Goal: Task Accomplishment & Management: Complete application form

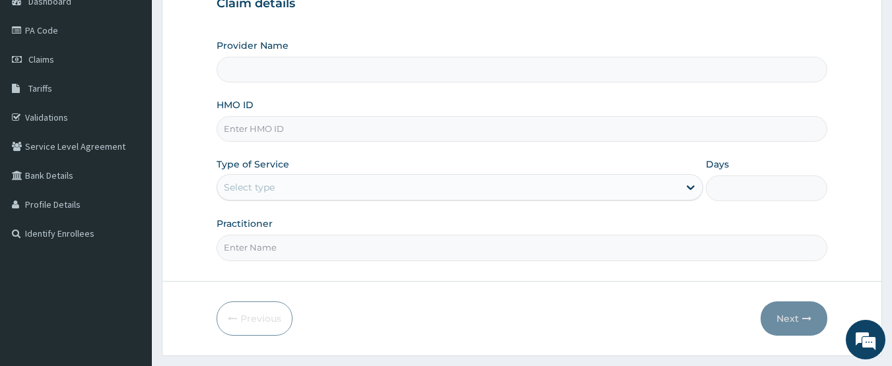
scroll to position [176, 0]
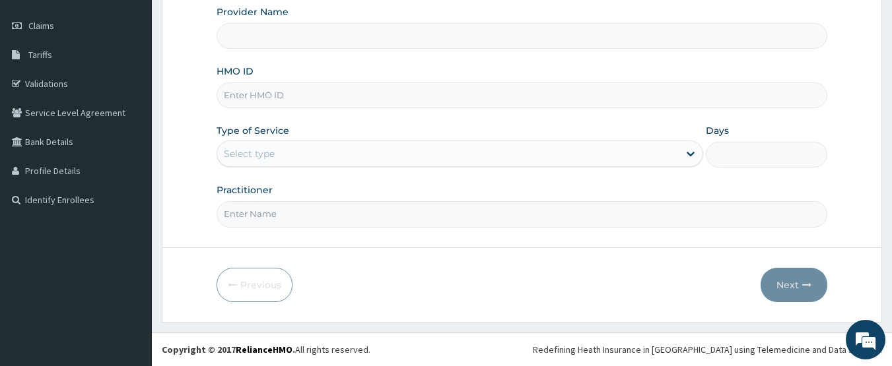
type input "CHIONHospital"
click at [242, 96] on input "HMO ID" at bounding box center [521, 95] width 611 height 26
paste input "FAO/10171/A"
type input "FAO/10171/A"
click at [261, 147] on div "Select type" at bounding box center [249, 153] width 51 height 13
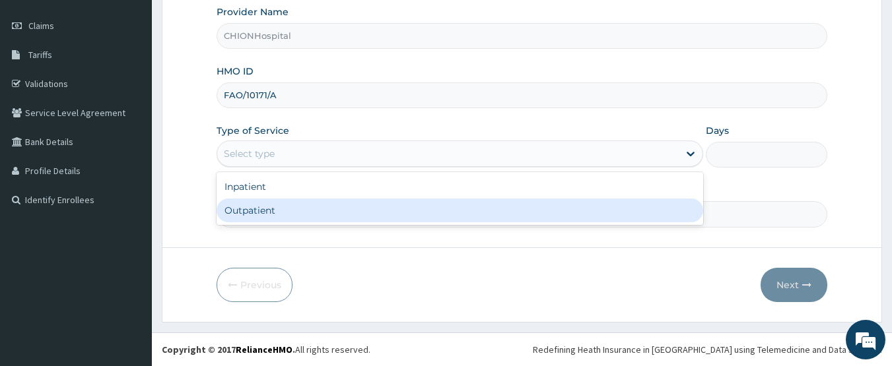
click at [261, 203] on div "Outpatient" at bounding box center [459, 211] width 486 height 24
type input "1"
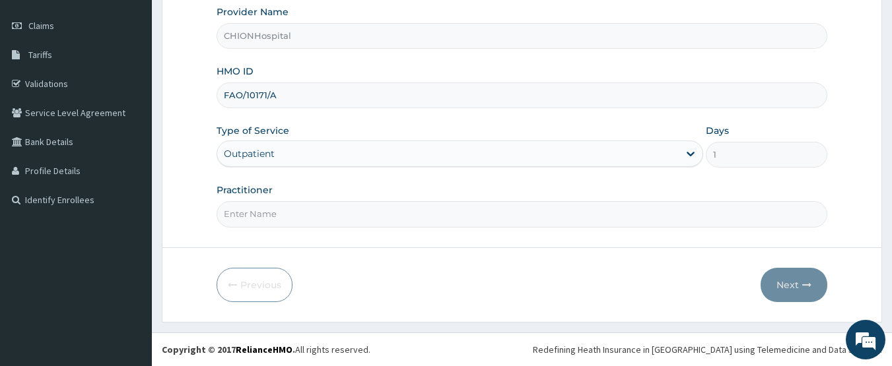
click at [262, 212] on input "Practitioner" at bounding box center [521, 214] width 611 height 26
type input "[PERSON_NAME] [PERSON_NAME]"
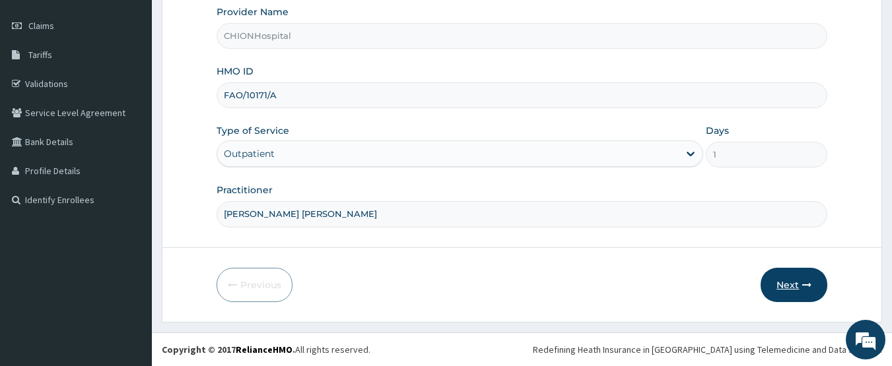
click at [793, 280] on button "Next" at bounding box center [793, 285] width 67 height 34
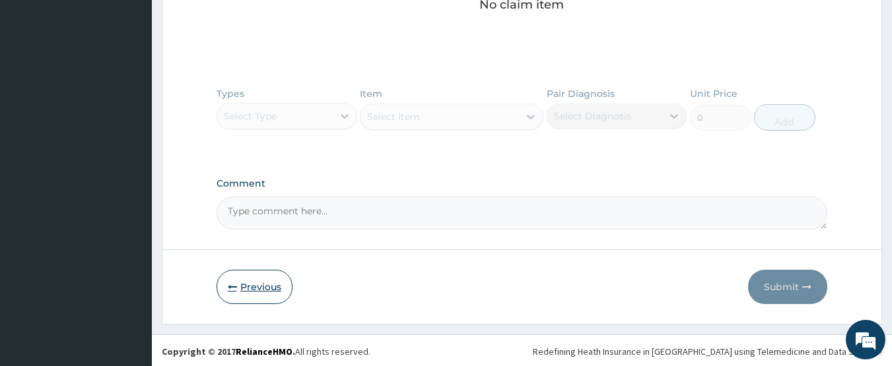
scroll to position [581, 0]
click at [263, 285] on button "Previous" at bounding box center [254, 285] width 76 height 34
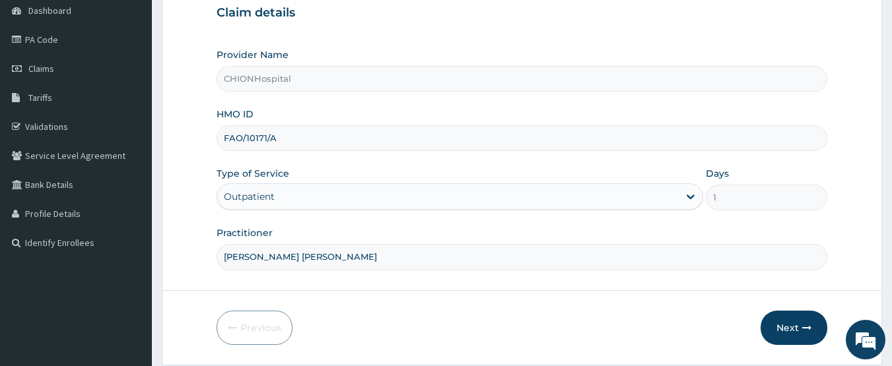
scroll to position [110, 0]
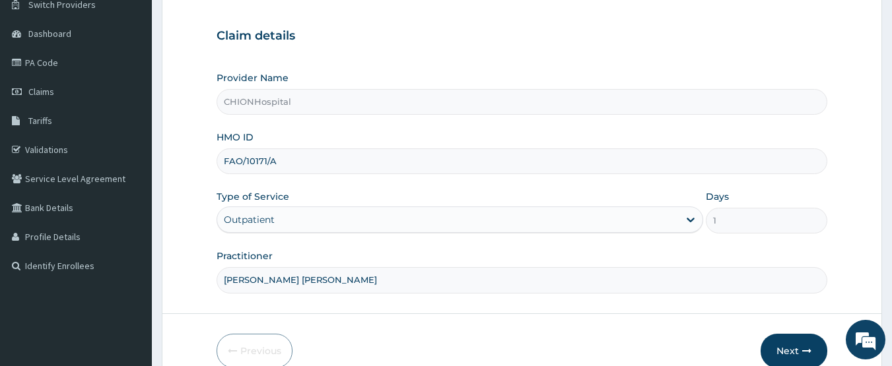
click at [267, 223] on div "Outpatient" at bounding box center [249, 219] width 51 height 13
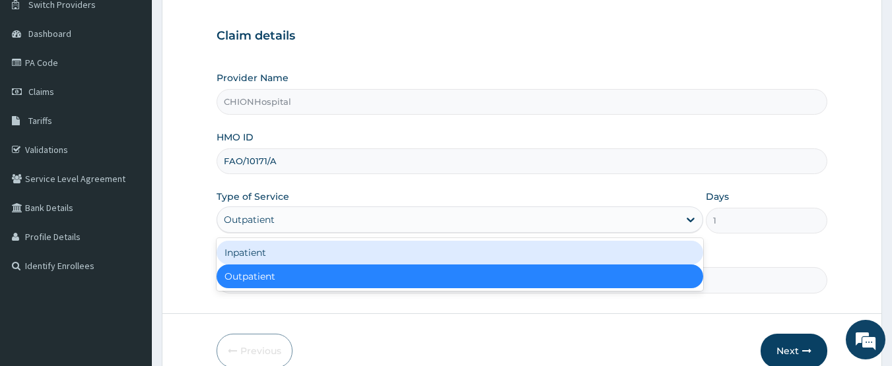
click at [258, 257] on div "Inpatient" at bounding box center [459, 253] width 486 height 24
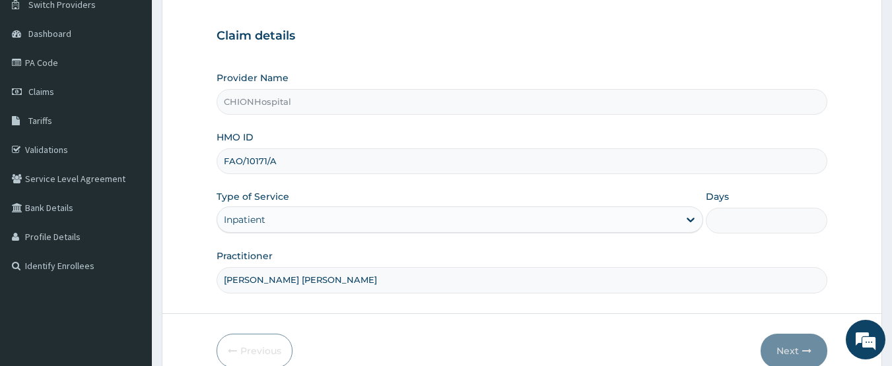
click at [721, 226] on input "Days" at bounding box center [765, 221] width 121 height 26
type input "2"
click at [779, 342] on button "Next" at bounding box center [793, 351] width 67 height 34
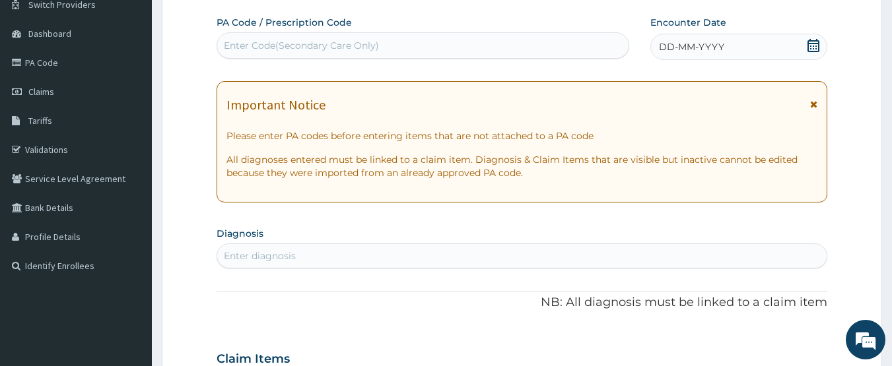
click at [350, 48] on div "Enter Code(Secondary Care Only)" at bounding box center [301, 45] width 155 height 13
type input "PA/F16CE6"
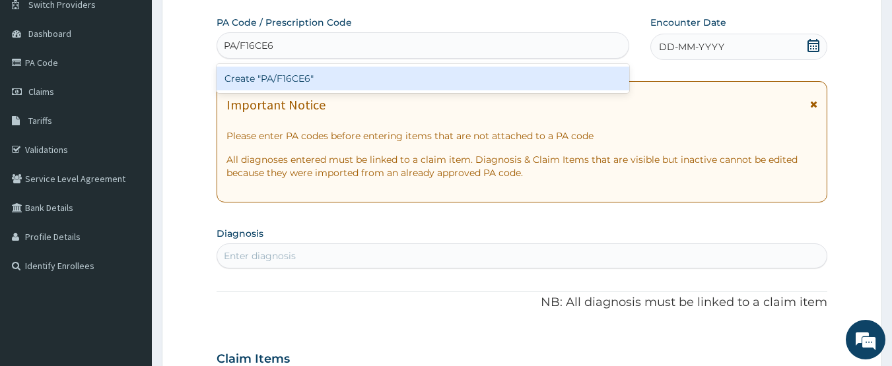
click at [331, 76] on div "Create "PA/F16CE6"" at bounding box center [422, 79] width 413 height 24
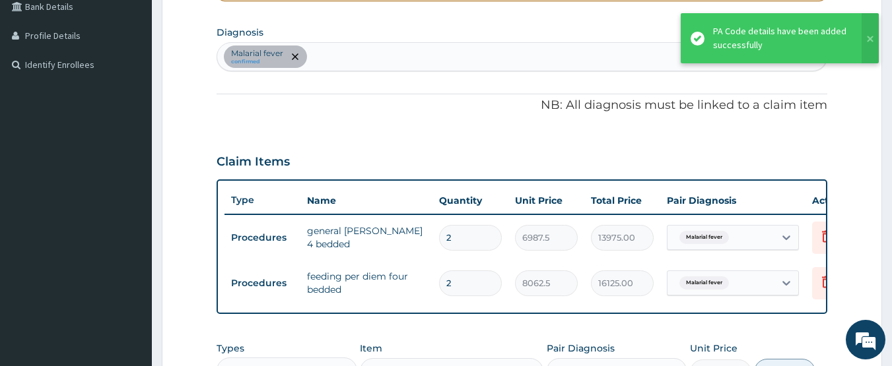
scroll to position [280, 0]
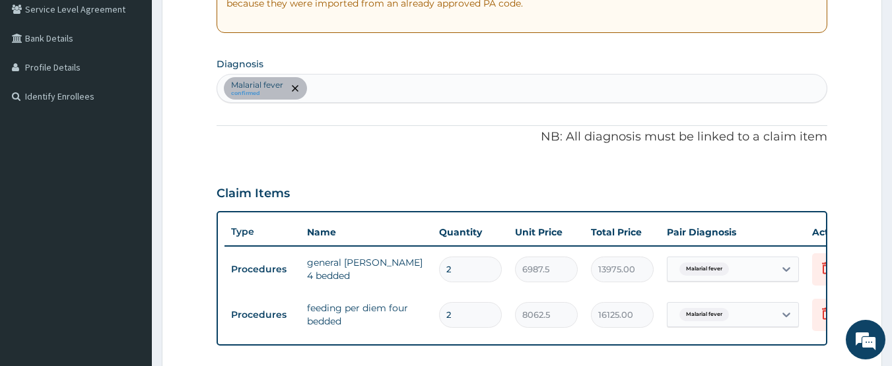
click at [348, 85] on div "Malarial fever confirmed" at bounding box center [522, 89] width 610 height 28
type input "sepsis"
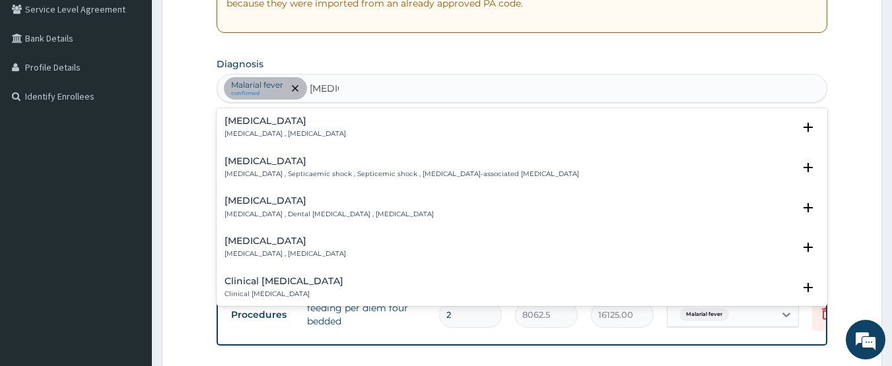
click at [259, 128] on div "Sepsis Systemic infection , Sepsis" at bounding box center [284, 127] width 121 height 23
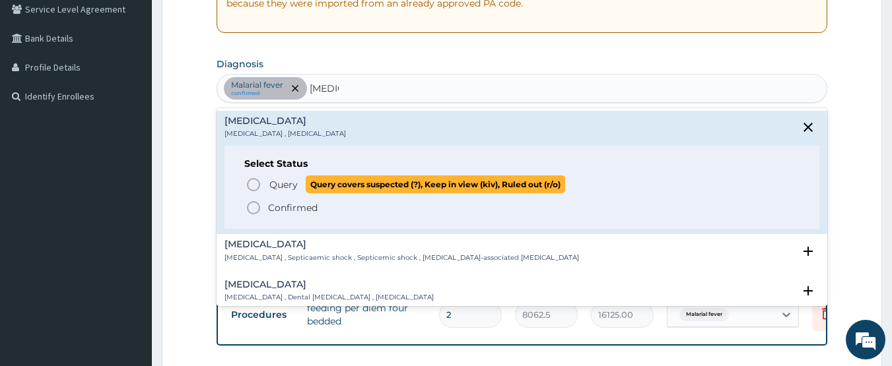
click at [249, 183] on icon "status option query" at bounding box center [253, 185] width 16 height 16
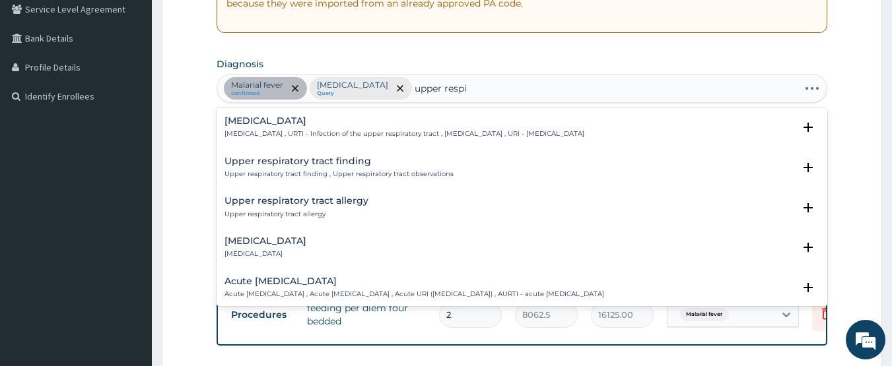
type input "upper respir"
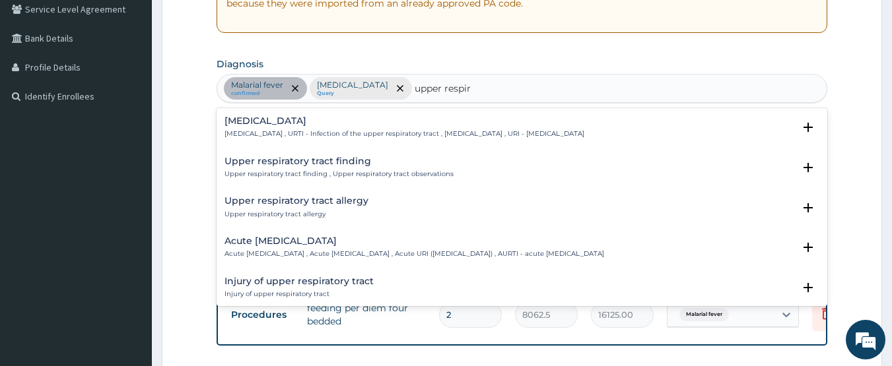
click at [276, 121] on h4 "[MEDICAL_DATA]" at bounding box center [404, 121] width 360 height 10
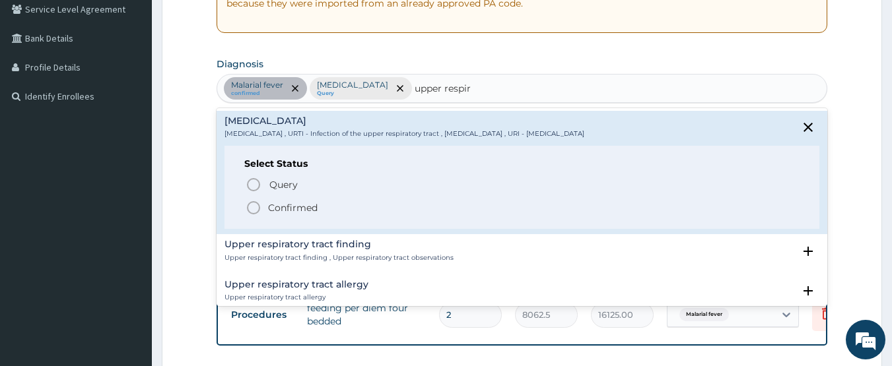
click at [249, 203] on icon "status option filled" at bounding box center [253, 208] width 16 height 16
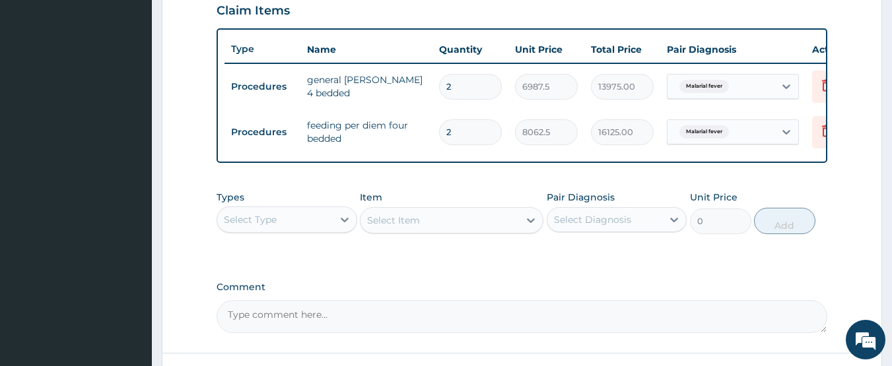
scroll to position [544, 0]
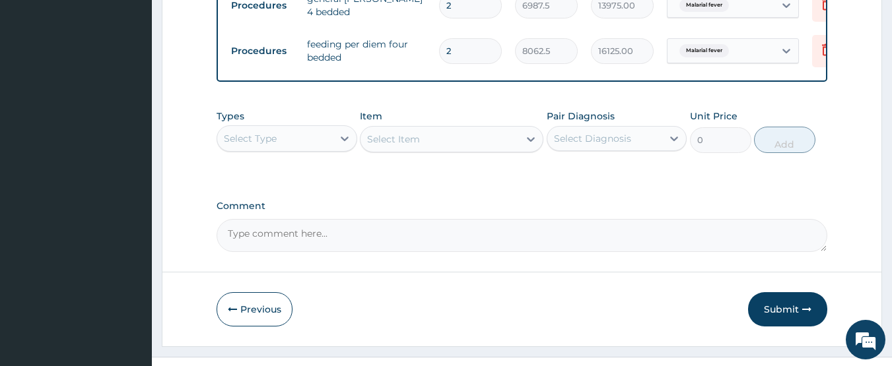
click at [265, 145] on div "Select Type" at bounding box center [250, 138] width 53 height 13
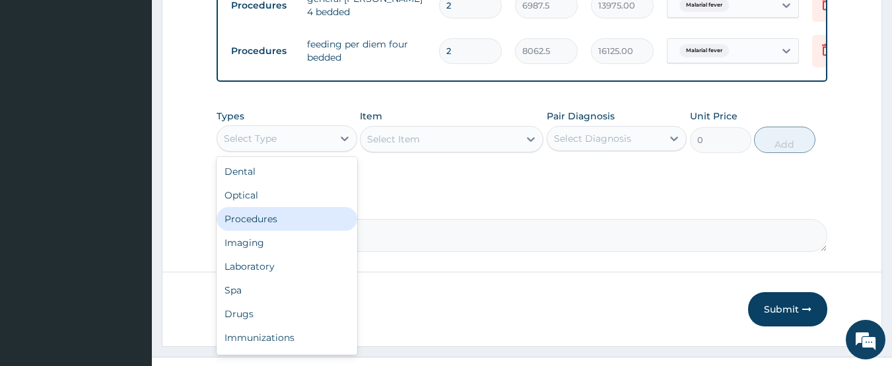
click at [265, 220] on div "Procedures" at bounding box center [286, 219] width 141 height 24
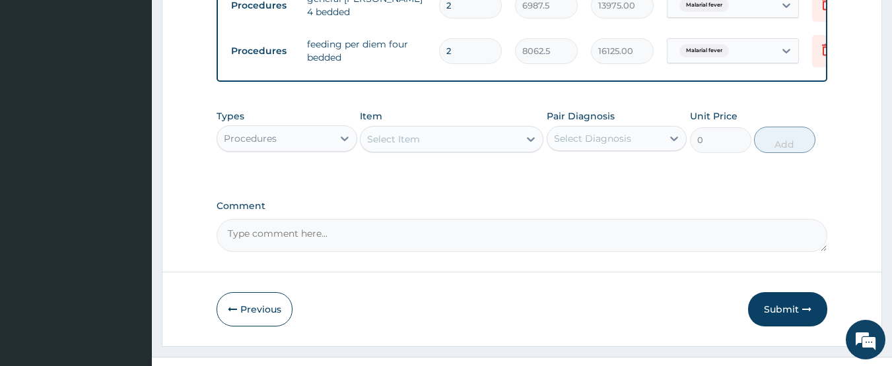
click at [417, 146] on div "Select Item" at bounding box center [393, 139] width 53 height 13
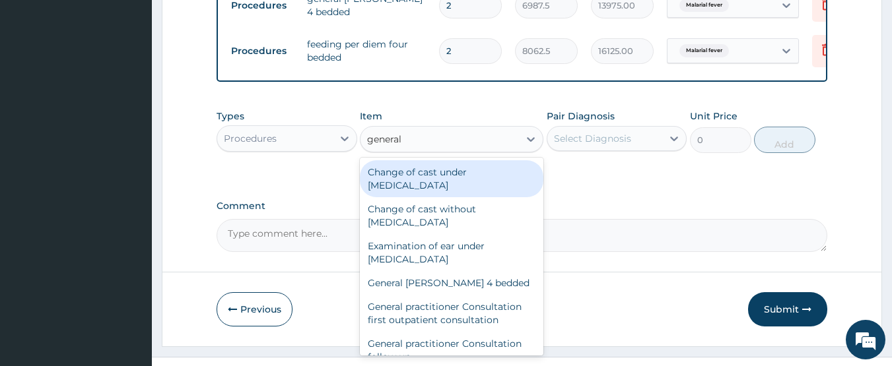
type input "general p"
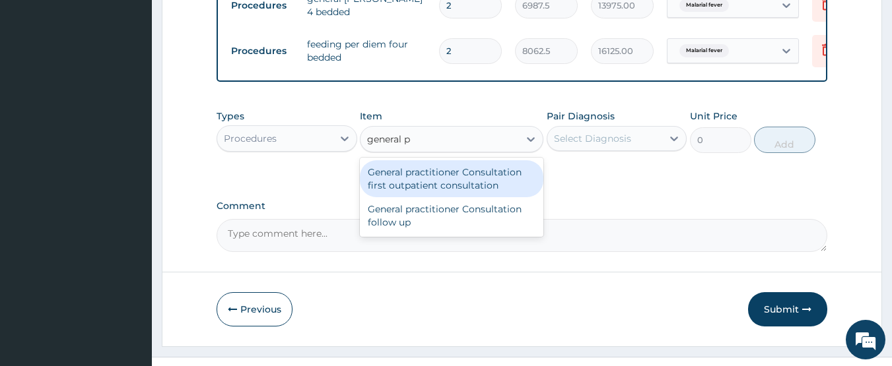
click at [424, 181] on div "General practitioner Consultation first outpatient consultation" at bounding box center [451, 178] width 183 height 37
type input "3547.5"
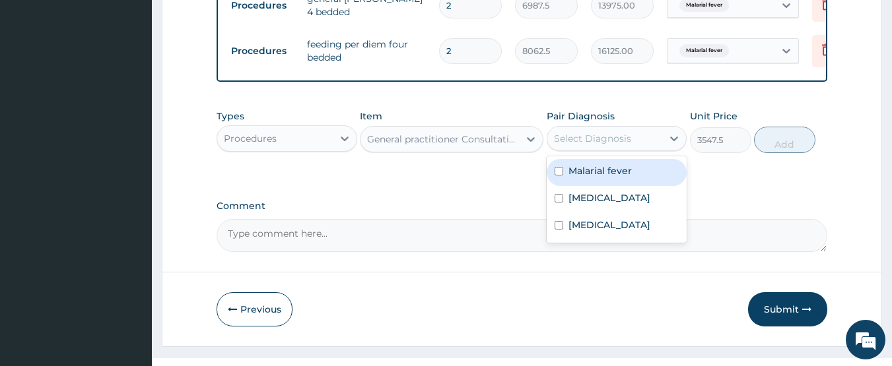
click at [589, 145] on div "Select Diagnosis" at bounding box center [592, 138] width 77 height 13
drag, startPoint x: 584, startPoint y: 181, endPoint x: 582, endPoint y: 202, distance: 20.6
click at [584, 178] on label "Malarial fever" at bounding box center [599, 170] width 63 height 13
checkbox input "true"
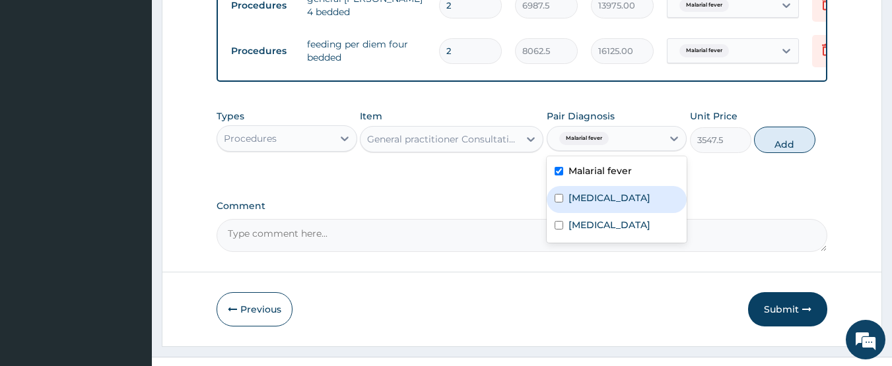
drag, startPoint x: 582, startPoint y: 203, endPoint x: 582, endPoint y: 239, distance: 36.3
click at [582, 205] on label "Sepsis" at bounding box center [609, 197] width 82 height 13
checkbox input "true"
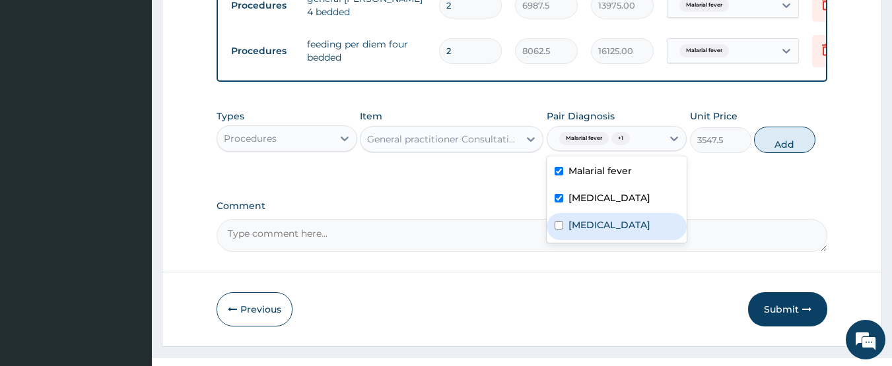
drag, startPoint x: 582, startPoint y: 240, endPoint x: 668, endPoint y: 220, distance: 88.0
click at [586, 232] on label "[MEDICAL_DATA]" at bounding box center [609, 224] width 82 height 13
checkbox input "true"
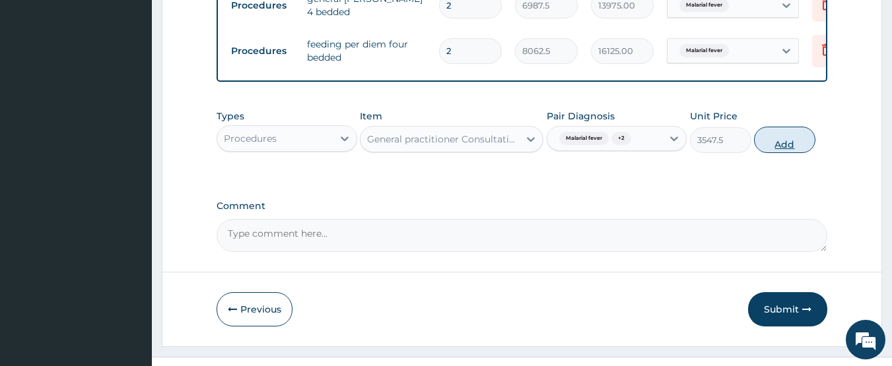
click at [770, 147] on button "Add" at bounding box center [784, 140] width 61 height 26
type input "0"
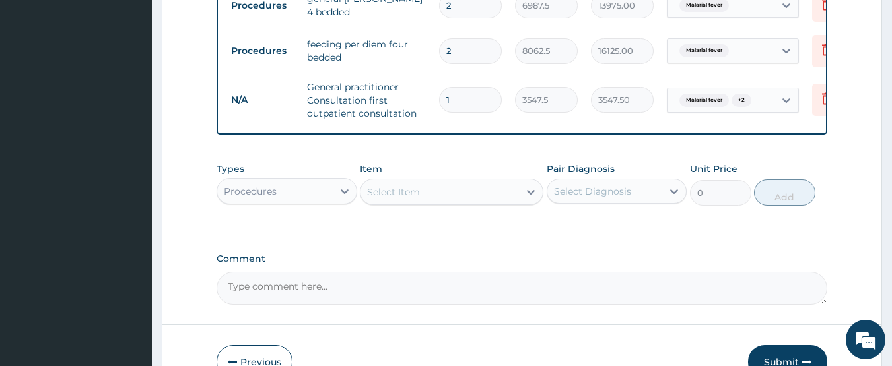
click at [319, 202] on div "Procedures" at bounding box center [274, 191] width 115 height 21
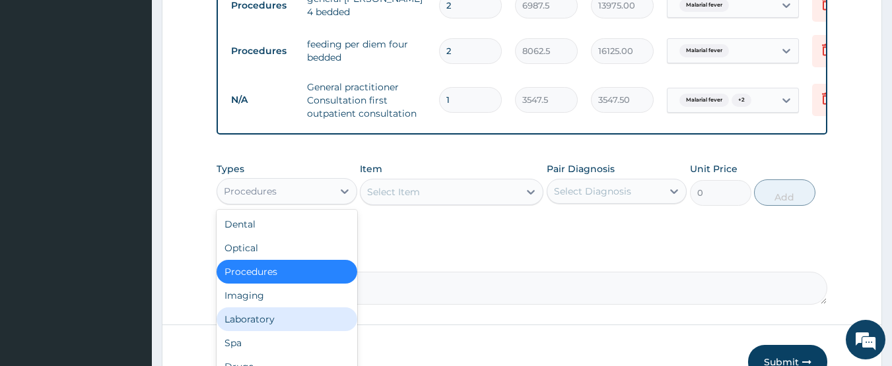
click at [279, 325] on div "Laboratory" at bounding box center [286, 320] width 141 height 24
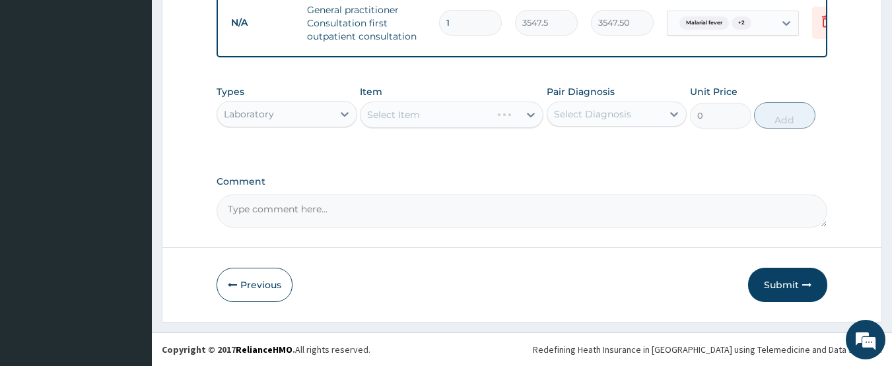
scroll to position [631, 0]
click at [419, 114] on div "Select Item" at bounding box center [393, 114] width 53 height 13
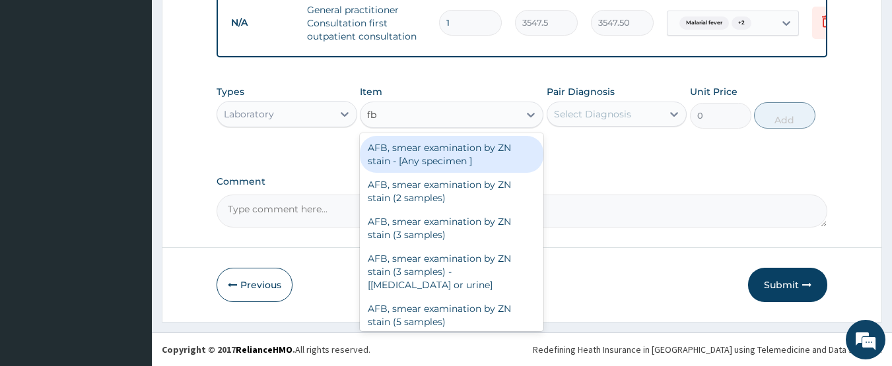
type input "fbc"
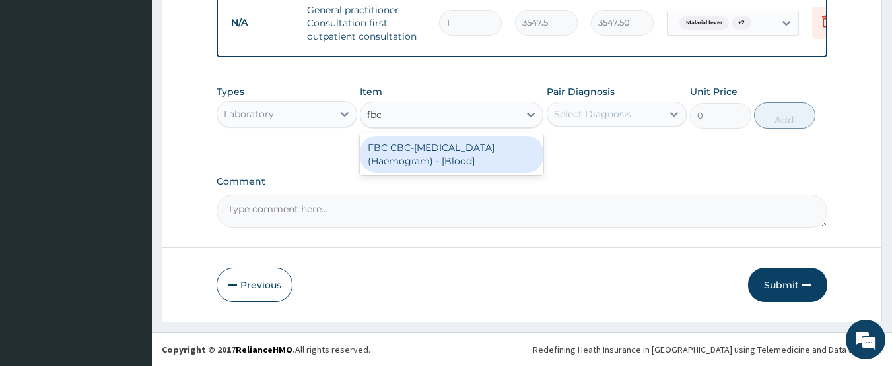
click at [421, 143] on div "FBC CBC-[MEDICAL_DATA] (Haemogram) - [Blood]" at bounding box center [451, 154] width 183 height 37
type input "4300"
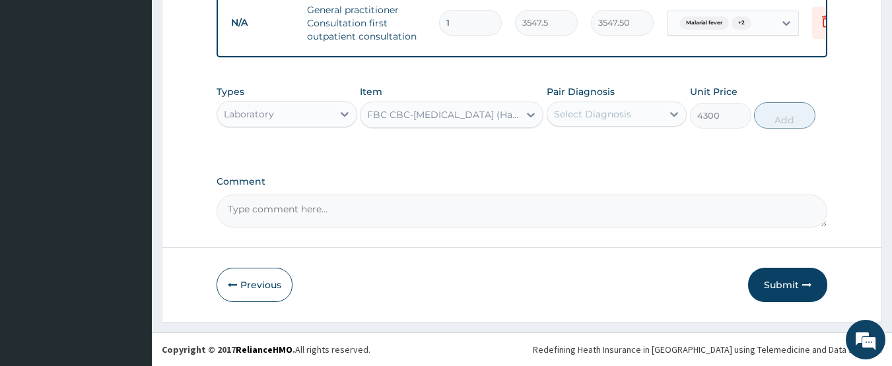
click at [574, 108] on div "Select Diagnosis" at bounding box center [592, 114] width 77 height 13
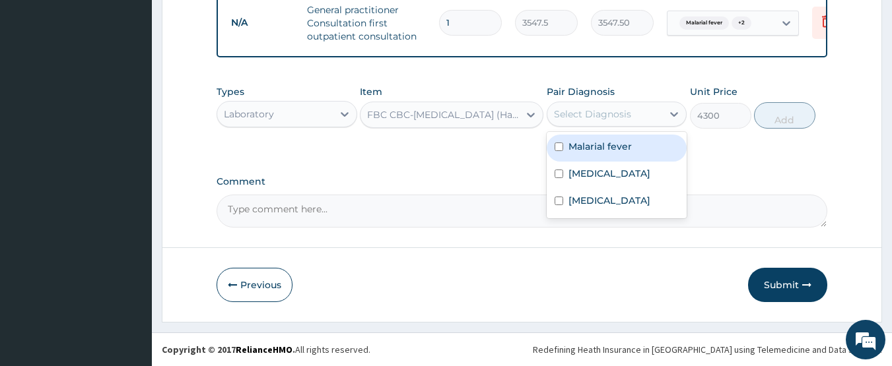
drag, startPoint x: 583, startPoint y: 143, endPoint x: 585, endPoint y: 170, distance: 27.2
click at [583, 145] on label "Malarial fever" at bounding box center [599, 146] width 63 height 13
checkbox input "true"
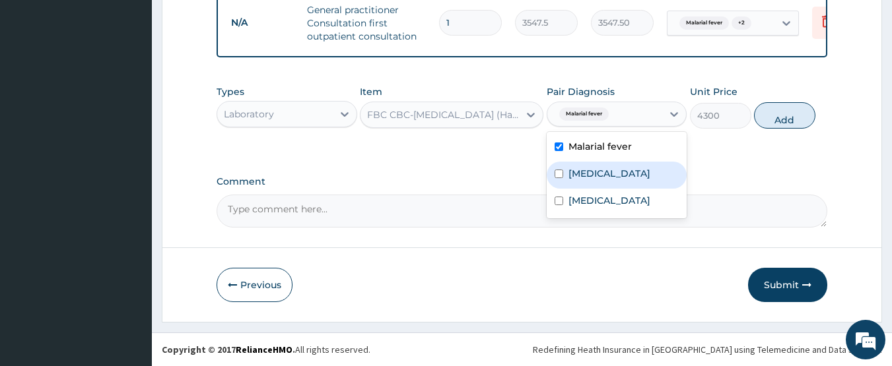
click at [585, 175] on label "Sepsis" at bounding box center [609, 173] width 82 height 13
checkbox input "true"
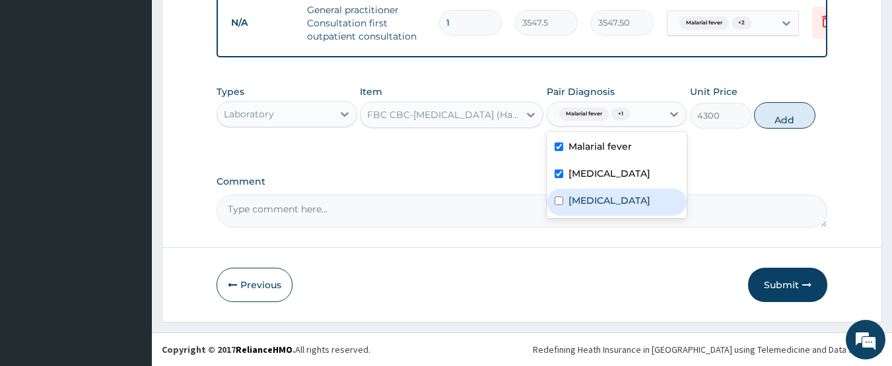
drag, startPoint x: 591, startPoint y: 208, endPoint x: 711, endPoint y: 154, distance: 131.7
click at [593, 207] on label "[MEDICAL_DATA]" at bounding box center [609, 200] width 82 height 13
checkbox input "true"
drag, startPoint x: 777, startPoint y: 114, endPoint x: 582, endPoint y: 130, distance: 195.3
click at [776, 114] on button "Add" at bounding box center [784, 115] width 61 height 26
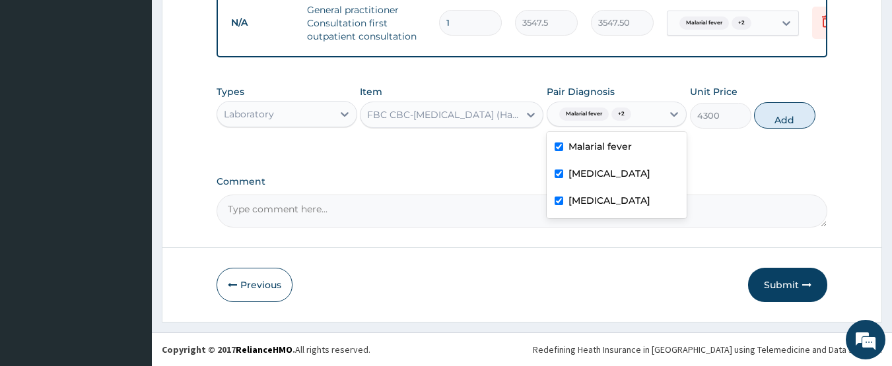
type input "0"
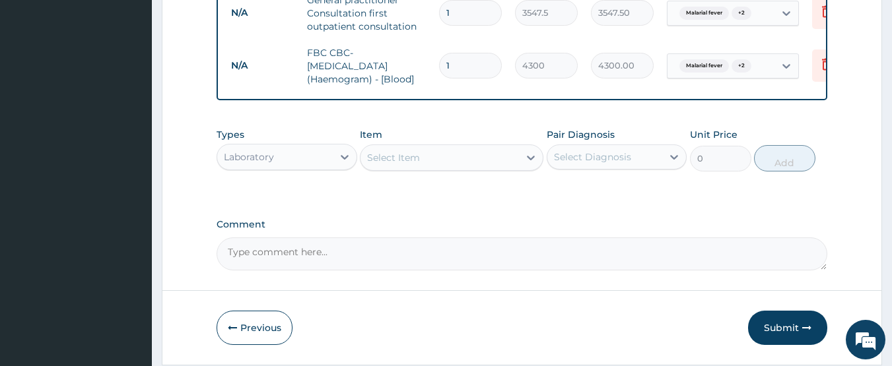
click at [438, 168] on div "Select Item" at bounding box center [439, 157] width 158 height 21
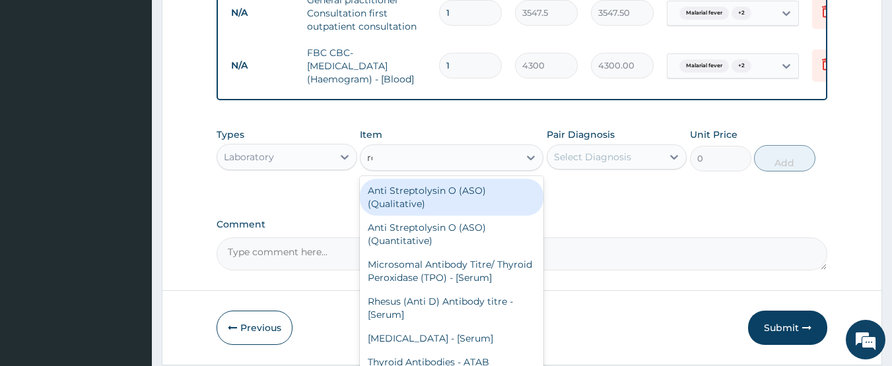
type input "rdt"
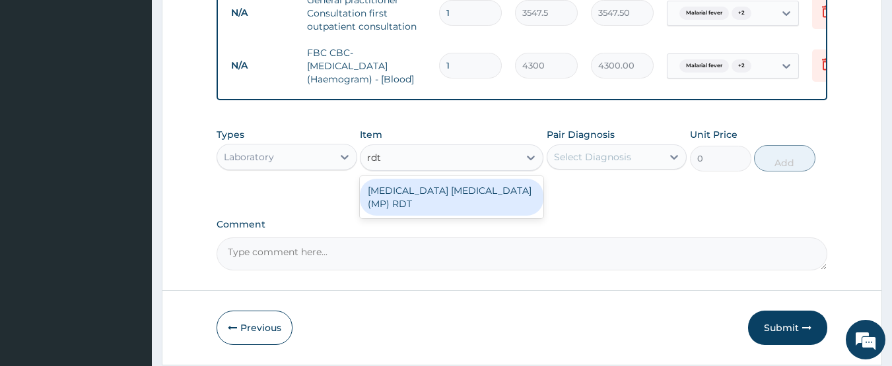
click at [441, 207] on div "[MEDICAL_DATA] [MEDICAL_DATA] (MP) RDT" at bounding box center [451, 197] width 183 height 37
type input "1612.5"
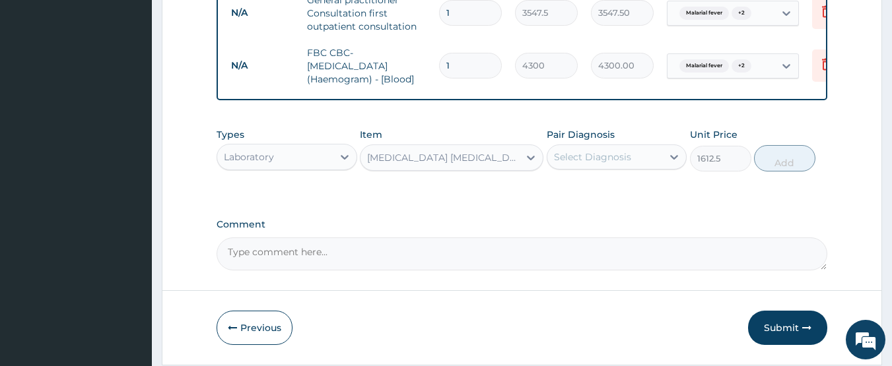
click at [573, 164] on div "Select Diagnosis" at bounding box center [592, 156] width 77 height 13
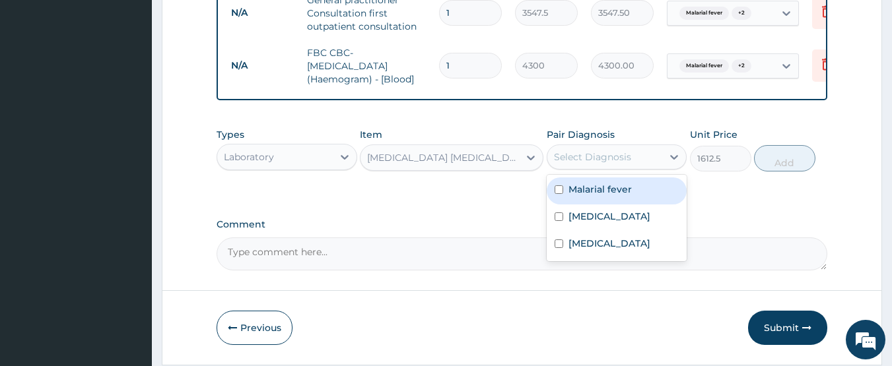
click at [579, 192] on label "Malarial fever" at bounding box center [599, 189] width 63 height 13
checkbox input "true"
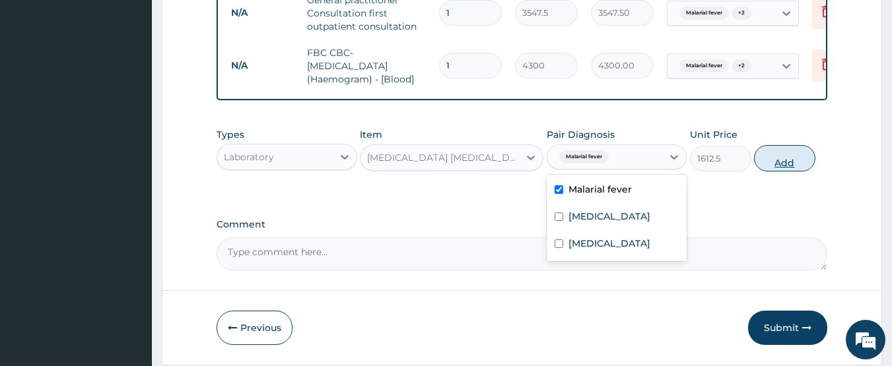
click at [806, 168] on button "Add" at bounding box center [784, 158] width 61 height 26
type input "0"
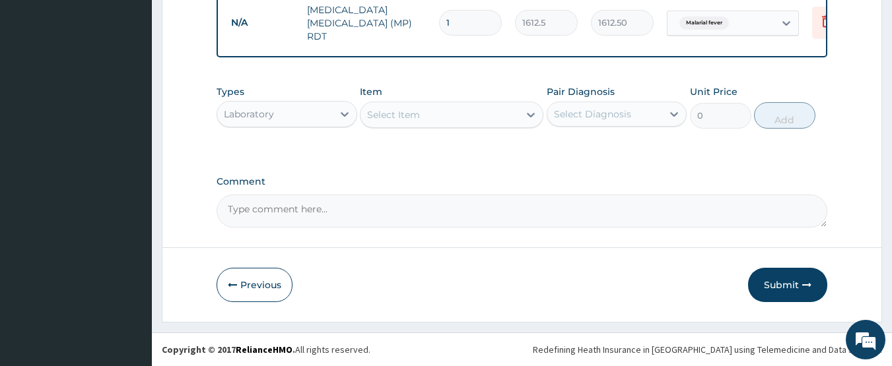
scroll to position [729, 0]
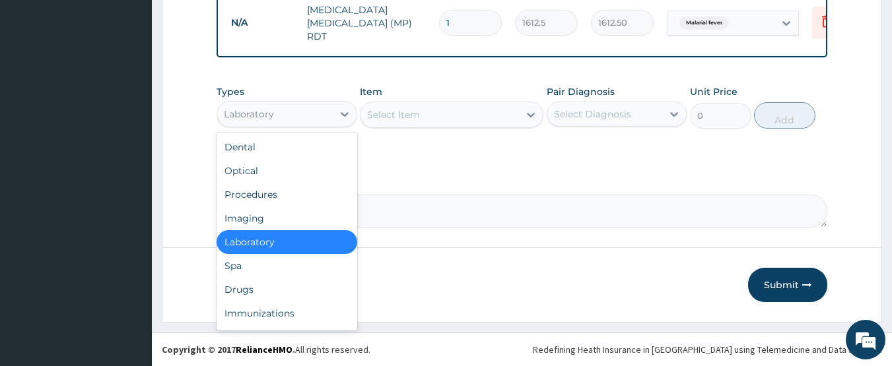
drag, startPoint x: 324, startPoint y: 114, endPoint x: 297, endPoint y: 148, distance: 43.2
click at [323, 115] on div "Laboratory" at bounding box center [274, 114] width 115 height 21
click at [249, 293] on div "Drugs" at bounding box center [286, 290] width 141 height 24
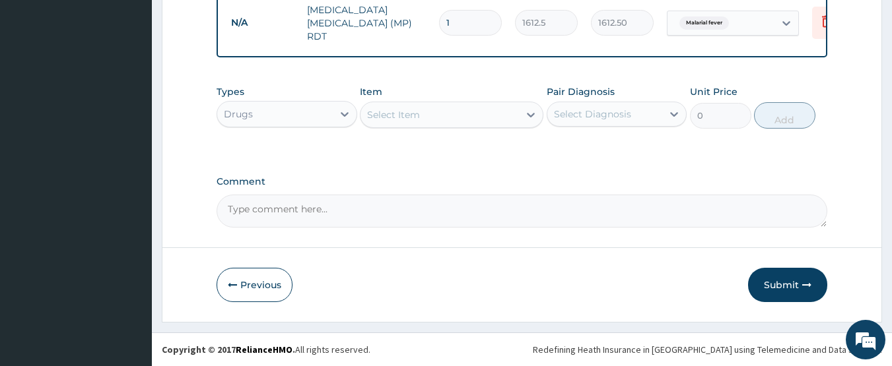
click at [421, 113] on div "Select Item" at bounding box center [439, 114] width 158 height 21
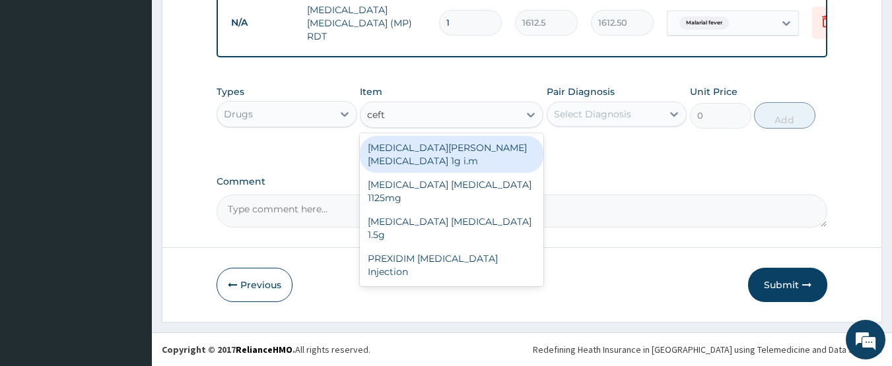
type input "ceftr"
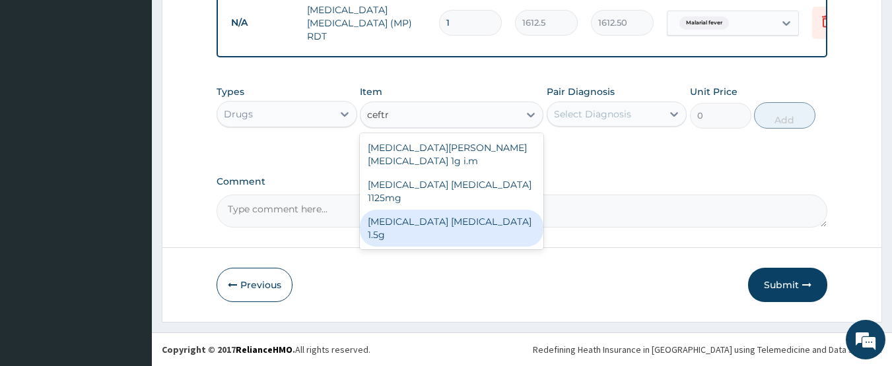
click at [430, 210] on div "[MEDICAL_DATA] [MEDICAL_DATA] 1.5g" at bounding box center [451, 228] width 183 height 37
type input "1419"
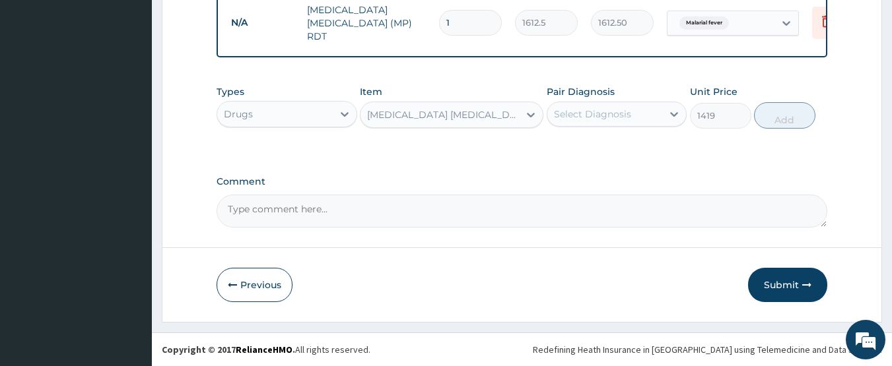
click at [589, 117] on div "Select Diagnosis" at bounding box center [592, 114] width 77 height 13
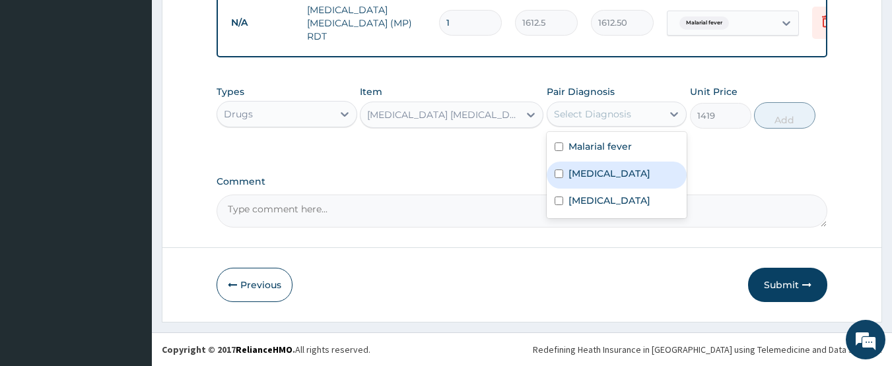
click at [614, 173] on div "Sepsis" at bounding box center [616, 175] width 141 height 27
checkbox input "true"
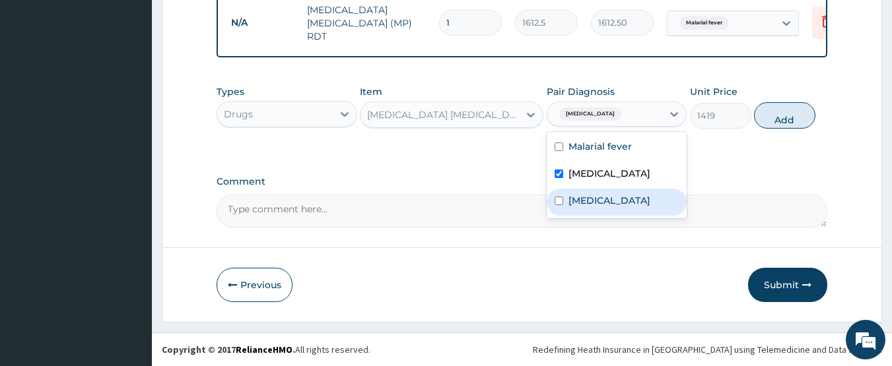
click at [606, 207] on label "[MEDICAL_DATA]" at bounding box center [609, 200] width 82 height 13
checkbox input "true"
click at [764, 118] on button "Add" at bounding box center [784, 115] width 61 height 26
type input "0"
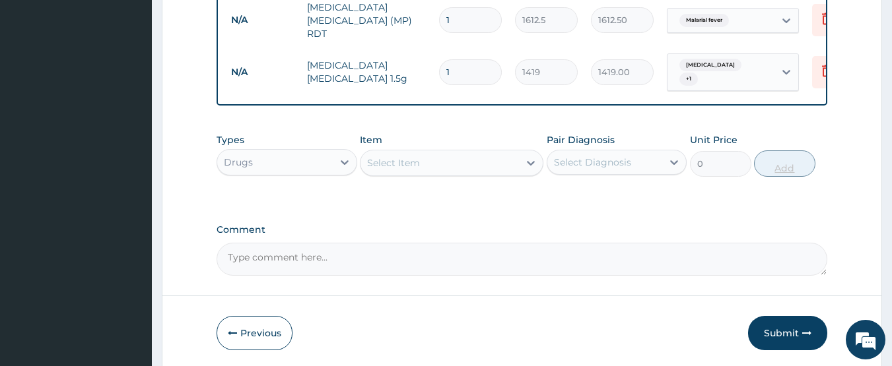
type input "0.00"
type input "4"
type input "5676.00"
type input "4"
click at [453, 165] on div "Select Item" at bounding box center [439, 162] width 158 height 21
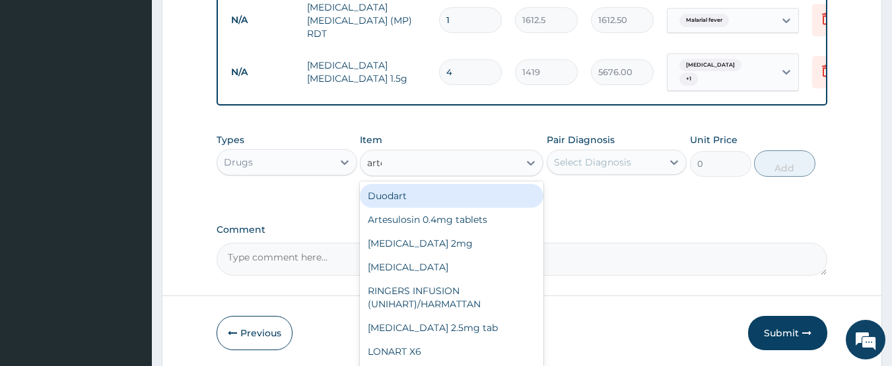
type input "artee"
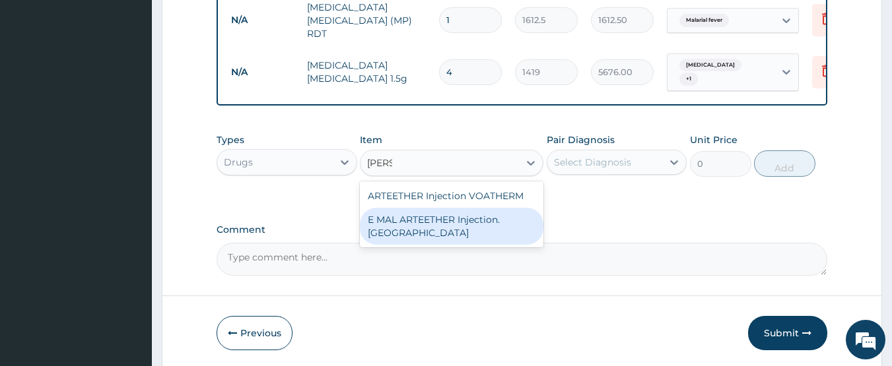
drag, startPoint x: 447, startPoint y: 224, endPoint x: 513, endPoint y: 199, distance: 70.6
click at [453, 220] on div "E MAL ARTEETHER Injection. [GEOGRAPHIC_DATA]" at bounding box center [451, 226] width 183 height 37
type input "1773.75"
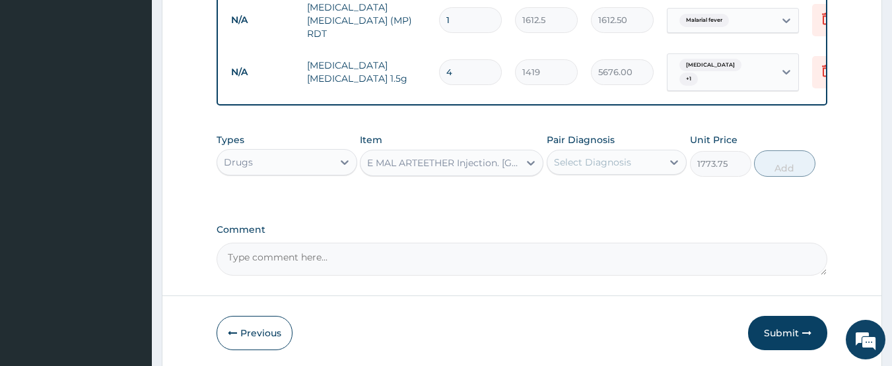
click at [605, 160] on div "Select Diagnosis" at bounding box center [592, 162] width 77 height 13
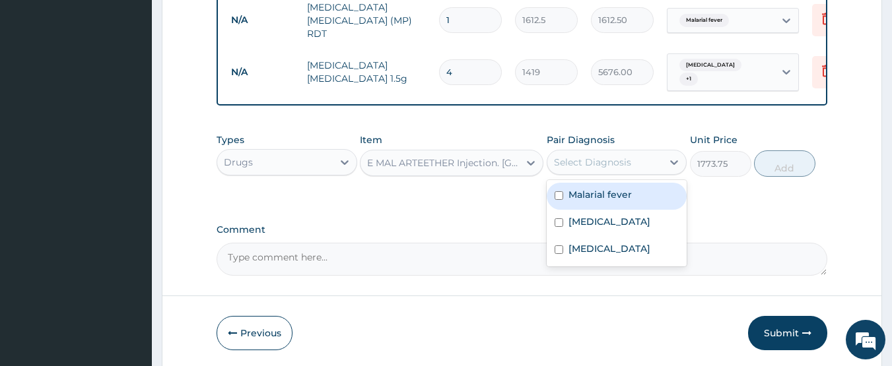
click at [602, 184] on div "Malarial fever" at bounding box center [616, 196] width 141 height 27
checkbox input "true"
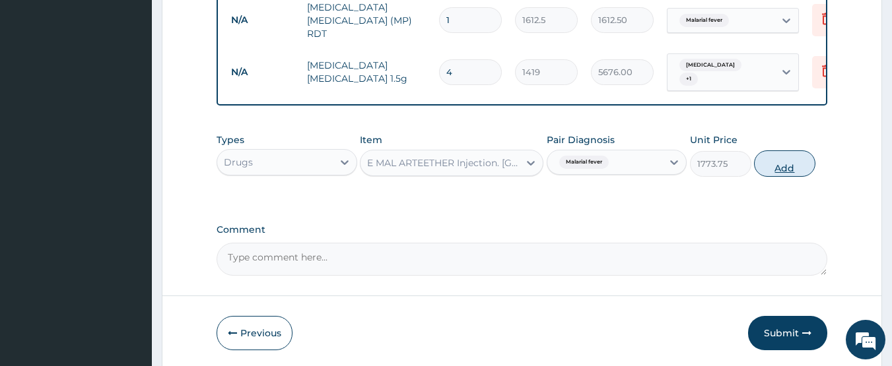
click at [782, 161] on button "Add" at bounding box center [784, 163] width 61 height 26
type input "0"
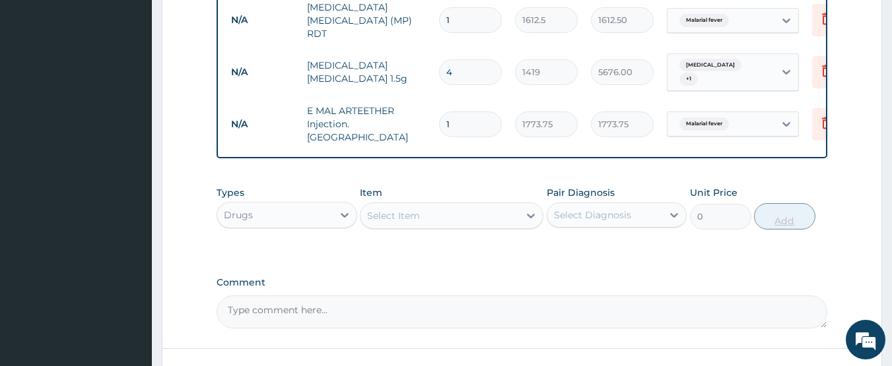
type input "0.00"
type input "3"
type input "5321.25"
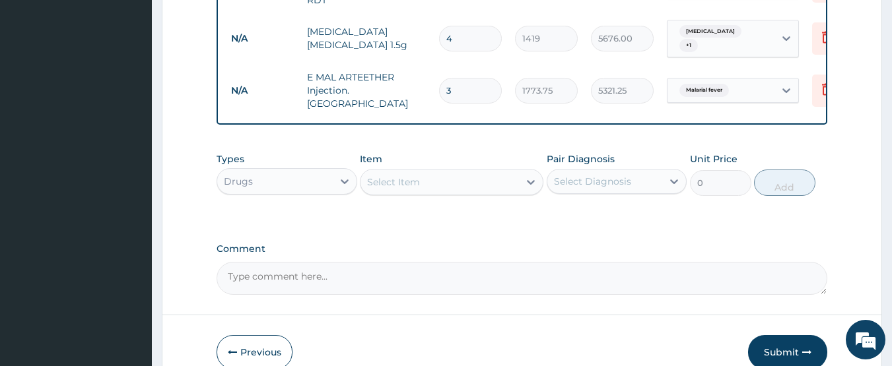
scroll to position [795, 0]
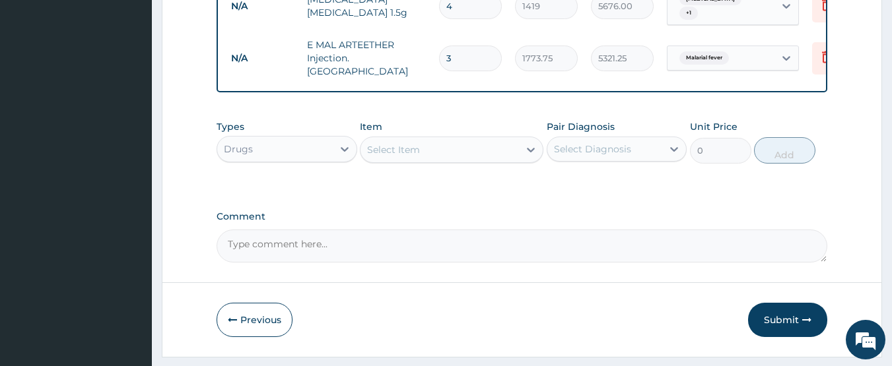
type input "3"
click at [456, 140] on div "Select Item" at bounding box center [439, 149] width 158 height 21
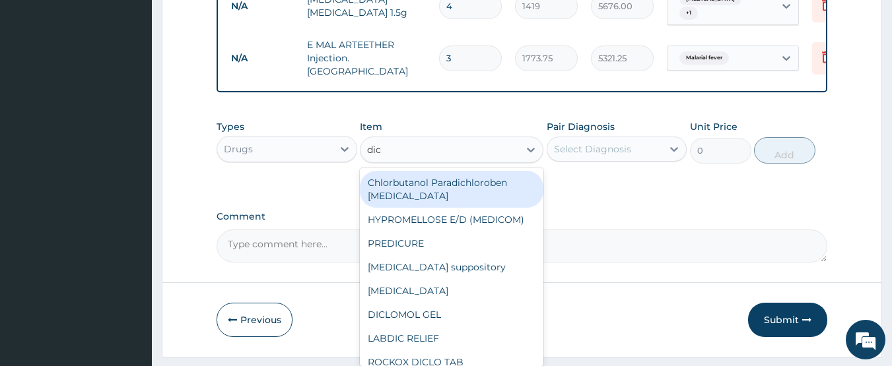
type input "dicl"
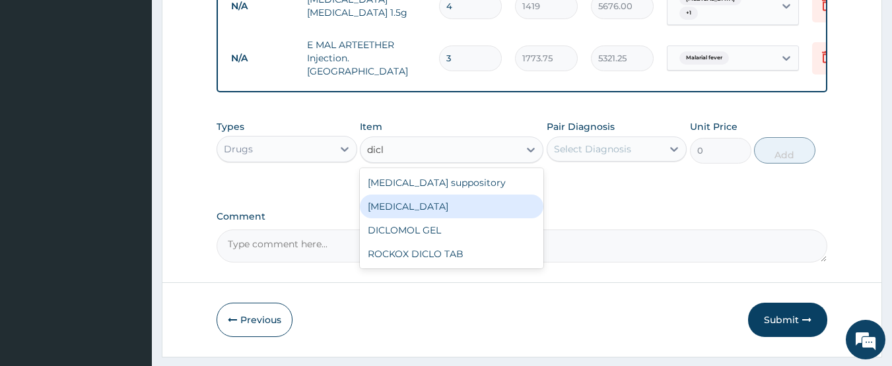
click at [422, 195] on div "[MEDICAL_DATA]" at bounding box center [451, 207] width 183 height 24
type input "591.25"
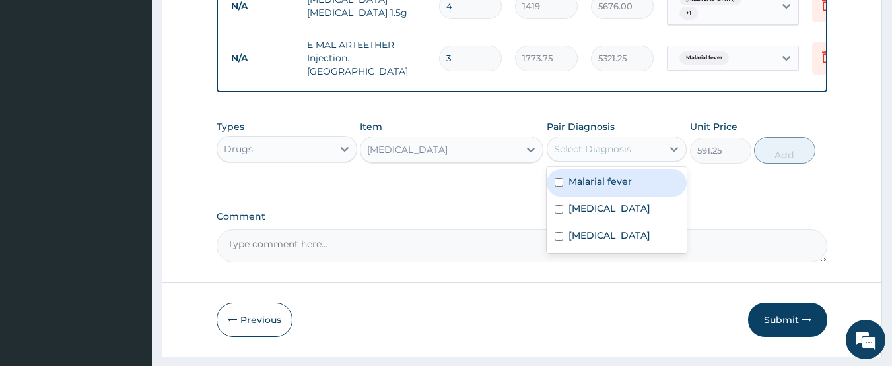
click at [569, 143] on div "Select Diagnosis" at bounding box center [592, 149] width 77 height 13
drag, startPoint x: 596, startPoint y: 176, endPoint x: 739, endPoint y: 154, distance: 145.0
click at [599, 175] on label "Malarial fever" at bounding box center [599, 181] width 63 height 13
checkbox input "true"
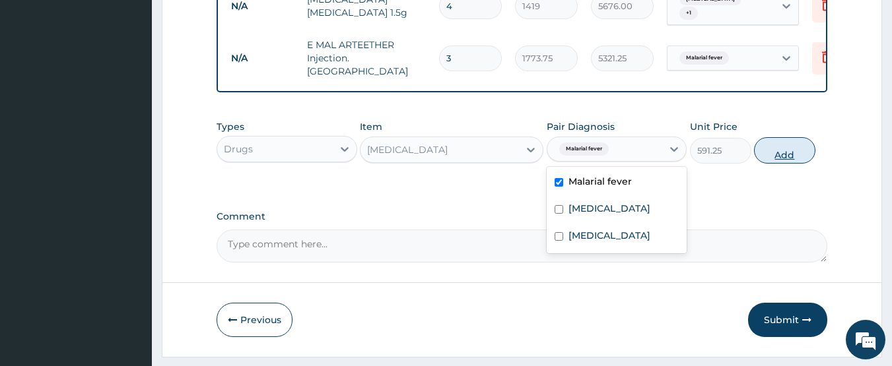
click at [769, 141] on button "Add" at bounding box center [784, 150] width 61 height 26
type input "0"
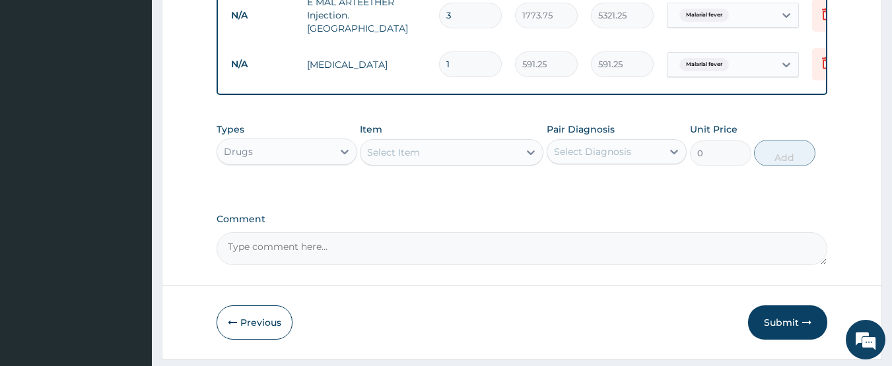
scroll to position [866, 0]
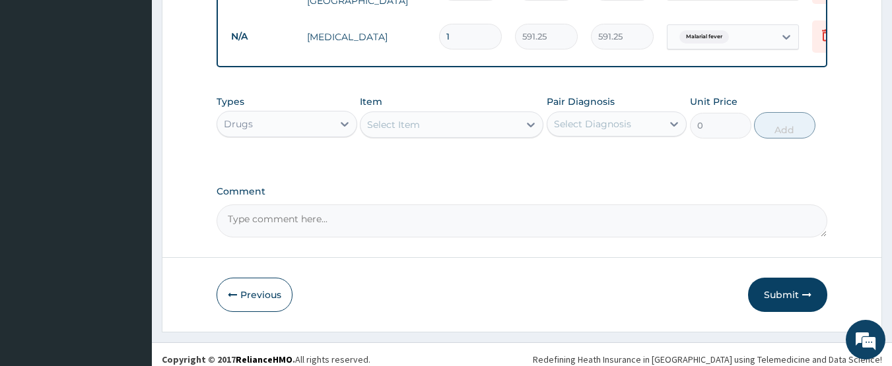
click at [399, 118] on div "Select Item" at bounding box center [393, 124] width 53 height 13
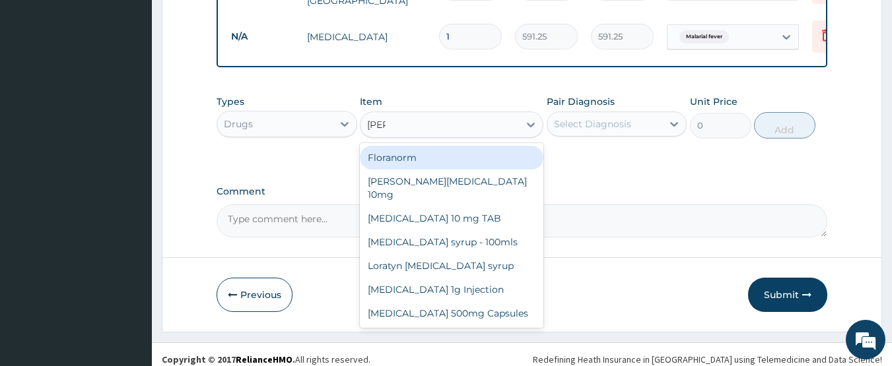
type input "lorat"
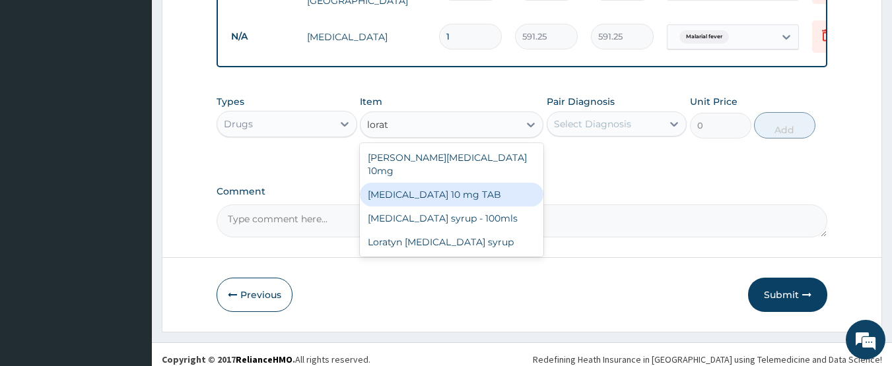
drag, startPoint x: 478, startPoint y: 177, endPoint x: 551, endPoint y: 136, distance: 83.9
click at [480, 183] on div "[MEDICAL_DATA] 10 mg TAB" at bounding box center [451, 195] width 183 height 24
type input "59.125"
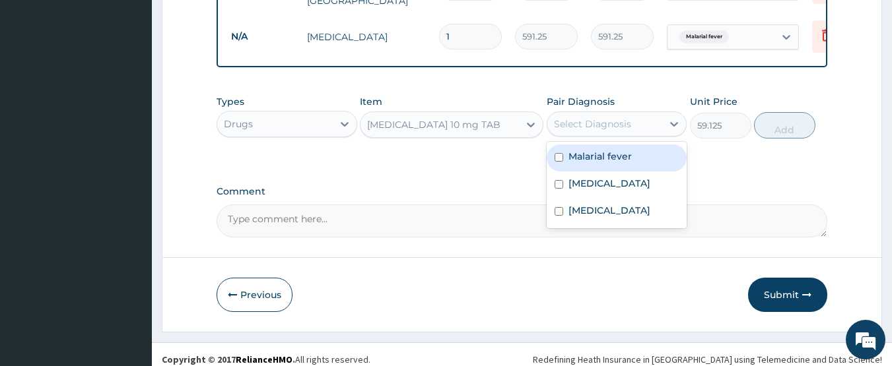
click at [588, 117] on div "Select Diagnosis" at bounding box center [592, 123] width 77 height 13
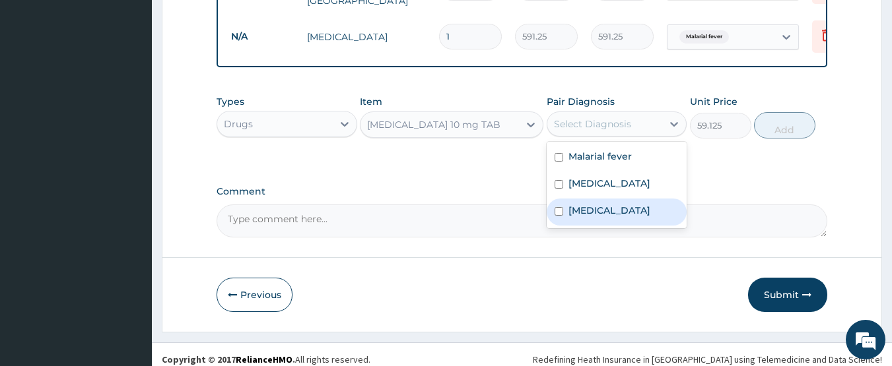
drag, startPoint x: 599, startPoint y: 200, endPoint x: 788, endPoint y: 142, distance: 197.5
click at [602, 204] on label "[MEDICAL_DATA]" at bounding box center [609, 210] width 82 height 13
checkbox input "true"
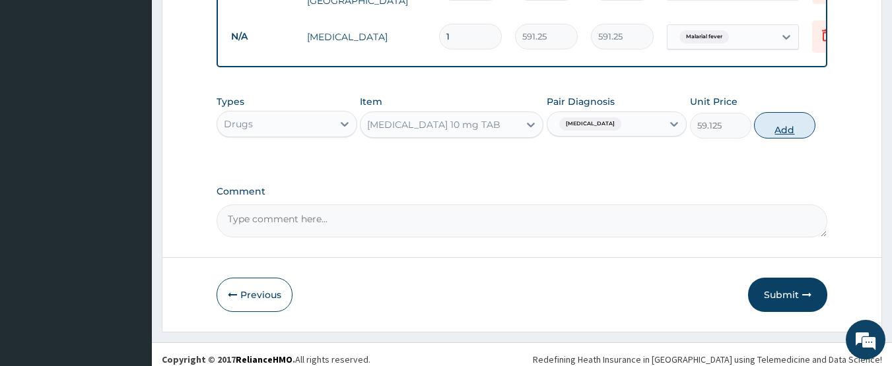
click at [792, 125] on button "Add" at bounding box center [784, 125] width 61 height 26
type input "0"
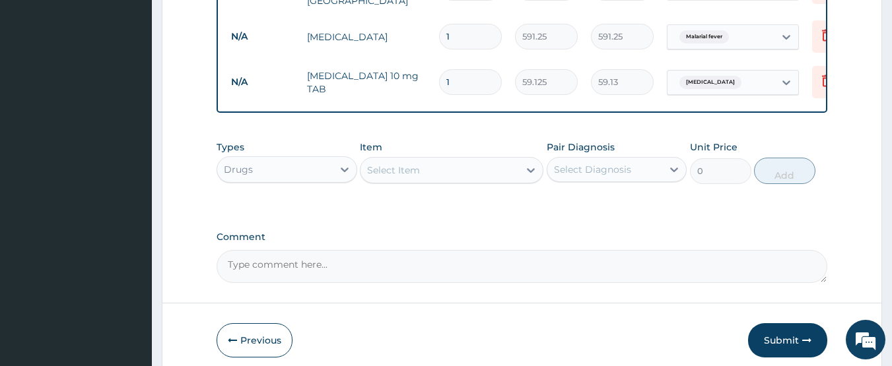
type input "14"
type input "827.75"
type input "14"
click at [472, 160] on div "Select Item" at bounding box center [439, 170] width 158 height 21
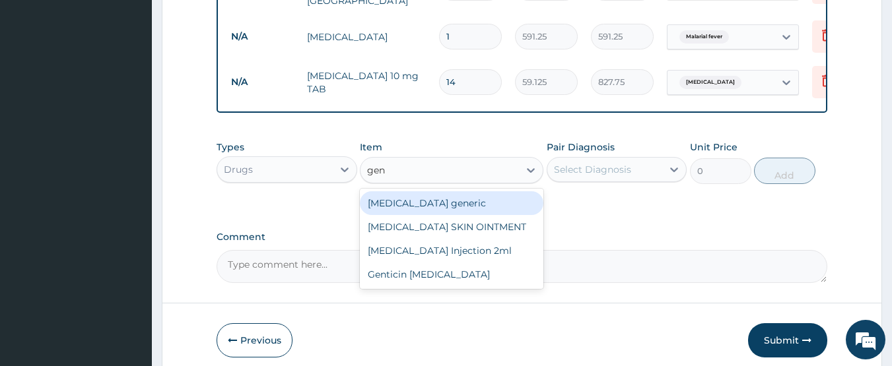
type input "gent"
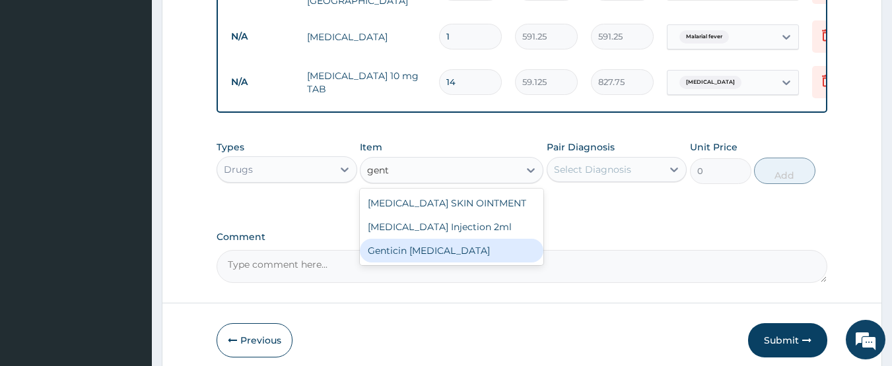
click at [463, 239] on div "Genticin [MEDICAL_DATA]" at bounding box center [451, 251] width 183 height 24
type input "946"
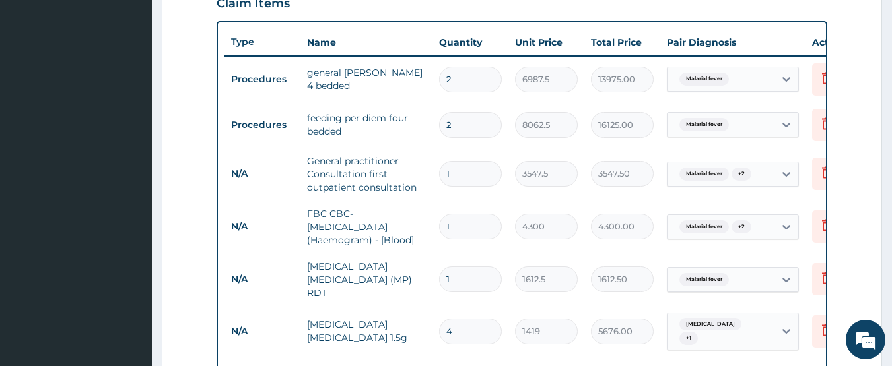
scroll to position [338, 0]
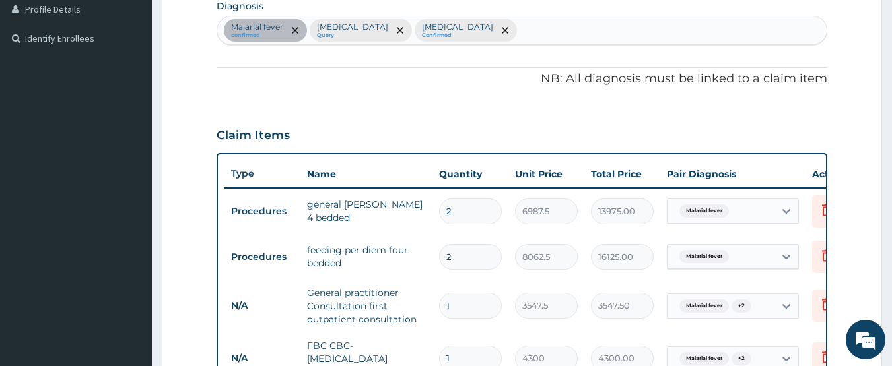
click at [522, 26] on div "Malarial fever confirmed Sepsis Query Upper respiratory infection Confirmed" at bounding box center [522, 30] width 610 height 28
type input "conjunct"
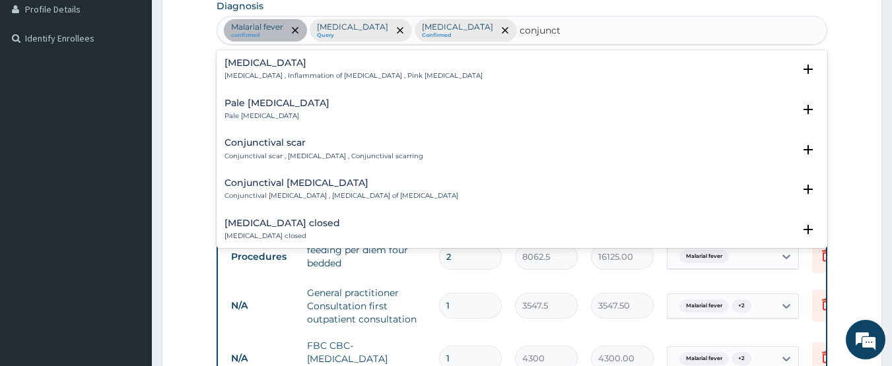
click at [272, 65] on h4 "Conjunctivitis" at bounding box center [353, 63] width 258 height 10
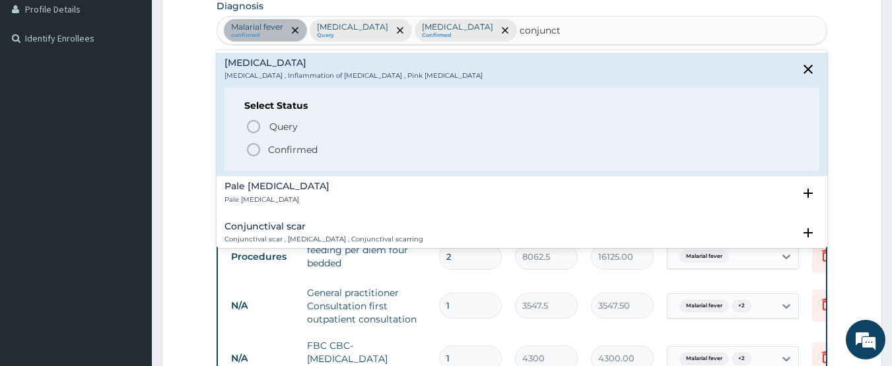
click at [255, 148] on icon "status option filled" at bounding box center [253, 150] width 16 height 16
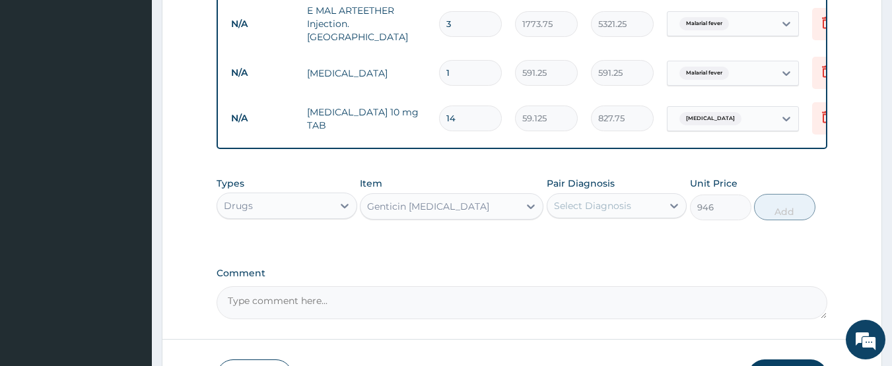
scroll to position [866, 0]
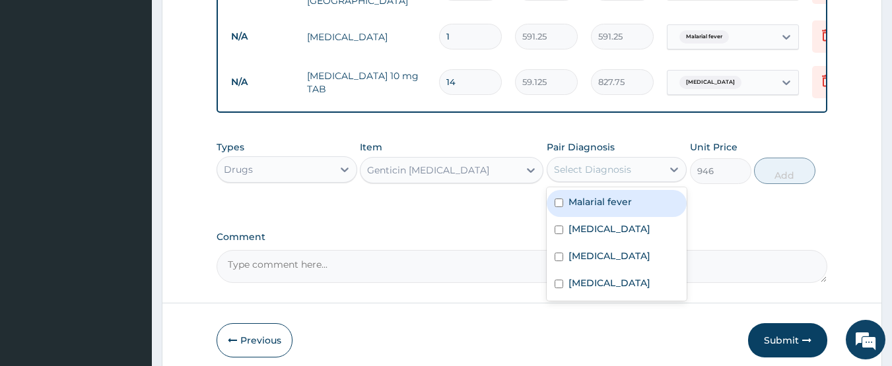
click at [591, 163] on div "Select Diagnosis" at bounding box center [592, 169] width 77 height 13
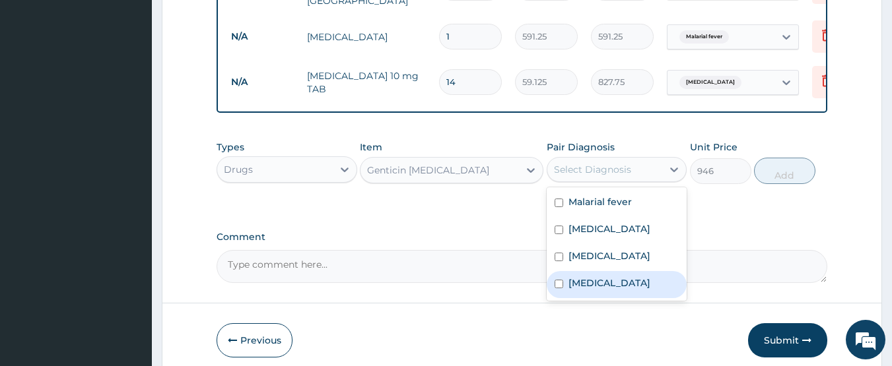
click at [587, 277] on div "Conjunctivitis" at bounding box center [616, 284] width 141 height 27
checkbox input "true"
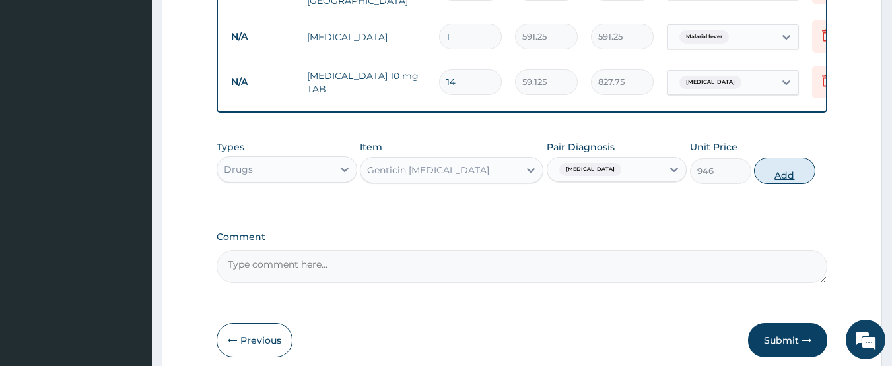
click at [794, 162] on button "Add" at bounding box center [784, 171] width 61 height 26
type input "0"
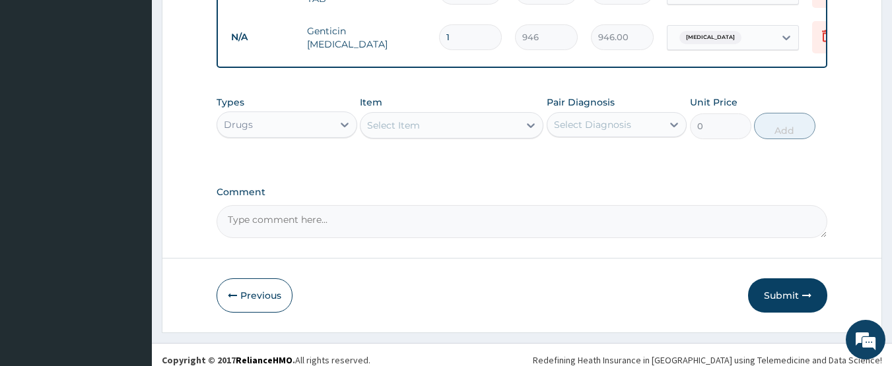
scroll to position [957, 0]
click at [439, 115] on div "Select Item" at bounding box center [439, 124] width 158 height 21
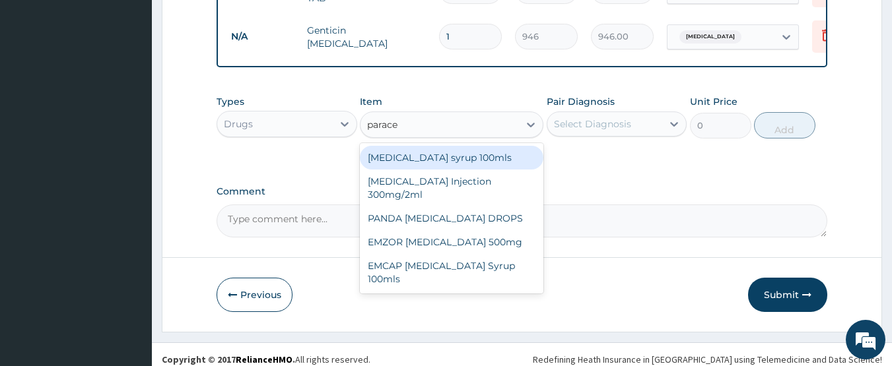
type input "paracet"
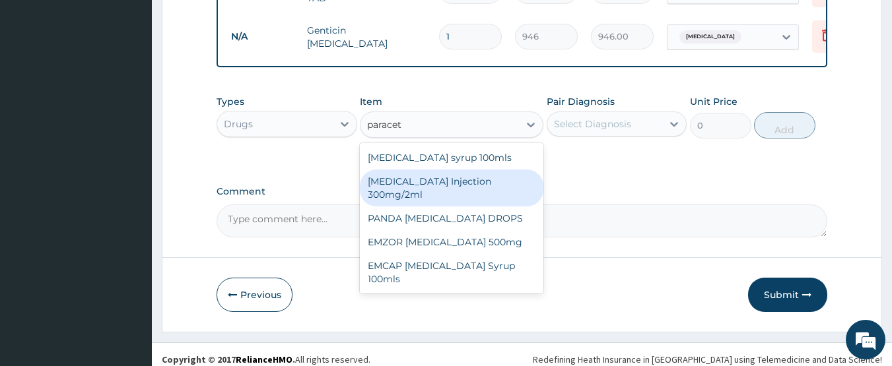
click at [446, 181] on div "[MEDICAL_DATA] Injection 300mg/2ml" at bounding box center [451, 188] width 183 height 37
type input "260.15"
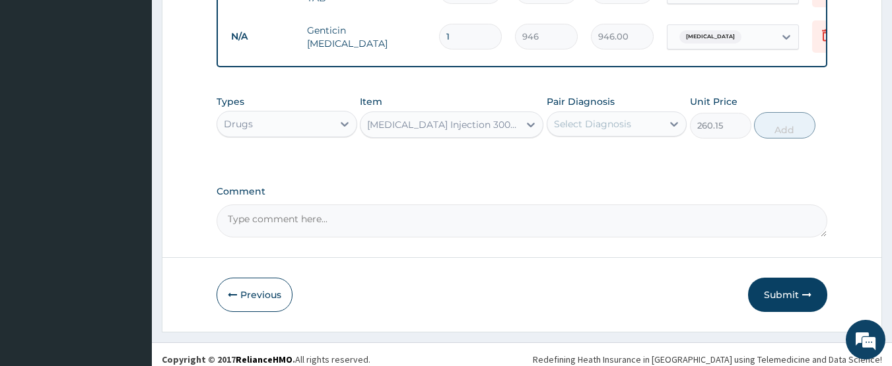
click at [600, 117] on div "Select Diagnosis" at bounding box center [592, 123] width 77 height 13
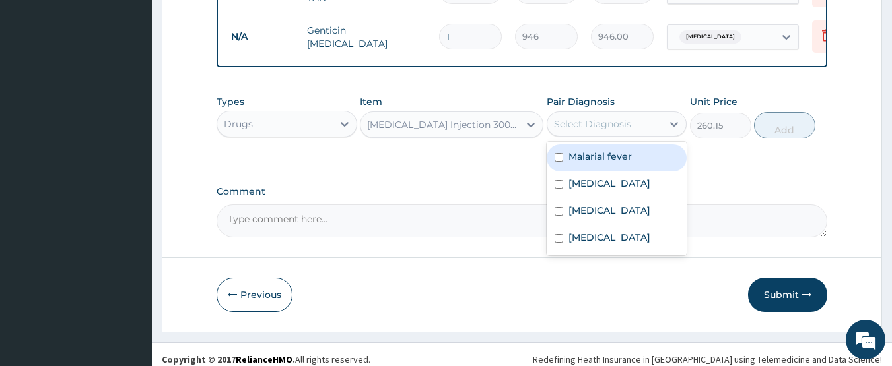
click at [595, 152] on label "Malarial fever" at bounding box center [599, 156] width 63 height 13
checkbox input "true"
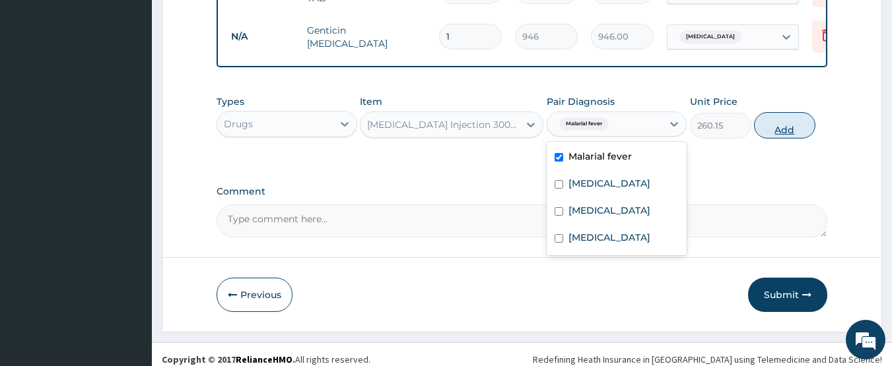
click at [780, 113] on button "Add" at bounding box center [784, 125] width 61 height 26
type input "0"
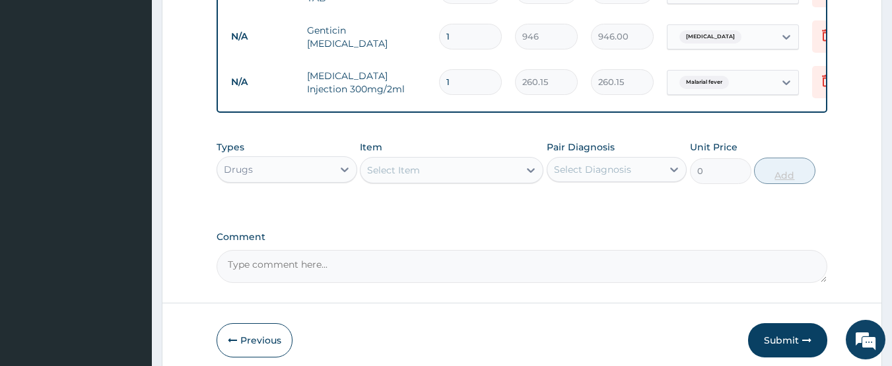
type input "0.00"
type input "8"
type input "2081.20"
type input "8"
click at [464, 168] on div "Select Item" at bounding box center [439, 170] width 158 height 21
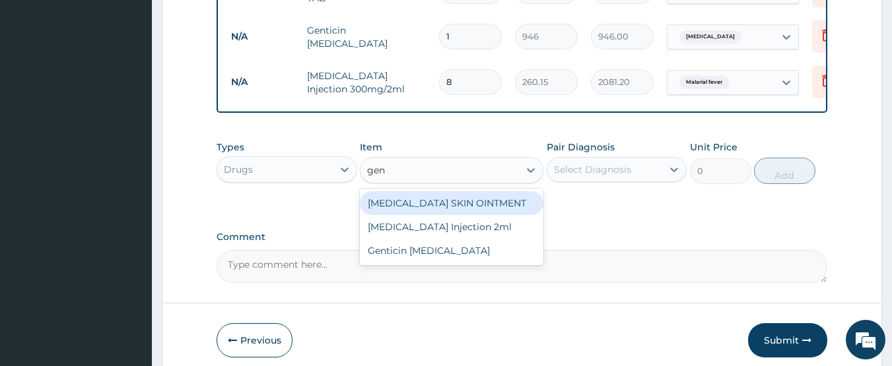
type input "gent"
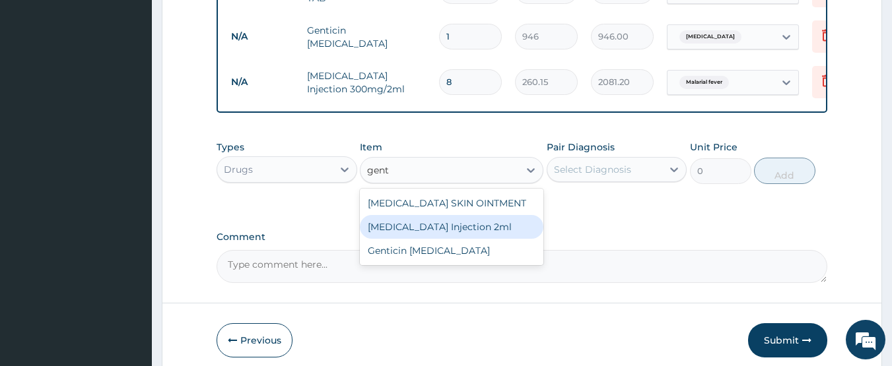
click at [445, 215] on div "[MEDICAL_DATA] Injection 2ml" at bounding box center [451, 227] width 183 height 24
type input "331.1"
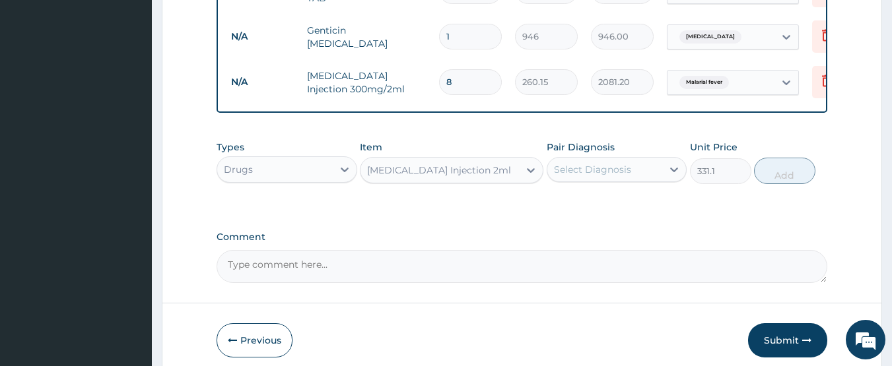
click at [593, 163] on div "Select Diagnosis" at bounding box center [592, 169] width 77 height 13
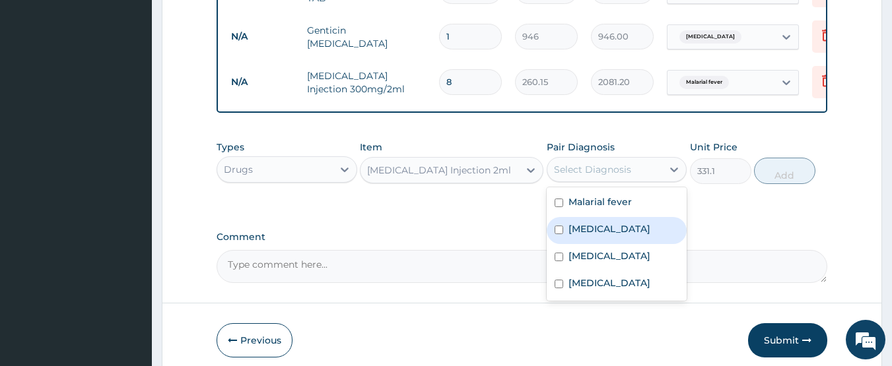
click at [597, 222] on label "Sepsis" at bounding box center [609, 228] width 82 height 13
checkbox input "true"
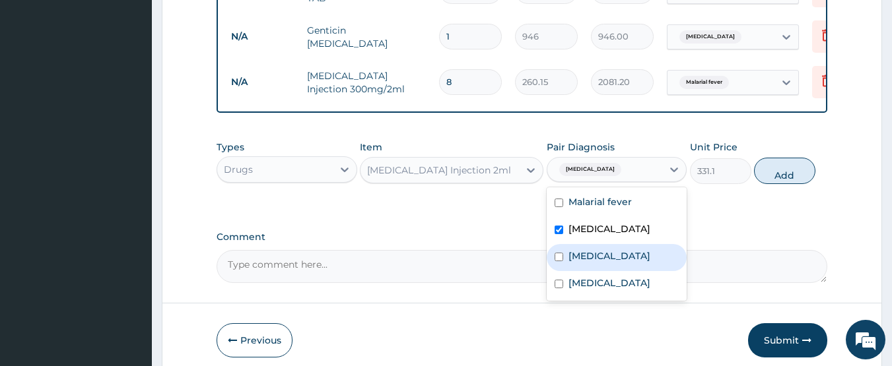
drag, startPoint x: 601, startPoint y: 246, endPoint x: 723, endPoint y: 205, distance: 129.4
click at [606, 249] on label "[MEDICAL_DATA]" at bounding box center [609, 255] width 82 height 13
checkbox input "true"
click at [785, 164] on button "Add" at bounding box center [784, 171] width 61 height 26
type input "0"
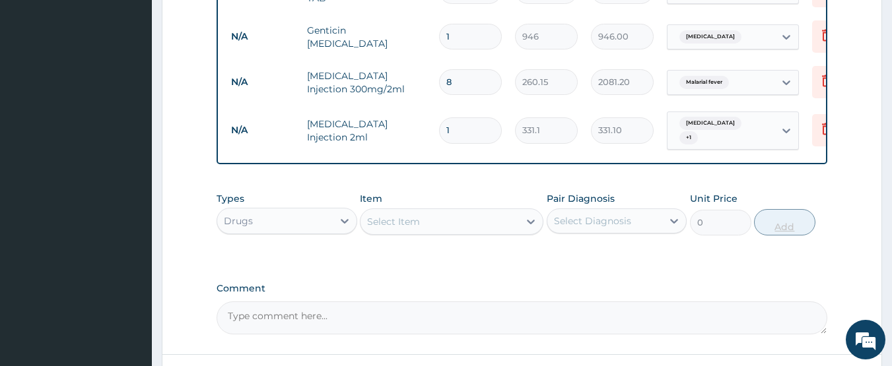
type input "0.00"
type input "4"
type input "1324.40"
type input "4"
click at [430, 211] on div "Select Item" at bounding box center [439, 221] width 158 height 21
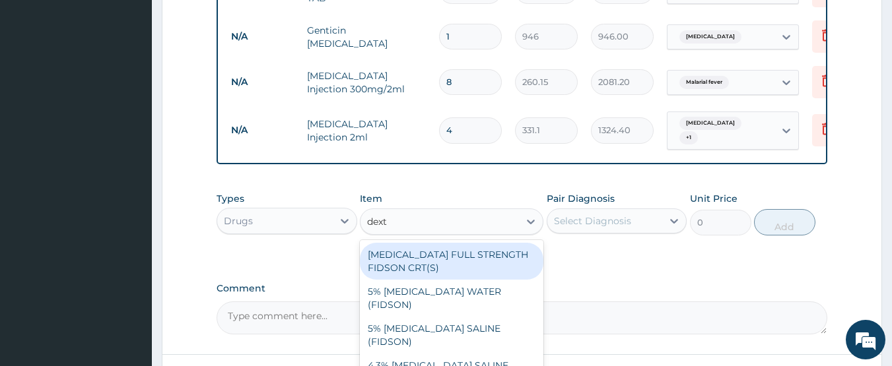
type input "dextr"
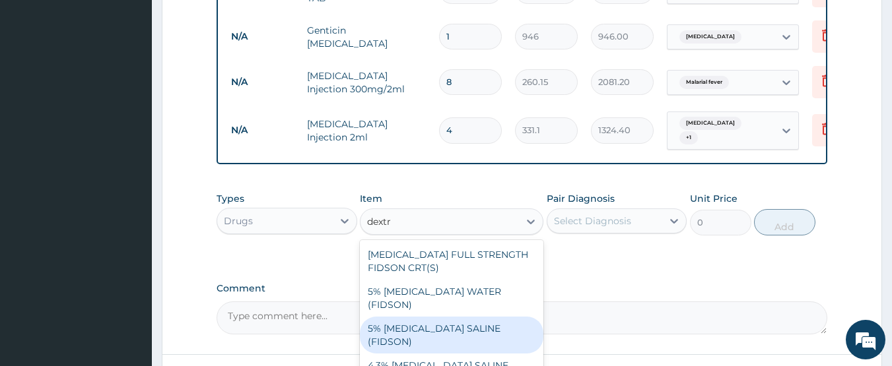
click at [481, 317] on div "5% [MEDICAL_DATA] SALINE (FIDSON)" at bounding box center [451, 335] width 183 height 37
type input "1773.75"
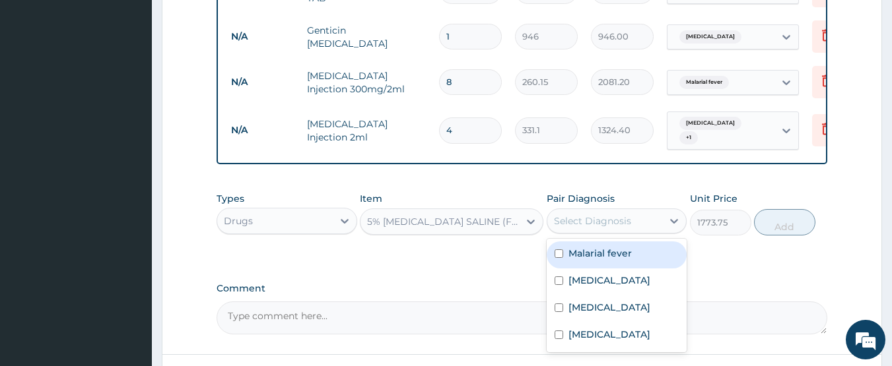
click at [584, 212] on div "Select Diagnosis" at bounding box center [604, 221] width 115 height 21
drag, startPoint x: 588, startPoint y: 237, endPoint x: 588, endPoint y: 245, distance: 7.9
click at [588, 247] on label "Malarial fever" at bounding box center [599, 253] width 63 height 13
checkbox input "true"
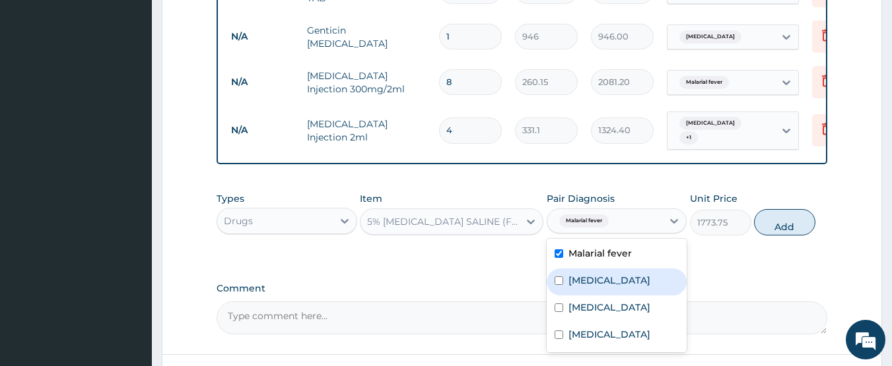
click at [612, 269] on div "Sepsis" at bounding box center [616, 282] width 141 height 27
checkbox input "true"
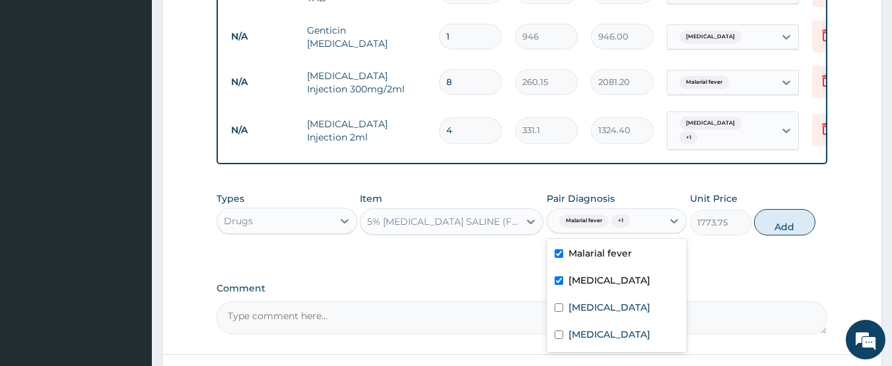
click at [776, 216] on button "Add" at bounding box center [784, 222] width 61 height 26
type input "0"
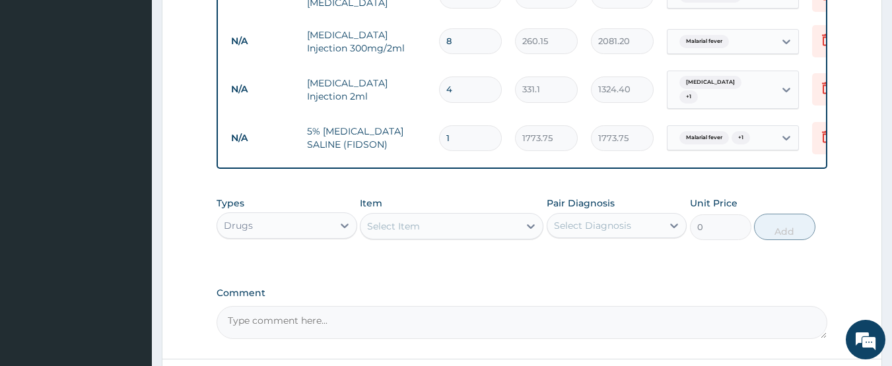
scroll to position [1089, 0]
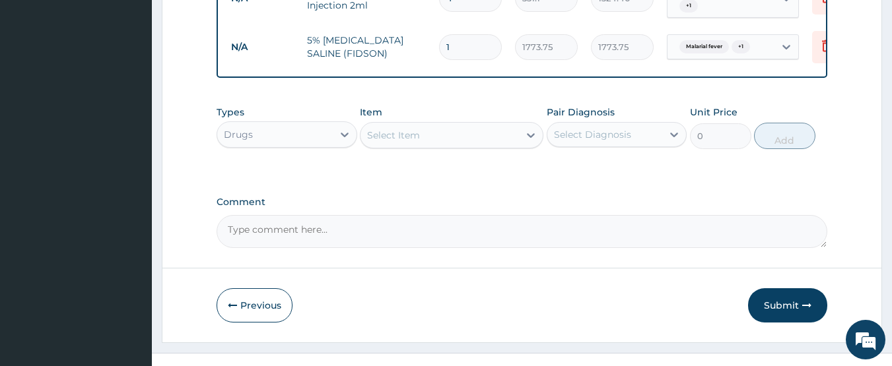
click at [401, 127] on div "Select Item" at bounding box center [439, 135] width 158 height 21
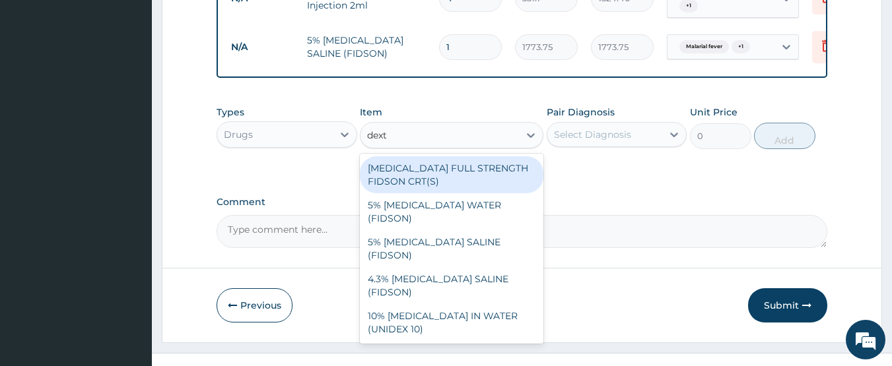
type input "dextr"
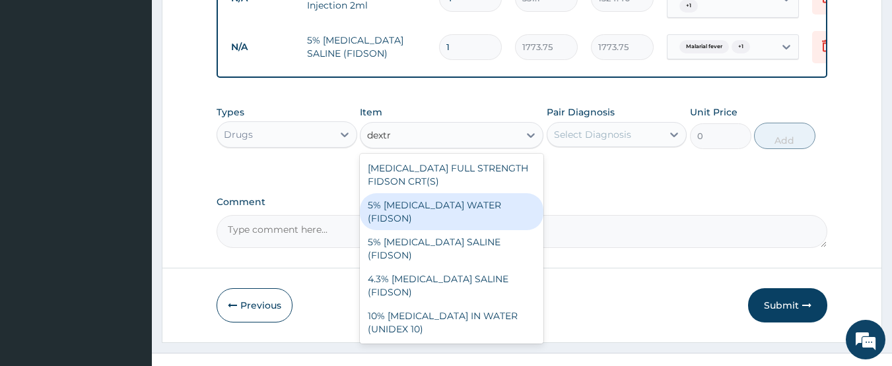
click at [430, 193] on div "5% [MEDICAL_DATA] WATER (FIDSON)" at bounding box center [451, 211] width 183 height 37
type input "1773.75"
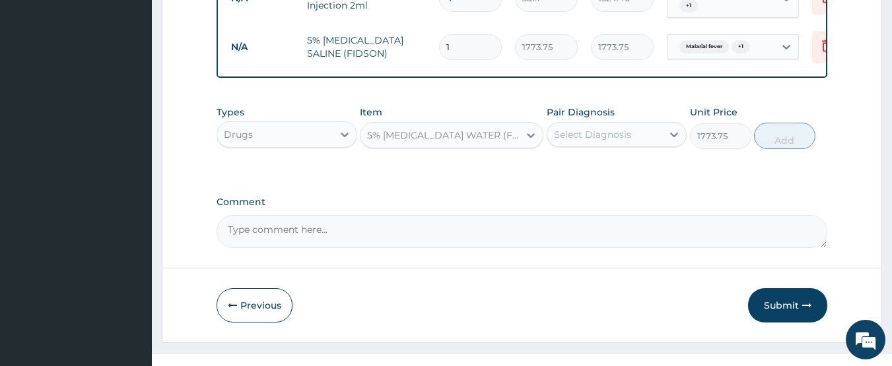
click at [581, 128] on div "Select Diagnosis" at bounding box center [592, 134] width 77 height 13
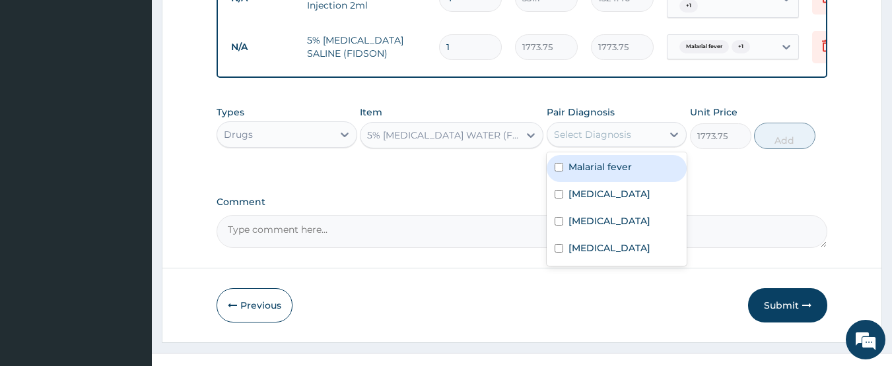
drag, startPoint x: 586, startPoint y: 154, endPoint x: 586, endPoint y: 176, distance: 21.8
click at [586, 160] on div "Malarial fever" at bounding box center [616, 168] width 141 height 27
checkbox input "true"
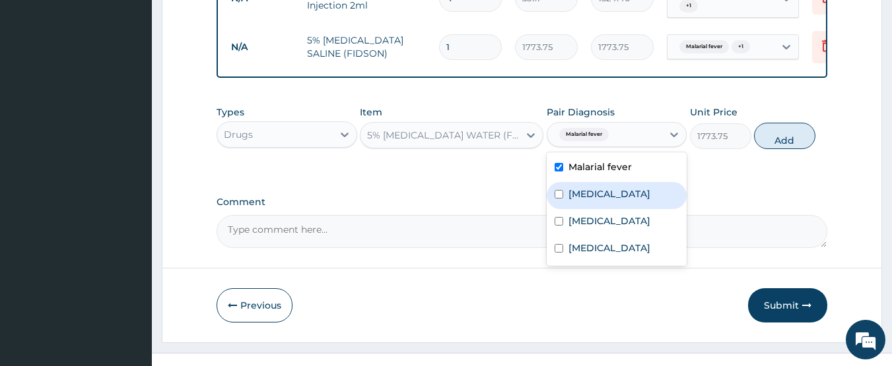
drag, startPoint x: 586, startPoint y: 176, endPoint x: 727, endPoint y: 150, distance: 142.9
click at [588, 187] on label "Sepsis" at bounding box center [609, 193] width 82 height 13
checkbox input "true"
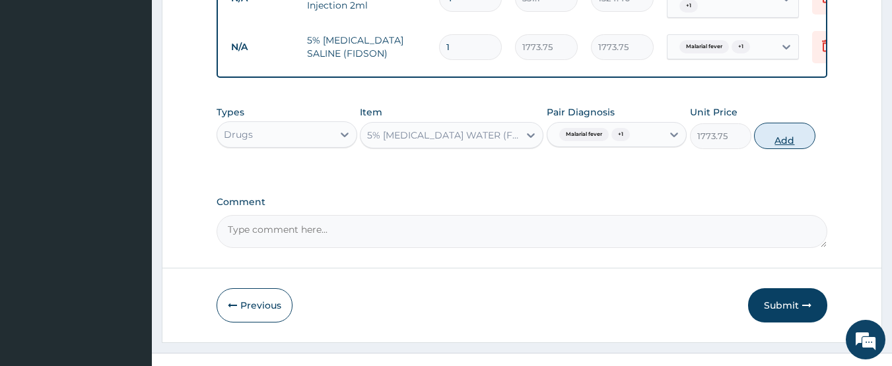
click at [783, 123] on button "Add" at bounding box center [784, 136] width 61 height 26
type input "0"
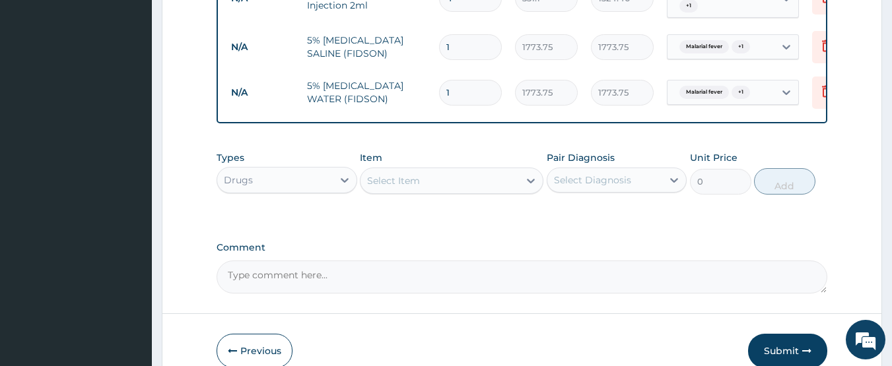
click at [455, 170] on div "Select Item" at bounding box center [439, 180] width 158 height 21
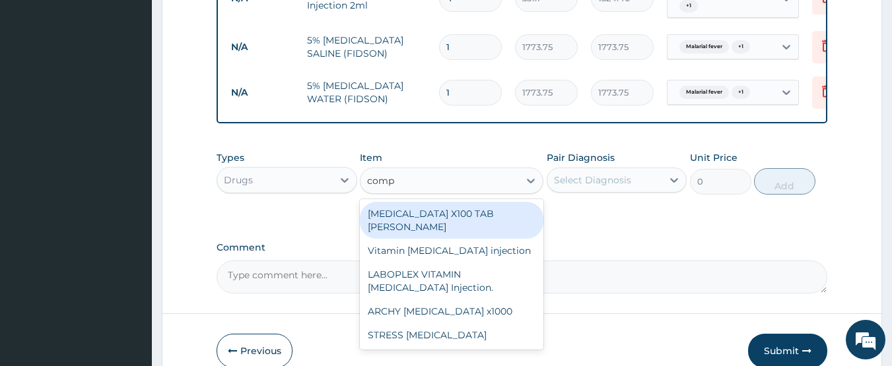
type input "compl"
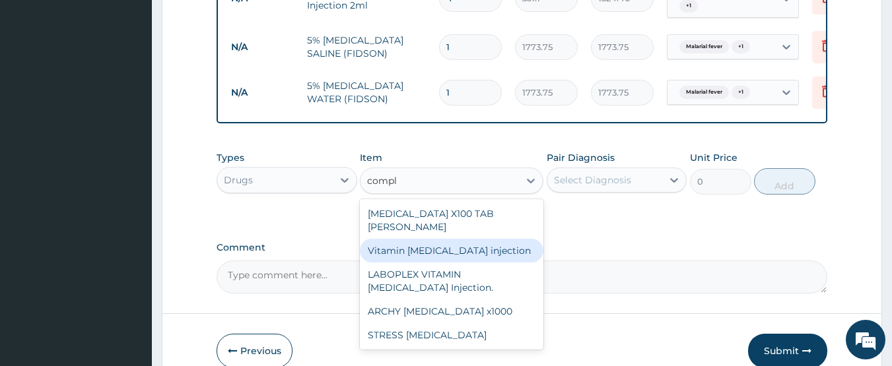
click at [459, 239] on div "Vitamin [MEDICAL_DATA] injection" at bounding box center [451, 251] width 183 height 24
type input "354.75"
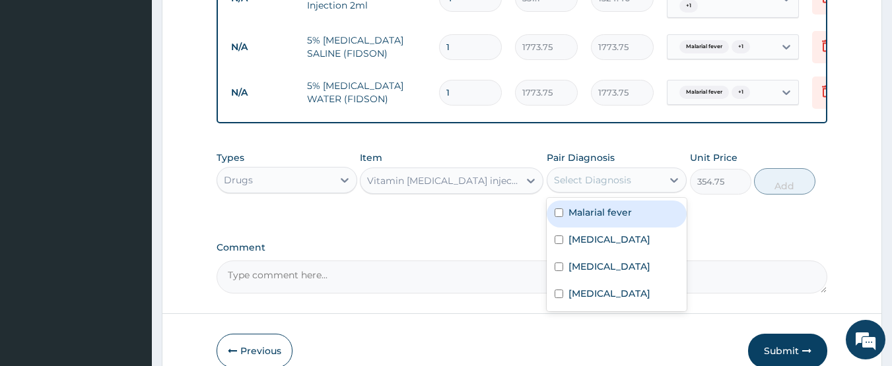
click at [594, 174] on div "Select Diagnosis" at bounding box center [592, 180] width 77 height 13
drag, startPoint x: 593, startPoint y: 190, endPoint x: 688, endPoint y: 186, distance: 95.8
click at [593, 206] on label "Malarial fever" at bounding box center [599, 212] width 63 height 13
checkbox input "true"
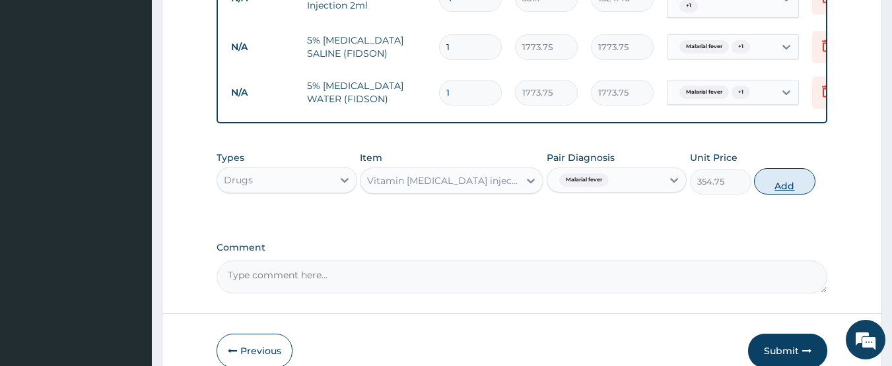
click at [796, 168] on button "Add" at bounding box center [784, 181] width 61 height 26
type input "0"
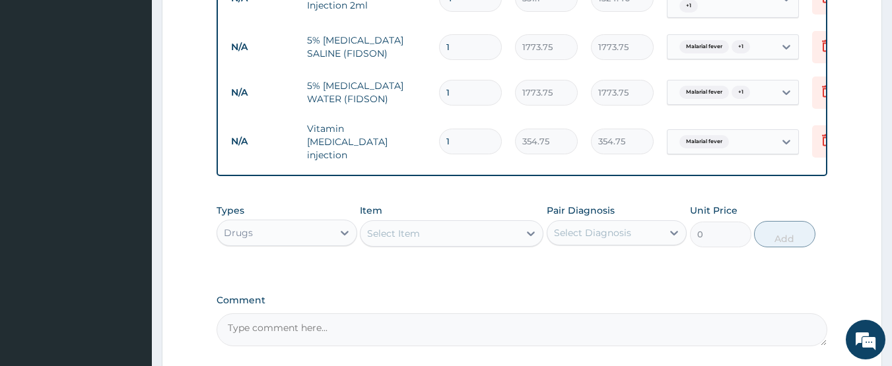
click at [485, 223] on div "Select Item" at bounding box center [439, 233] width 158 height 21
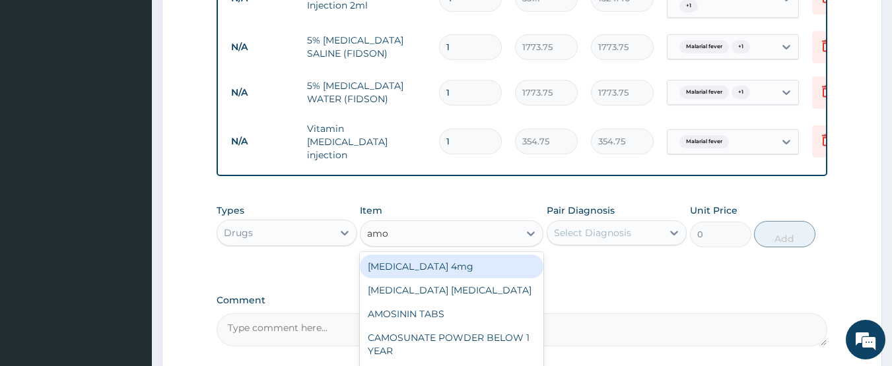
type input "amok"
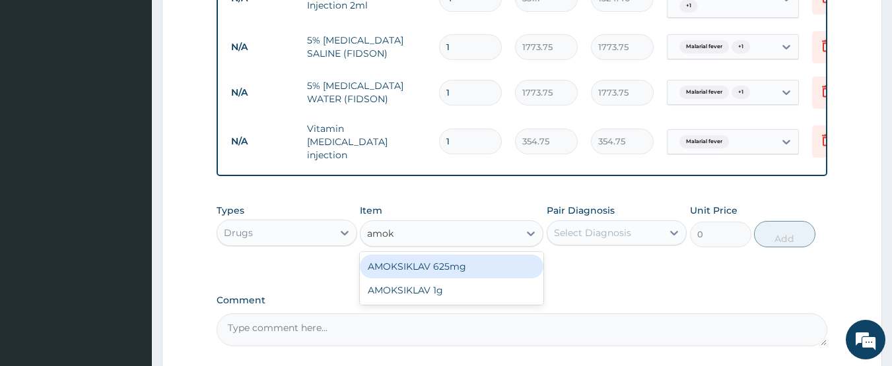
drag, startPoint x: 496, startPoint y: 243, endPoint x: 525, endPoint y: 231, distance: 31.4
click at [496, 255] on div "AMOKSIKLAV 625mg" at bounding box center [451, 267] width 183 height 24
type input "650.375"
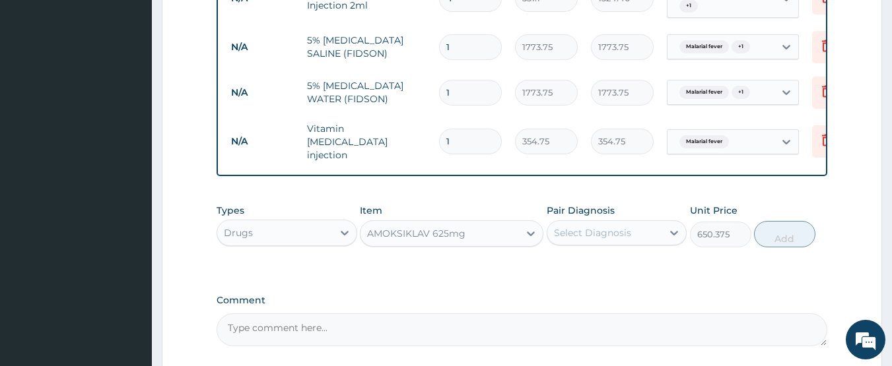
click at [608, 222] on div "Select Diagnosis" at bounding box center [604, 232] width 115 height 21
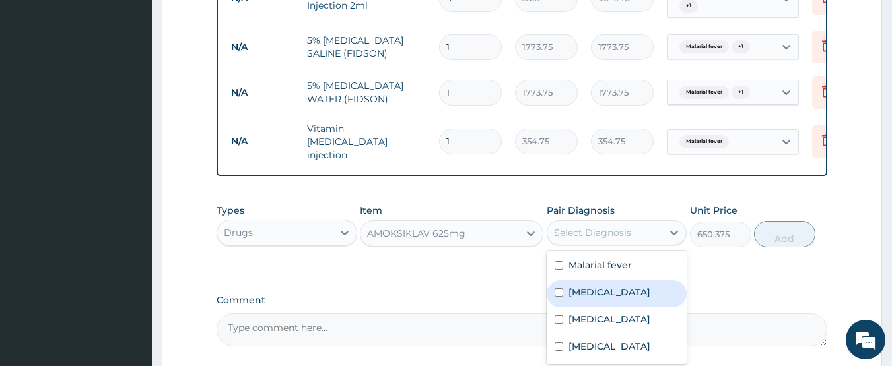
click at [602, 280] on div "Sepsis" at bounding box center [616, 293] width 141 height 27
checkbox input "true"
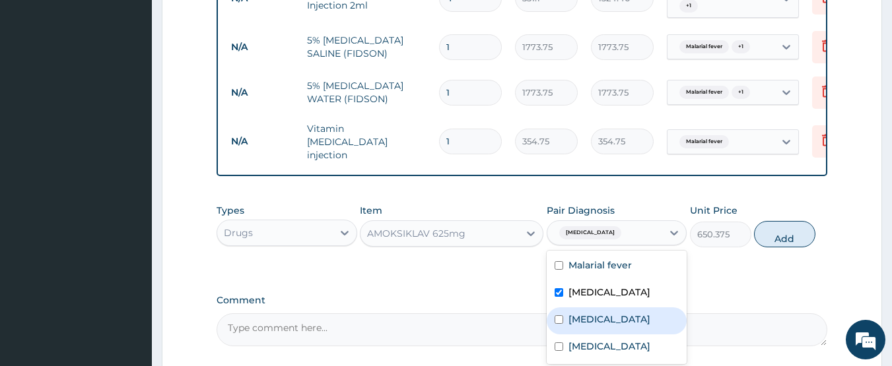
click at [595, 313] on label "[MEDICAL_DATA]" at bounding box center [609, 319] width 82 height 13
checkbox input "true"
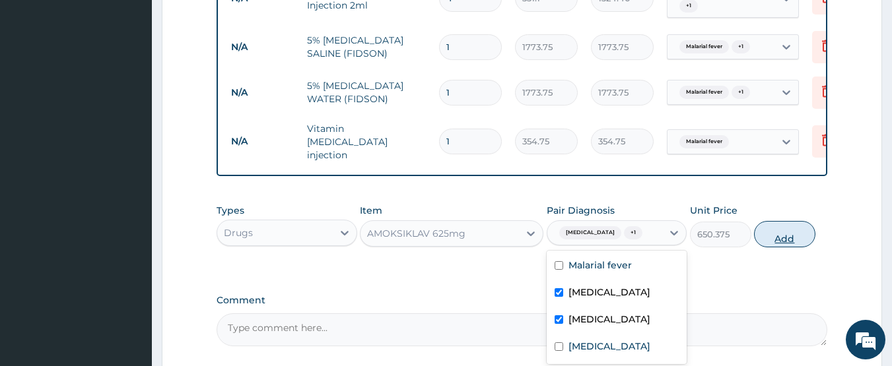
click at [766, 221] on button "Add" at bounding box center [784, 234] width 61 height 26
type input "0"
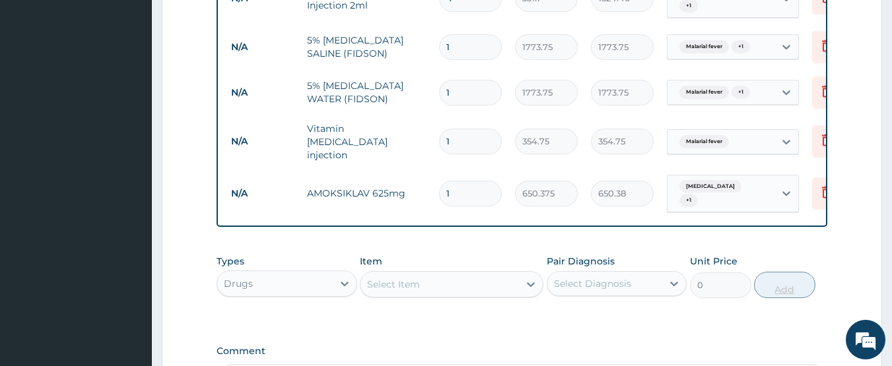
type input "14"
type input "9105.25"
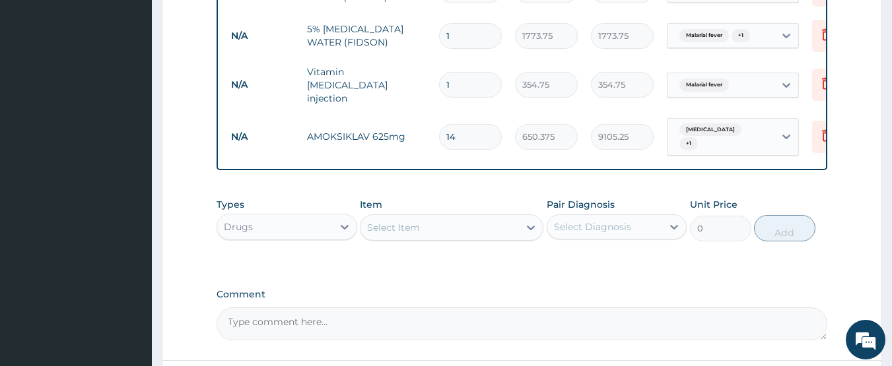
scroll to position [1221, 0]
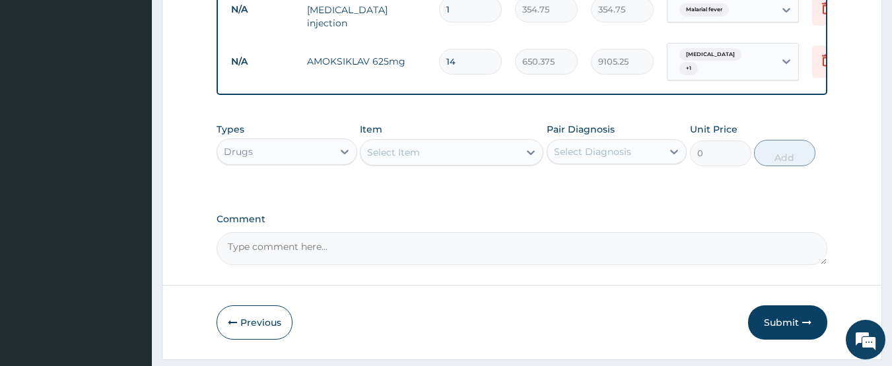
type input "14"
click at [396, 146] on div "Select Item" at bounding box center [393, 152] width 53 height 13
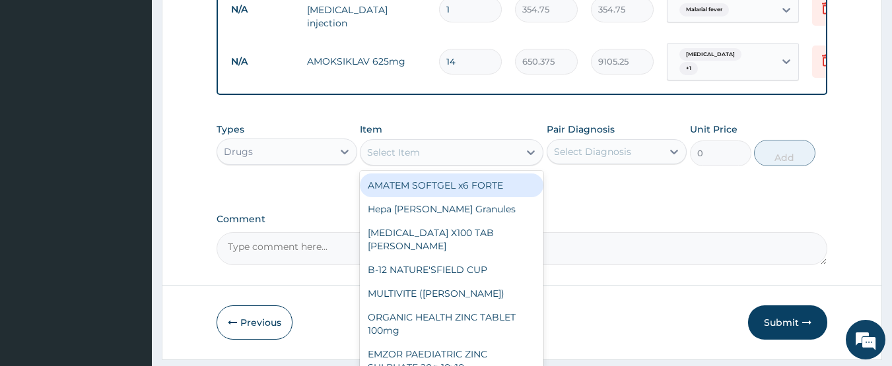
click at [399, 174] on div "AMATEM SOFTGEL x6 FORTE" at bounding box center [451, 186] width 183 height 24
type input "473"
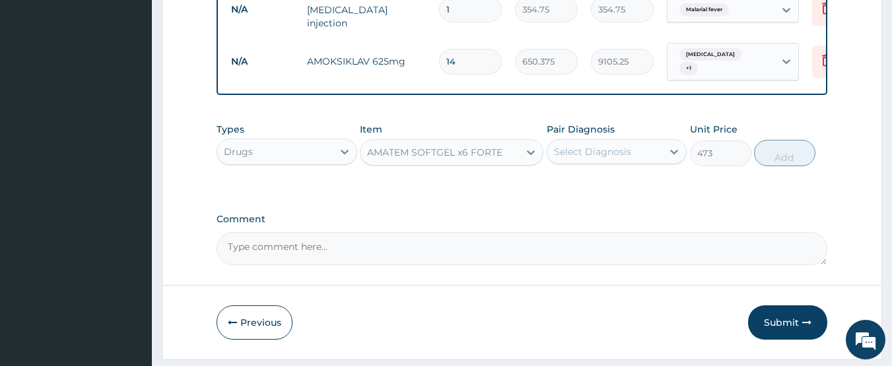
click at [596, 141] on div "Select Diagnosis" at bounding box center [604, 151] width 115 height 21
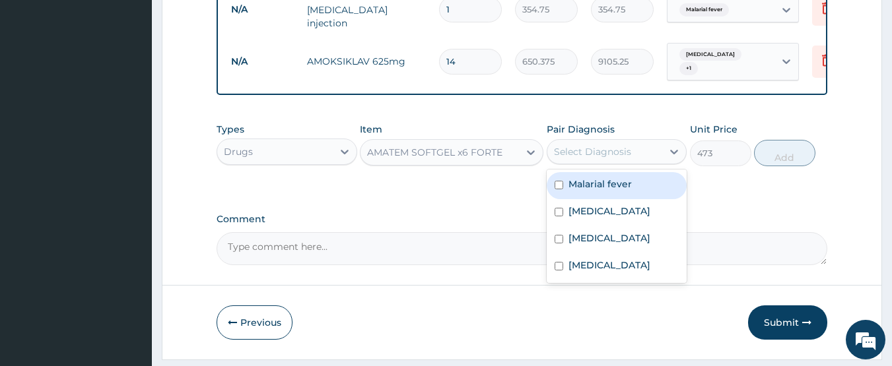
click at [596, 178] on label "Malarial fever" at bounding box center [599, 184] width 63 height 13
checkbox input "true"
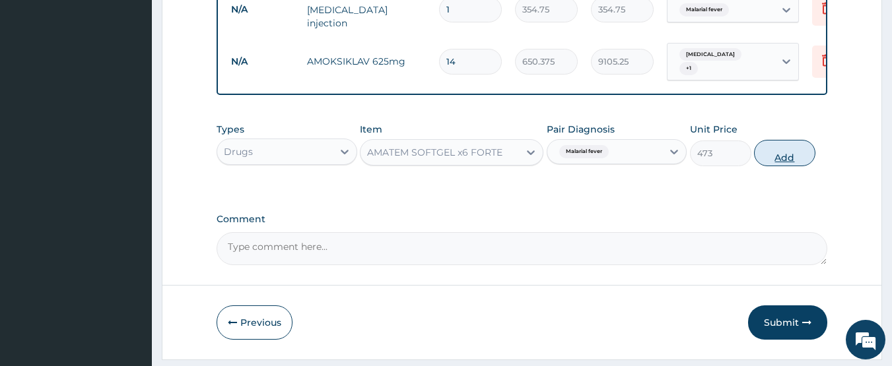
click at [791, 140] on button "Add" at bounding box center [784, 153] width 61 height 26
type input "0"
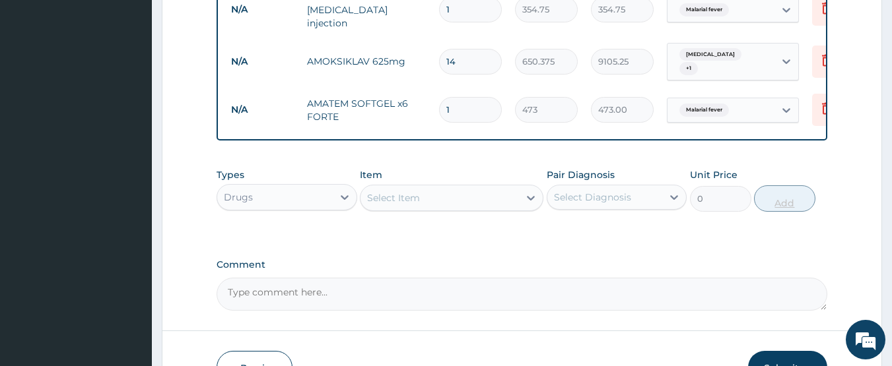
type input "0.00"
type input "6"
type input "2838.00"
type input "6"
click at [457, 187] on div "Select Item" at bounding box center [439, 197] width 158 height 21
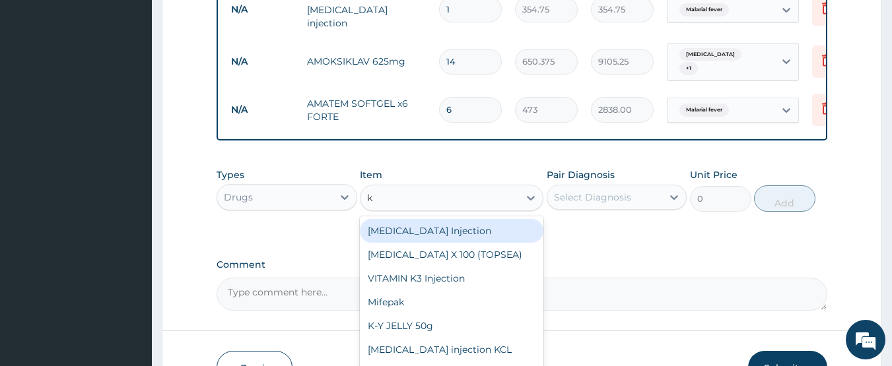
type input "ke"
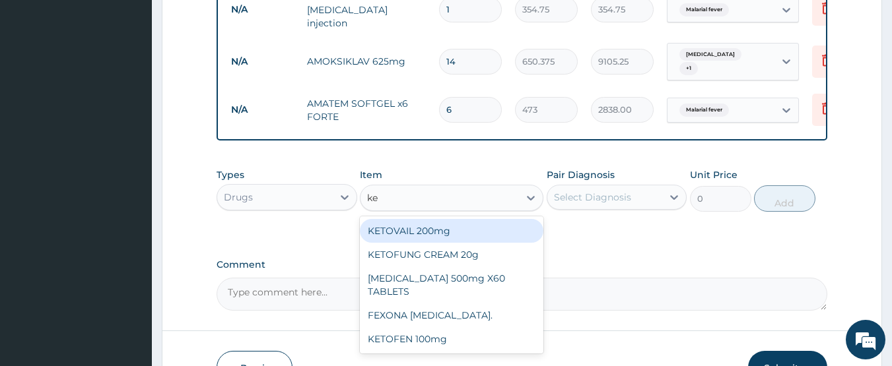
click at [445, 219] on div "KETOVAIL 200mg" at bounding box center [451, 231] width 183 height 24
type input "354.75"
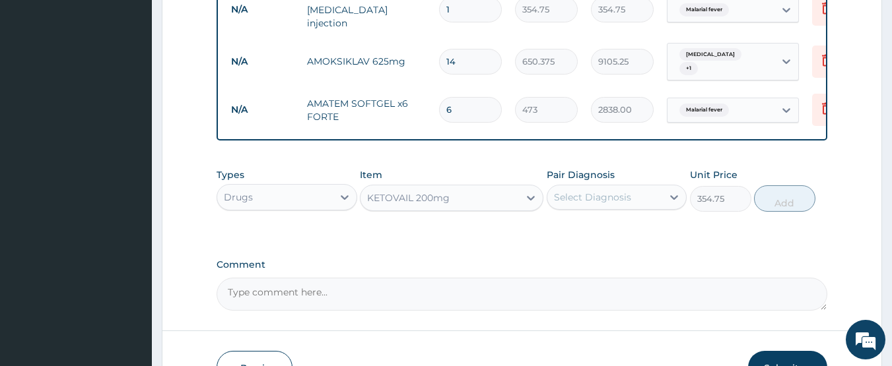
click at [575, 191] on div "Select Diagnosis" at bounding box center [592, 197] width 77 height 13
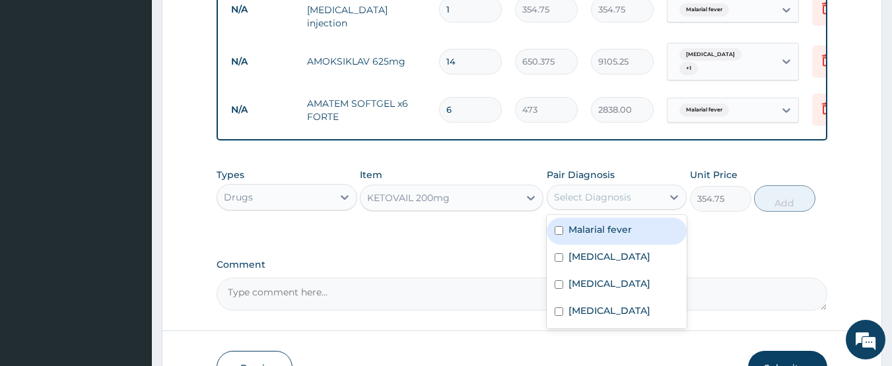
click at [609, 218] on div "Malarial fever" at bounding box center [616, 231] width 141 height 27
checkbox input "true"
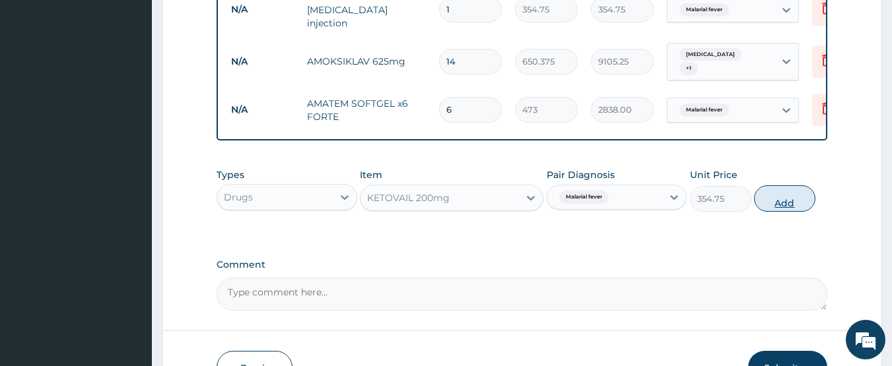
click at [769, 185] on button "Add" at bounding box center [784, 198] width 61 height 26
type input "0"
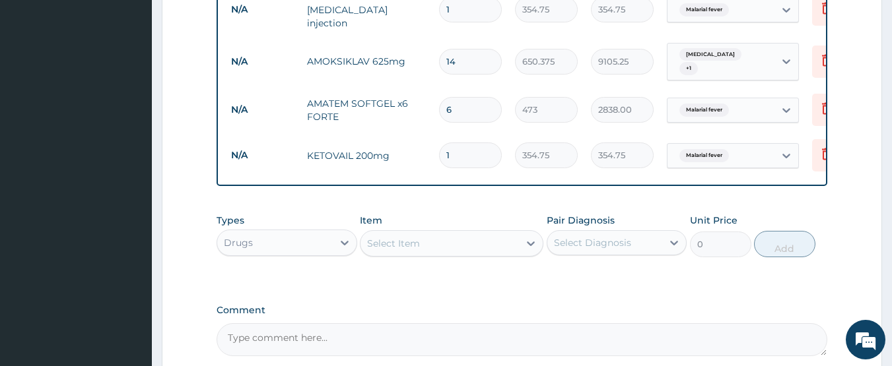
type input "0.00"
type input "8"
type input "2838.00"
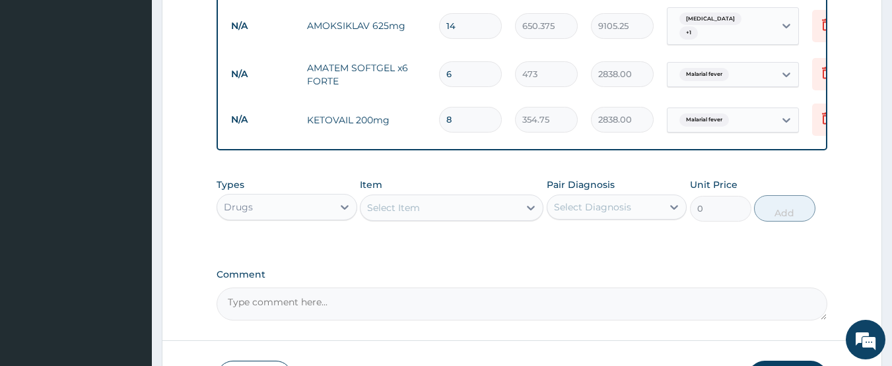
scroll to position [1287, 0]
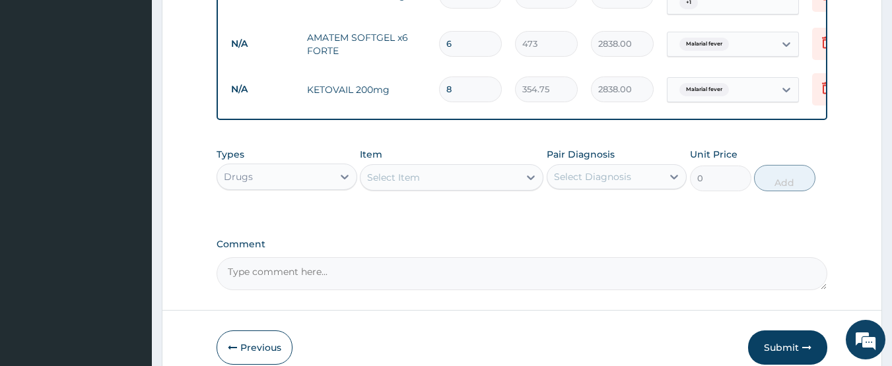
type input "8"
click at [381, 171] on div "Select Item" at bounding box center [393, 177] width 53 height 13
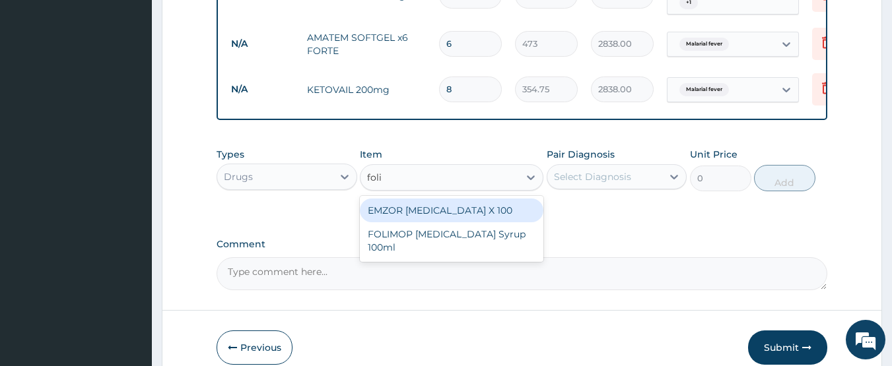
type input "folic"
click at [434, 199] on div "EMZOR [MEDICAL_DATA] X 100" at bounding box center [451, 211] width 183 height 24
type input "23.65"
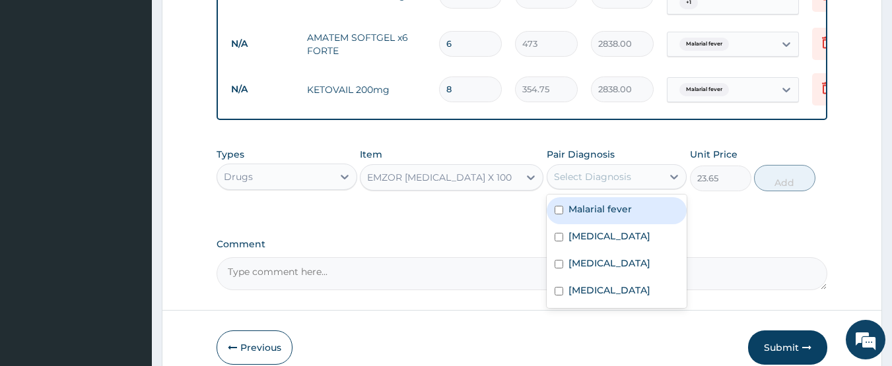
click at [594, 170] on div "Select Diagnosis" at bounding box center [592, 176] width 77 height 13
click at [605, 203] on label "Malarial fever" at bounding box center [599, 209] width 63 height 13
checkbox input "true"
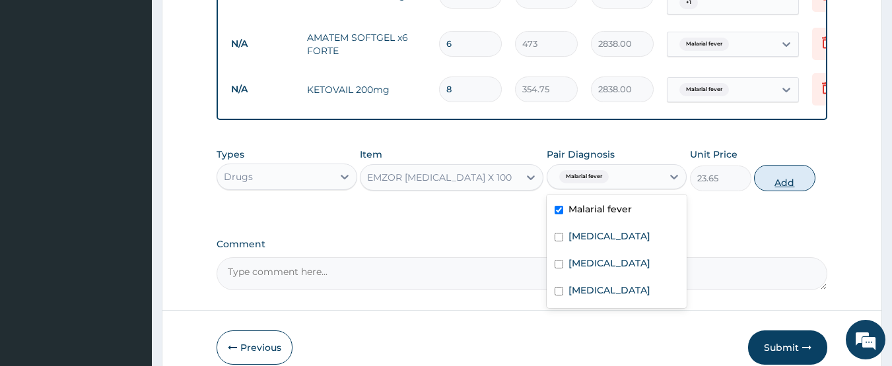
click at [787, 165] on button "Add" at bounding box center [784, 178] width 61 height 26
type input "0"
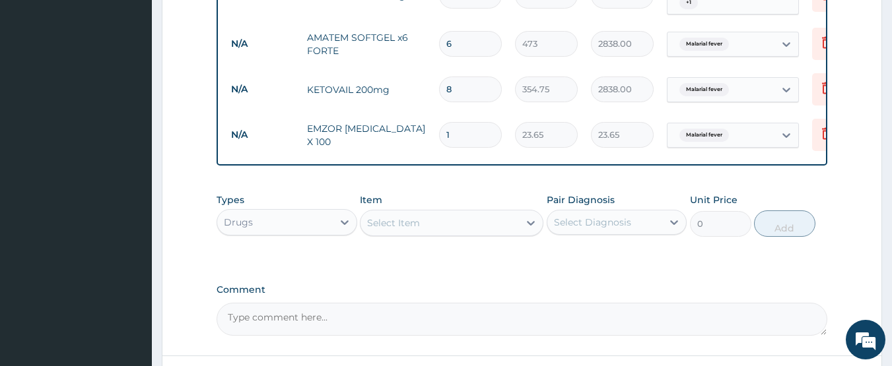
type input "14"
type input "331.10"
type input "14"
click at [430, 212] on div "Select Item" at bounding box center [439, 222] width 158 height 21
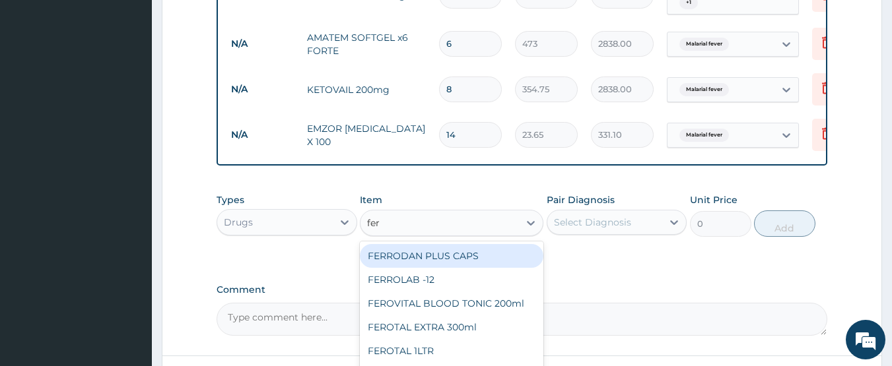
type input "ferr"
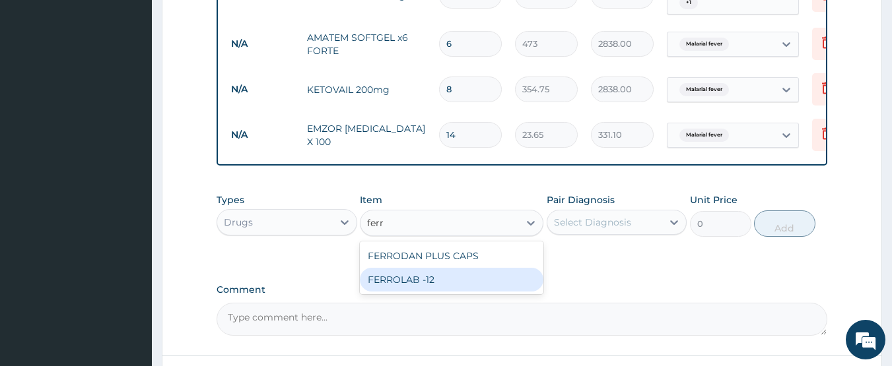
click at [432, 268] on div "FERROLAB -12" at bounding box center [451, 280] width 183 height 24
type input "23.65"
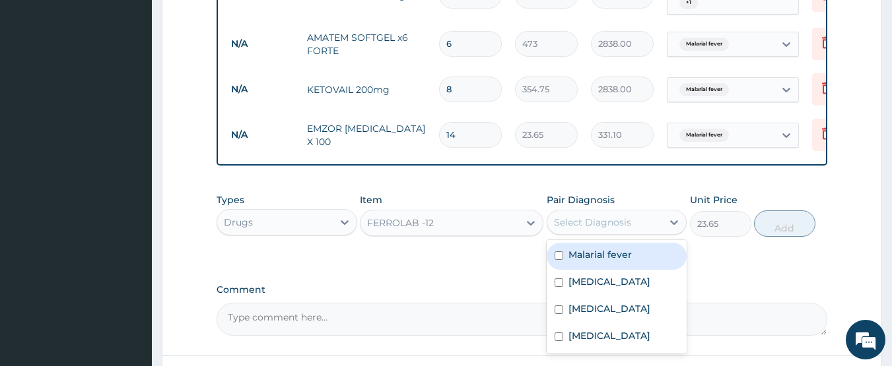
click at [609, 216] on div "Select Diagnosis" at bounding box center [592, 222] width 77 height 13
click at [606, 243] on div "Malarial fever" at bounding box center [616, 256] width 141 height 27
checkbox input "true"
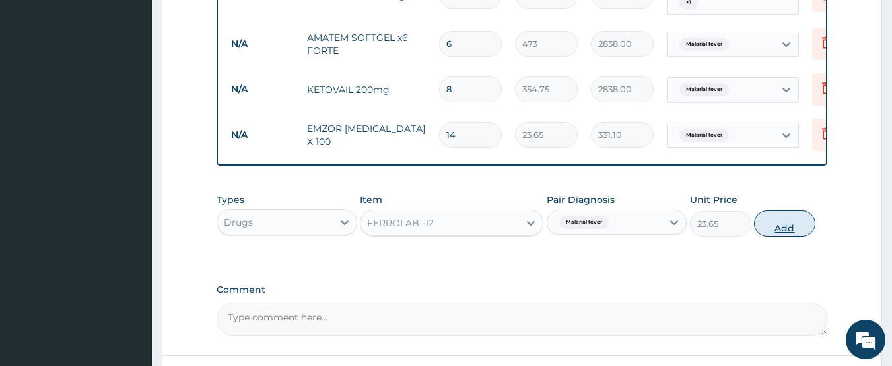
click at [769, 211] on button "Add" at bounding box center [784, 224] width 61 height 26
type input "0"
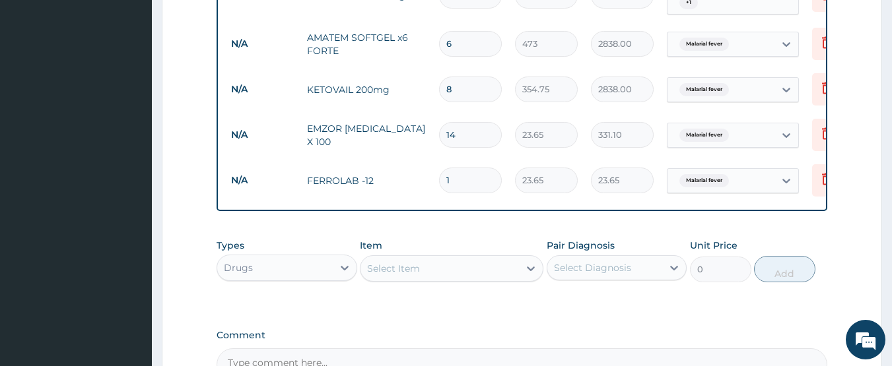
type input "14"
type input "331.10"
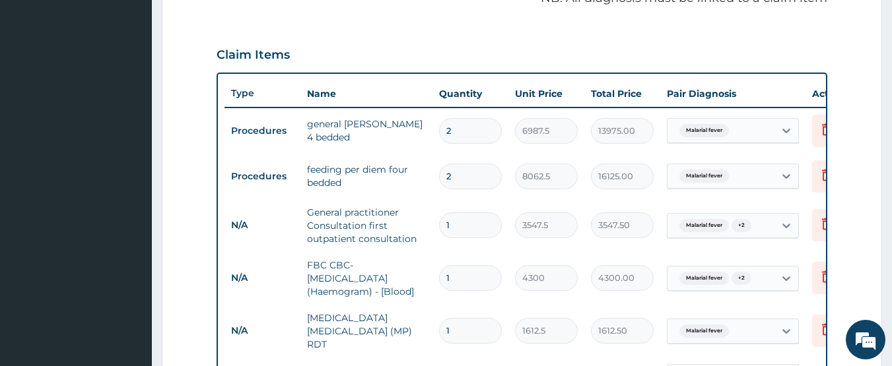
scroll to position [297, 0]
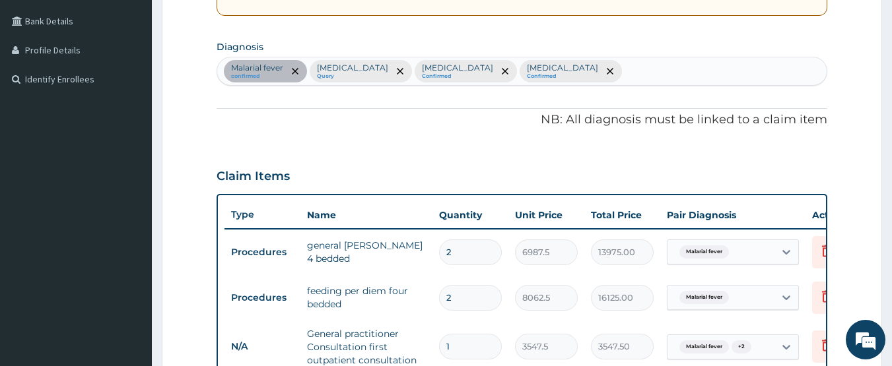
type input "14"
click at [622, 76] on div "Malarial fever confirmed Sepsis Query Upper respiratory infection Confirmed Con…" at bounding box center [522, 71] width 610 height 28
type input "appet"
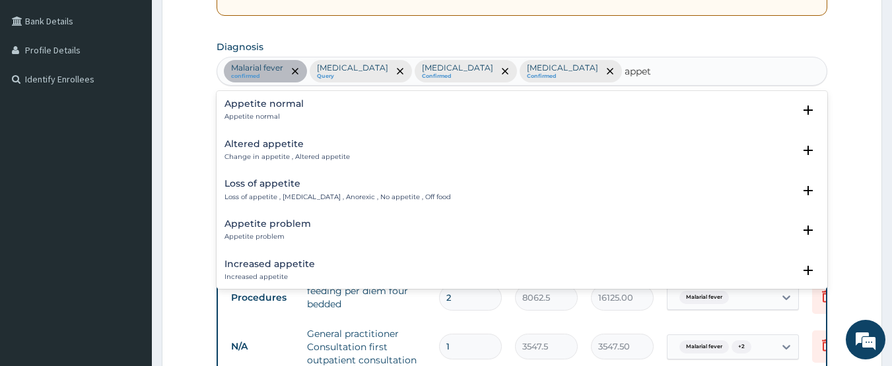
click at [289, 185] on h4 "Loss of appetite" at bounding box center [337, 184] width 226 height 10
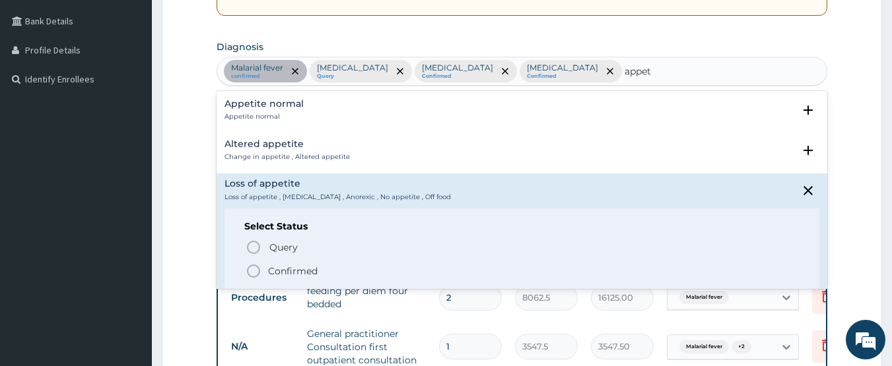
drag, startPoint x: 255, startPoint y: 265, endPoint x: 483, endPoint y: 223, distance: 231.6
click at [256, 265] on icon "status option filled" at bounding box center [253, 271] width 16 height 16
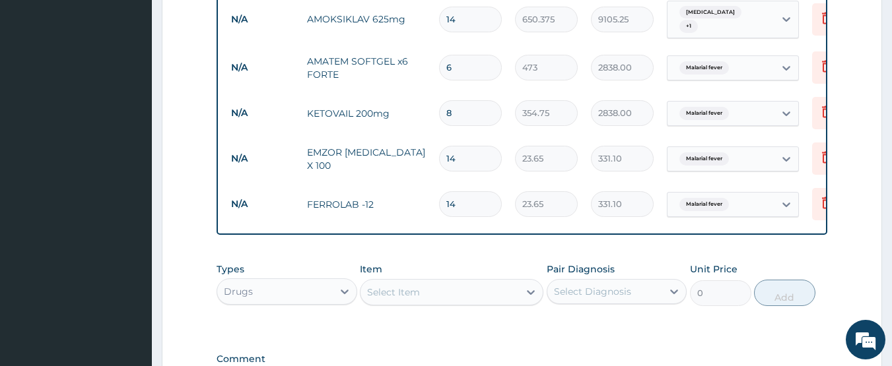
scroll to position [1287, 0]
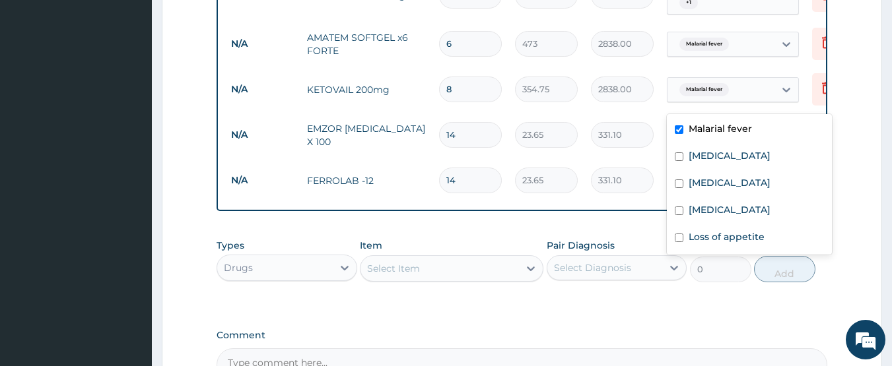
click at [738, 124] on div "Malarial fever" at bounding box center [720, 135] width 107 height 22
click at [694, 231] on label "Loss of appetite" at bounding box center [726, 236] width 76 height 13
checkbox input "true"
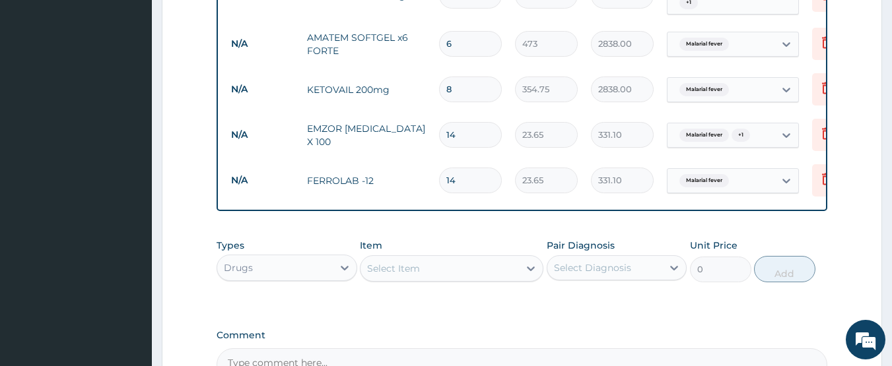
click at [659, 161] on td "331.10" at bounding box center [622, 180] width 76 height 39
click at [705, 174] on span "Malarial fever" at bounding box center [703, 180] width 49 height 13
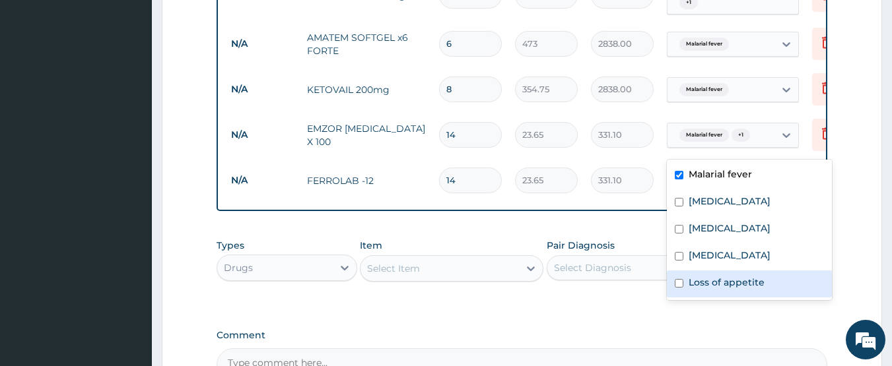
click at [685, 286] on div "Loss of appetite" at bounding box center [749, 284] width 165 height 27
checkbox input "true"
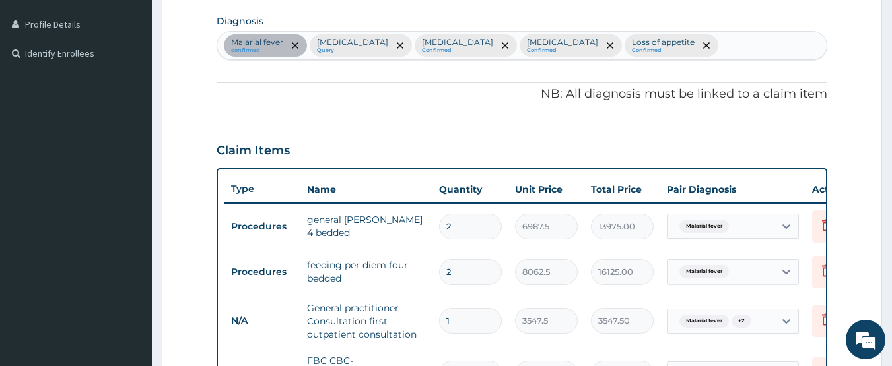
scroll to position [290, 0]
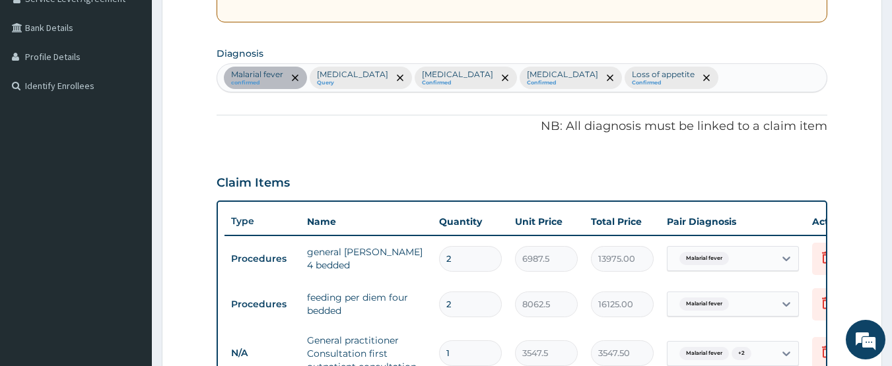
click at [694, 76] on div "Malarial fever confirmed Sepsis Query Upper respiratory infection Confirmed Con…" at bounding box center [522, 78] width 610 height 28
type input "anemi"
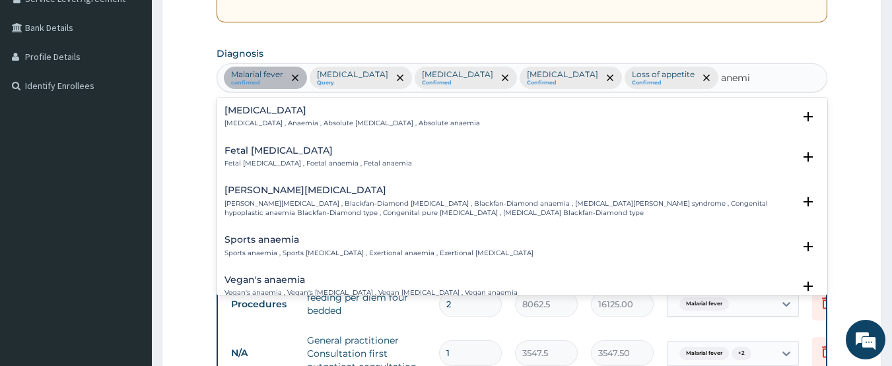
click at [282, 113] on h4 "Anemia" at bounding box center [351, 111] width 255 height 10
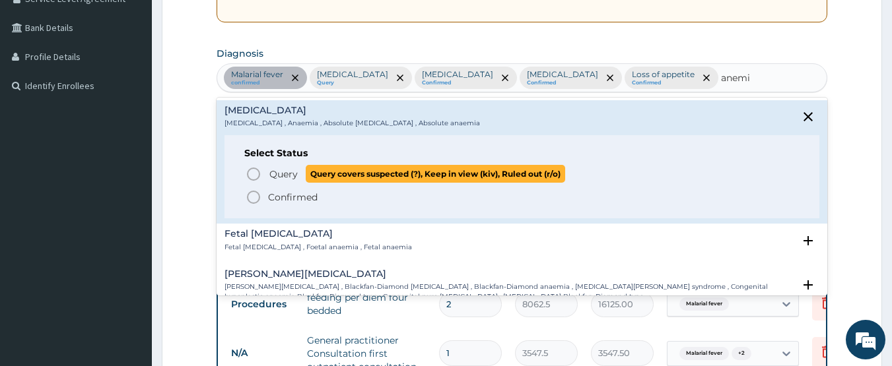
click at [257, 176] on icon "status option query" at bounding box center [253, 174] width 16 height 16
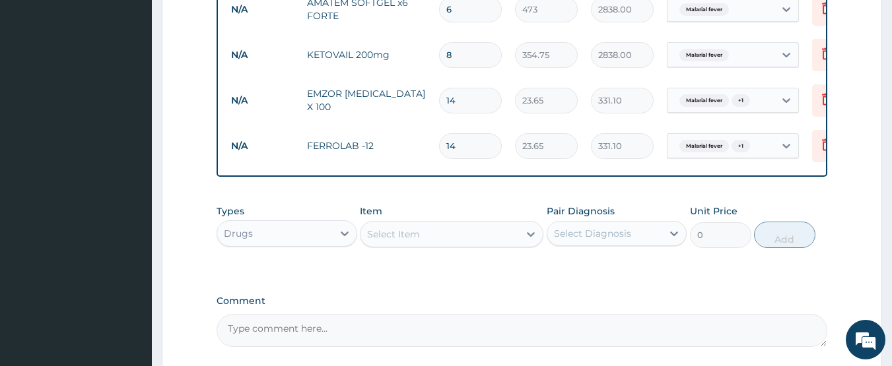
scroll to position [1280, 0]
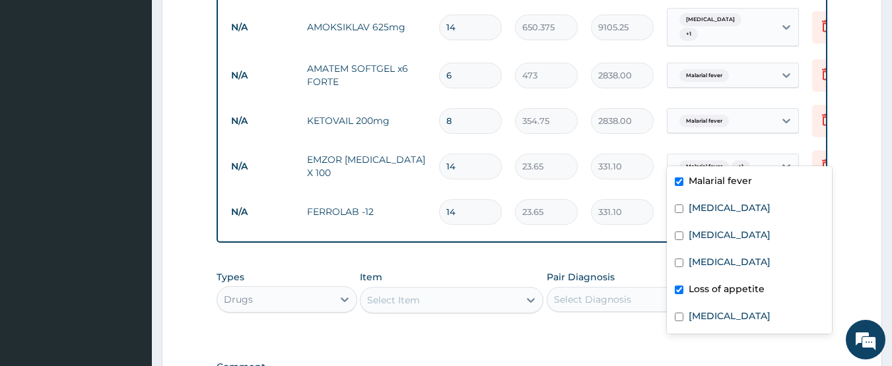
click at [713, 206] on span "Malarial fever" at bounding box center [703, 212] width 49 height 13
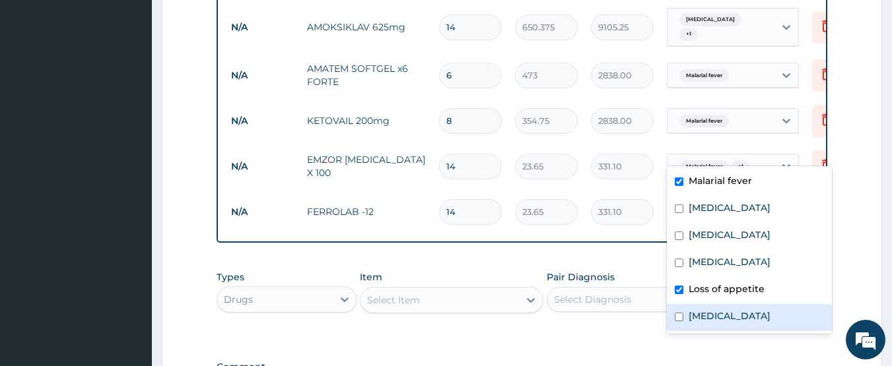
click at [698, 311] on label "Anemia" at bounding box center [729, 316] width 82 height 13
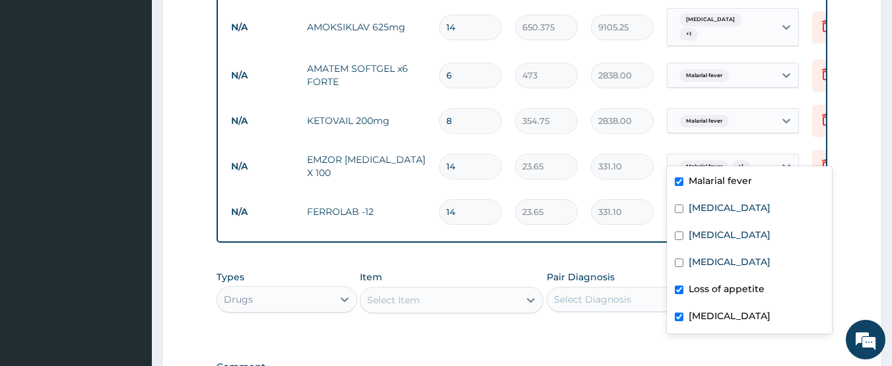
checkbox input "true"
click at [725, 160] on span "Malarial fever" at bounding box center [703, 166] width 49 height 13
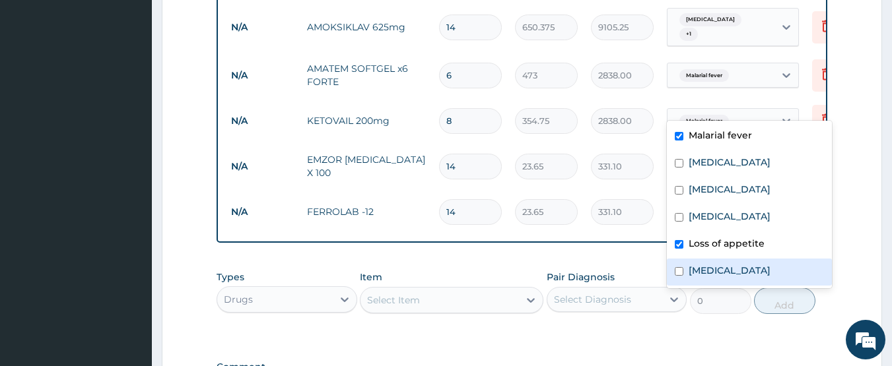
click at [678, 273] on input "checkbox" at bounding box center [678, 271] width 9 height 9
checkbox input "true"
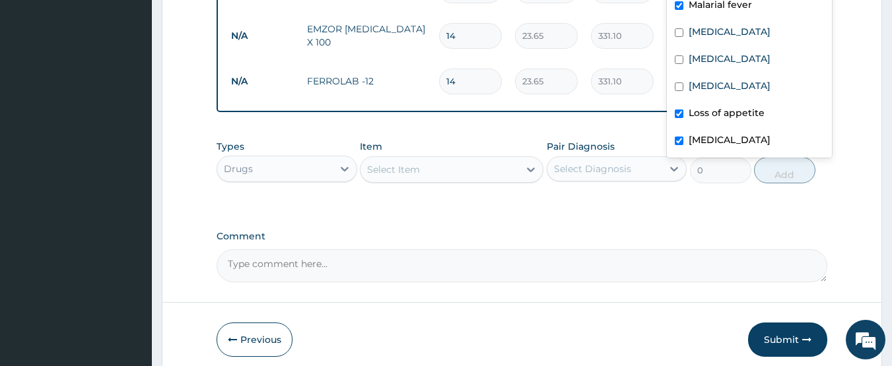
scroll to position [1412, 0]
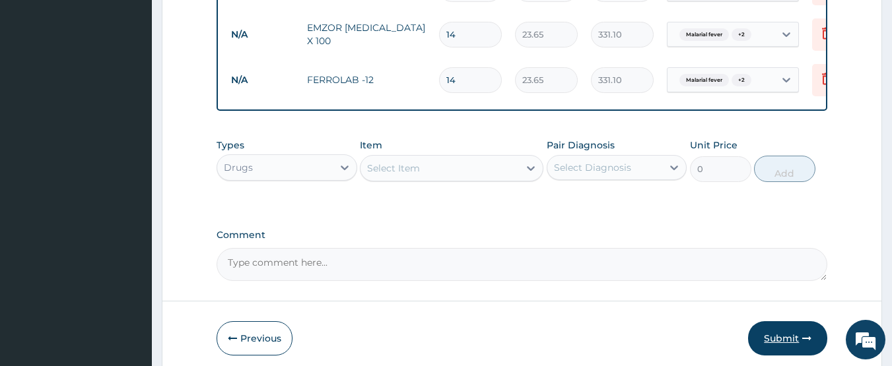
click at [763, 321] on button "Submit" at bounding box center [787, 338] width 79 height 34
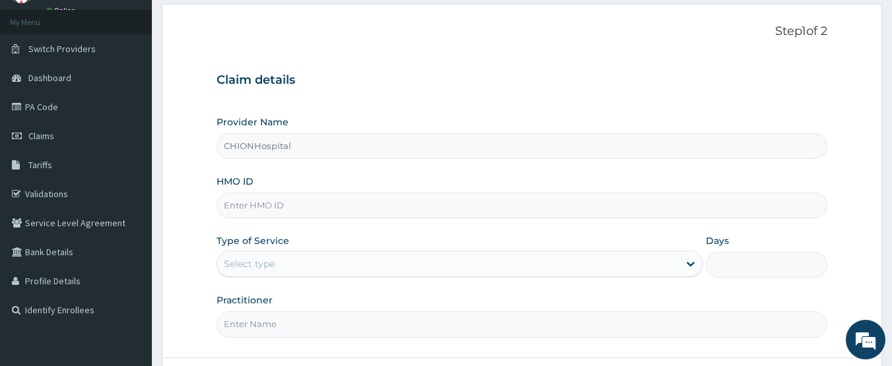
click at [253, 205] on input "HMO ID" at bounding box center [521, 206] width 611 height 26
paste input "AVL/10021/A"
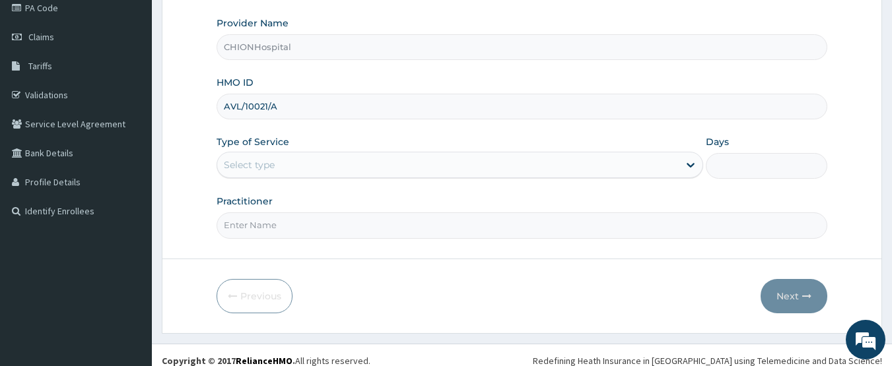
scroll to position [176, 0]
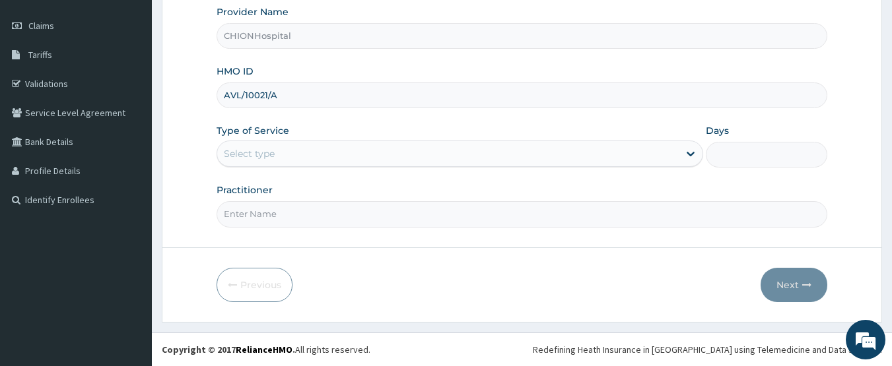
type input "AVL/10021/A"
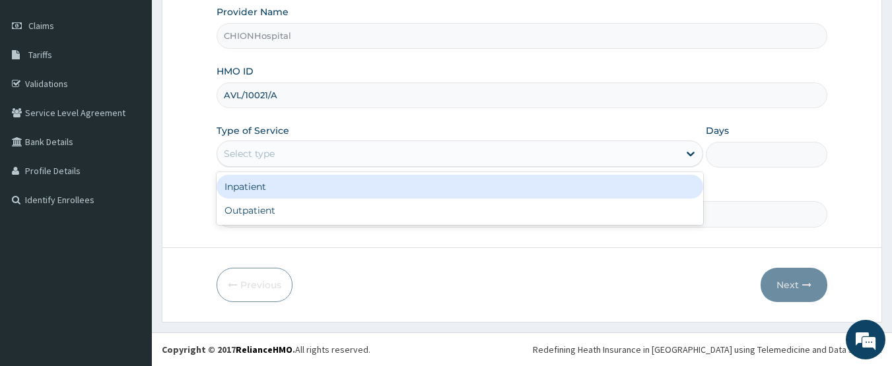
click at [249, 160] on div "Select type" at bounding box center [249, 153] width 51 height 13
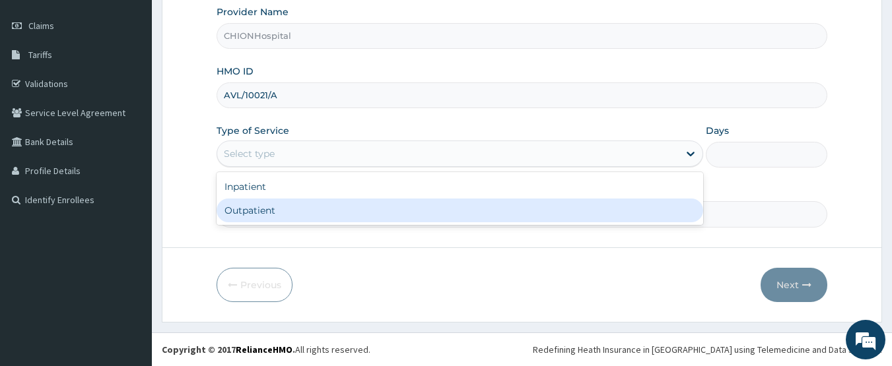
click at [249, 207] on div "Outpatient" at bounding box center [459, 211] width 486 height 24
type input "1"
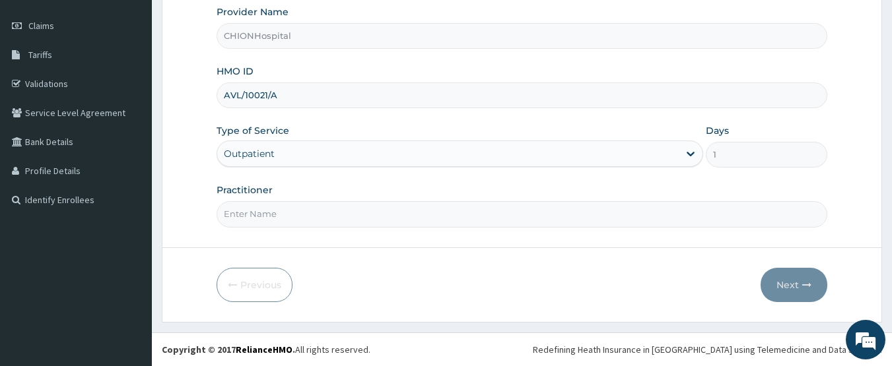
click at [257, 223] on input "Practitioner" at bounding box center [521, 214] width 611 height 26
type input "[PERSON_NAME] [PERSON_NAME]"
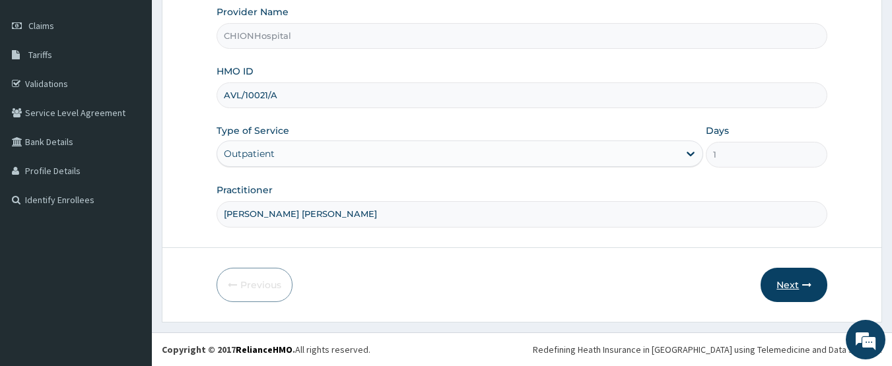
click at [783, 280] on button "Next" at bounding box center [793, 285] width 67 height 34
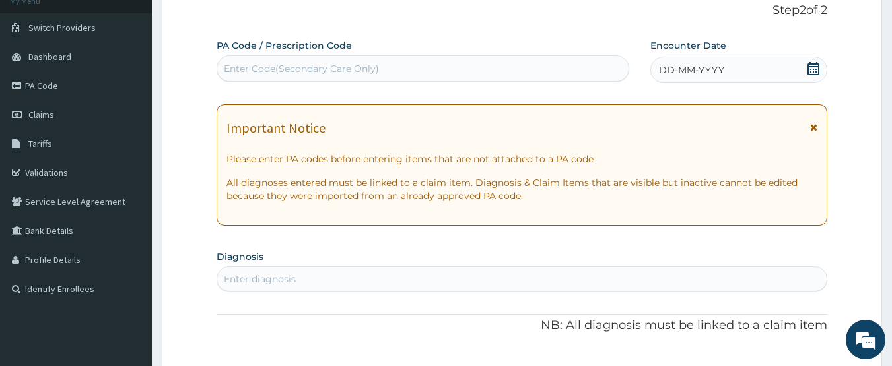
scroll to position [44, 0]
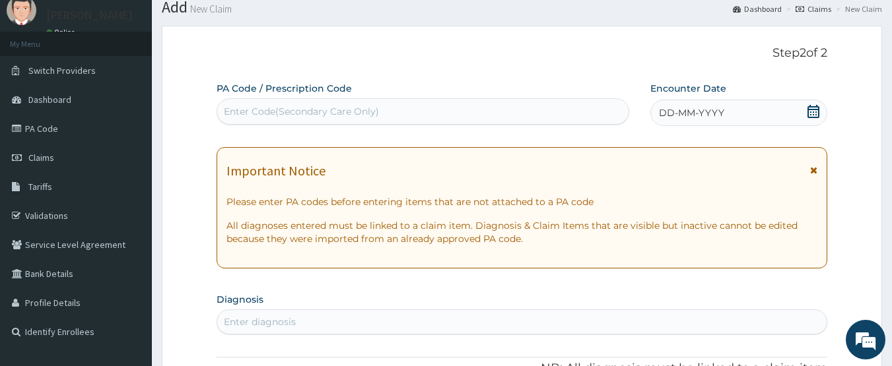
click at [816, 112] on icon at bounding box center [813, 111] width 12 height 13
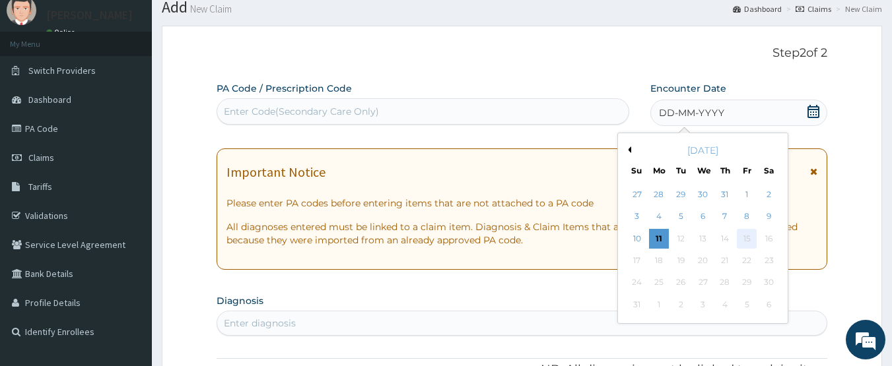
scroll to position [0, 0]
click at [745, 215] on div "8" at bounding box center [746, 217] width 20 height 20
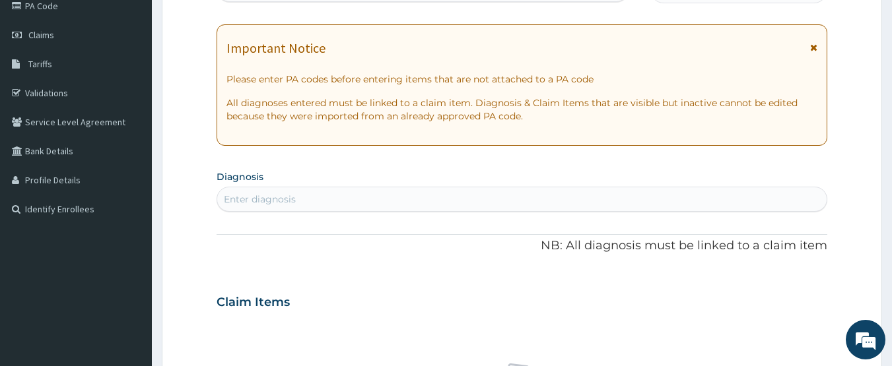
scroll to position [176, 0]
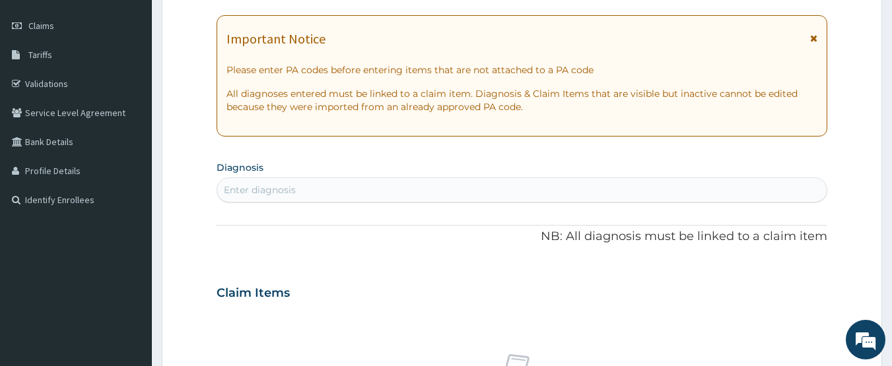
click at [278, 189] on div "Enter diagnosis" at bounding box center [260, 189] width 72 height 13
type input "malari"
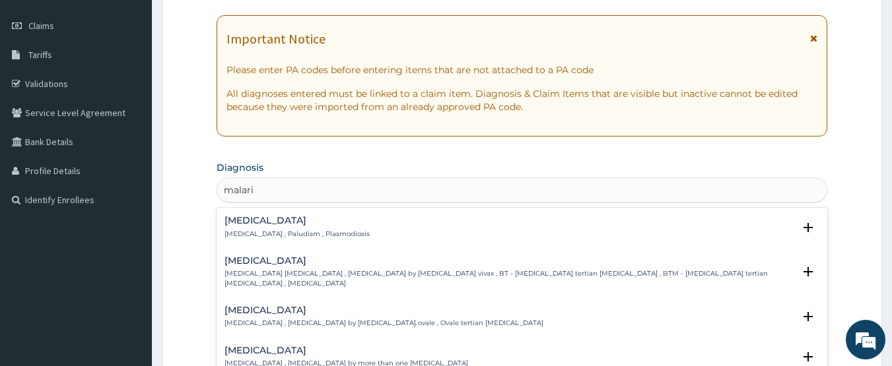
click at [247, 222] on h4 "[MEDICAL_DATA]" at bounding box center [296, 221] width 145 height 10
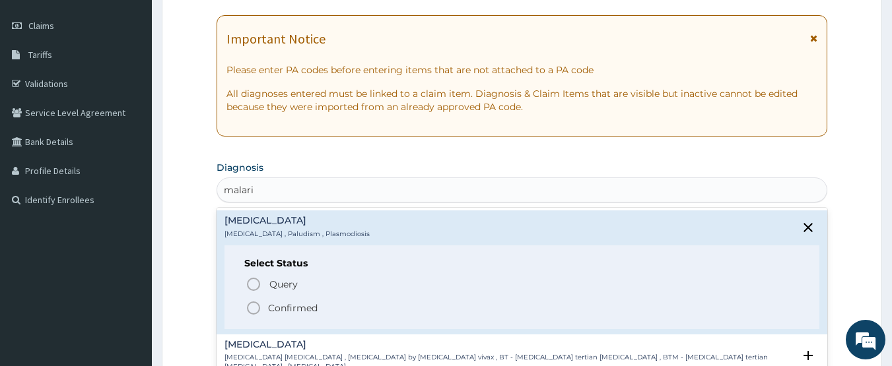
drag, startPoint x: 251, startPoint y: 308, endPoint x: 265, endPoint y: 206, distance: 102.5
click at [252, 308] on icon "status option filled" at bounding box center [253, 308] width 16 height 16
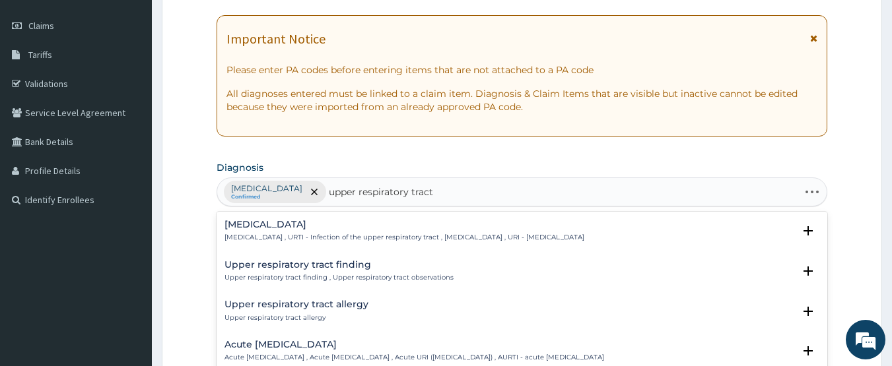
type input "upper respiratory tract"
click at [319, 230] on div "[MEDICAL_DATA] [MEDICAL_DATA] , URTI - Infection of the upper respiratory tract…" at bounding box center [404, 231] width 360 height 23
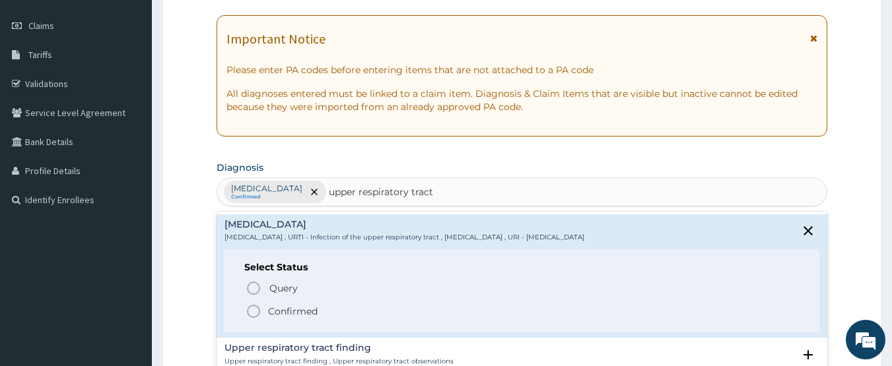
click at [251, 310] on icon "status option filled" at bounding box center [253, 312] width 16 height 16
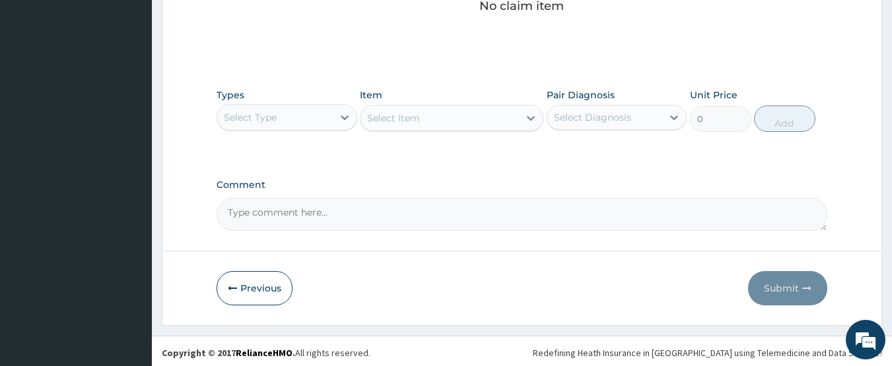
scroll to position [585, 0]
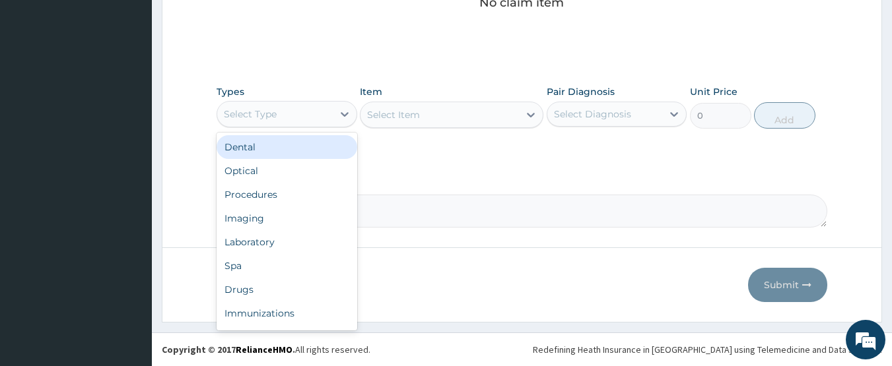
click at [251, 114] on div "Select Type" at bounding box center [250, 114] width 53 height 13
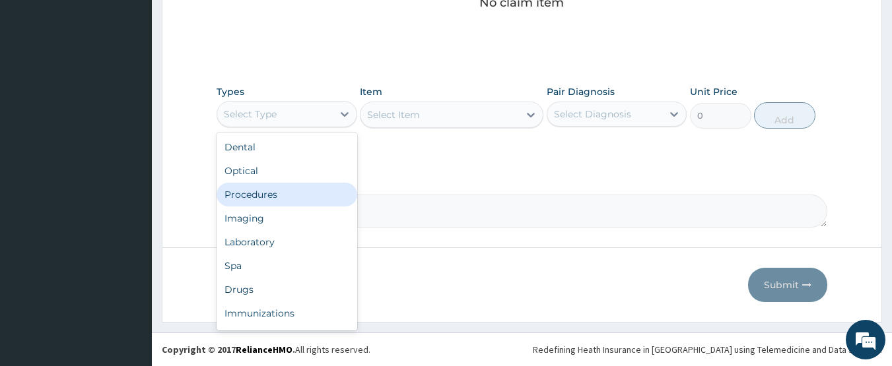
click at [259, 202] on div "Procedures" at bounding box center [286, 195] width 141 height 24
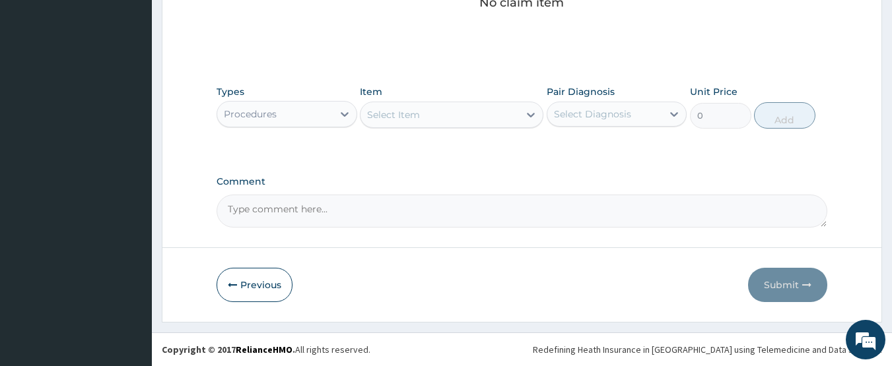
click at [431, 119] on div "Select Item" at bounding box center [439, 114] width 158 height 21
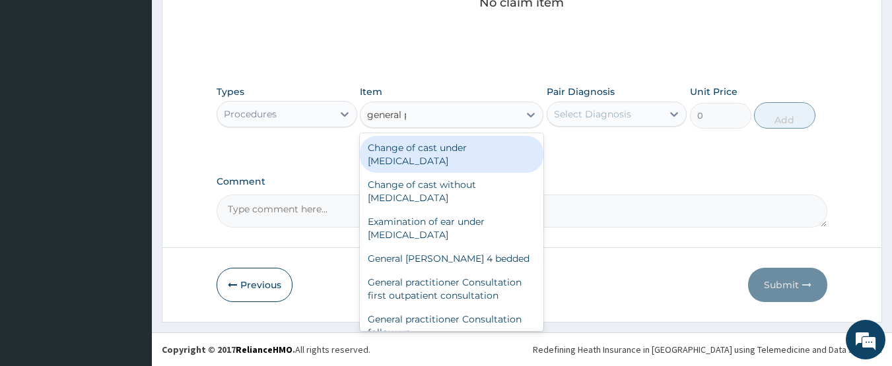
type input "general p"
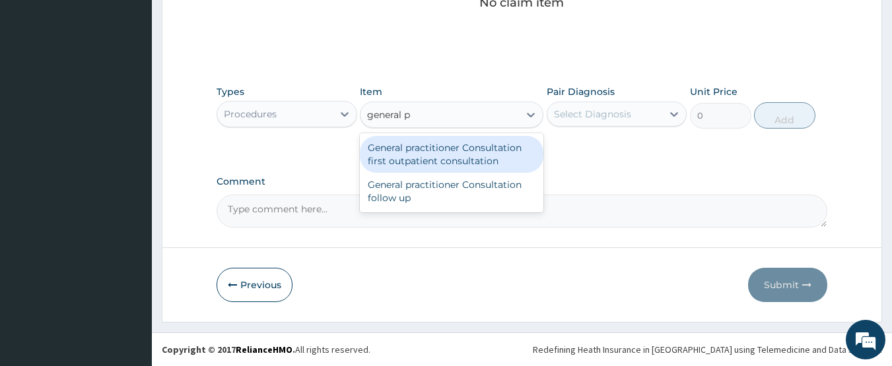
click at [433, 145] on div "General practitioner Consultation first outpatient consultation" at bounding box center [451, 154] width 183 height 37
type input "3547.5"
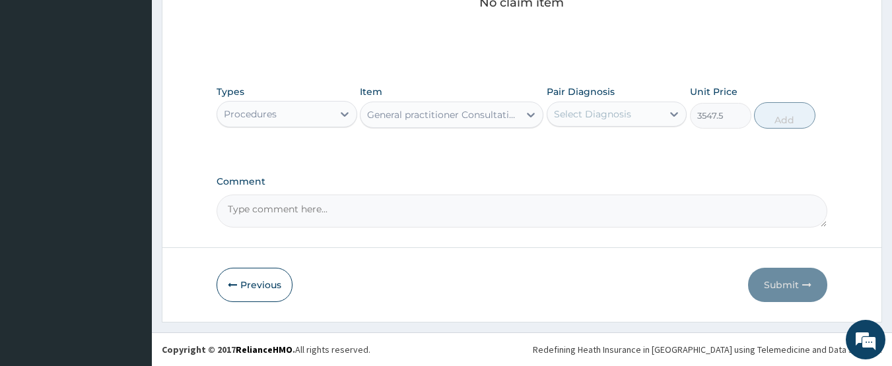
click at [567, 117] on div "Select Diagnosis" at bounding box center [592, 114] width 77 height 13
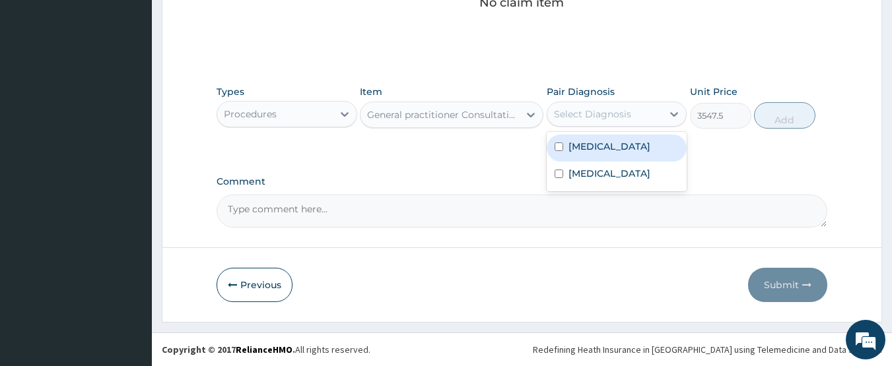
click at [575, 138] on div "[MEDICAL_DATA]" at bounding box center [616, 148] width 141 height 27
checkbox input "true"
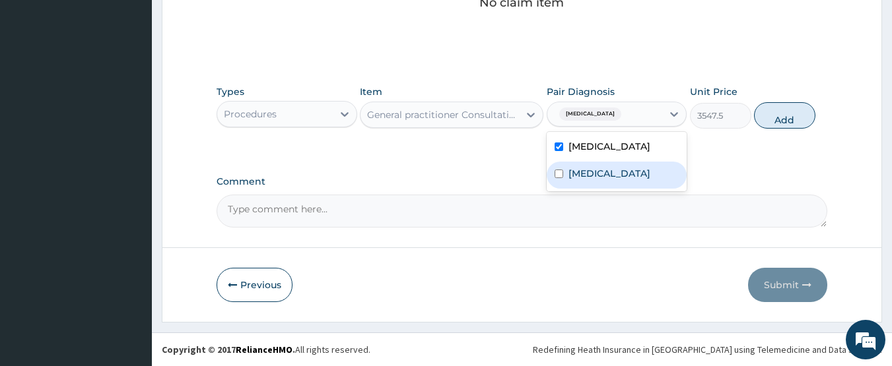
drag, startPoint x: 583, startPoint y: 176, endPoint x: 708, endPoint y: 147, distance: 128.9
click at [585, 176] on label "[MEDICAL_DATA]" at bounding box center [609, 173] width 82 height 13
checkbox input "true"
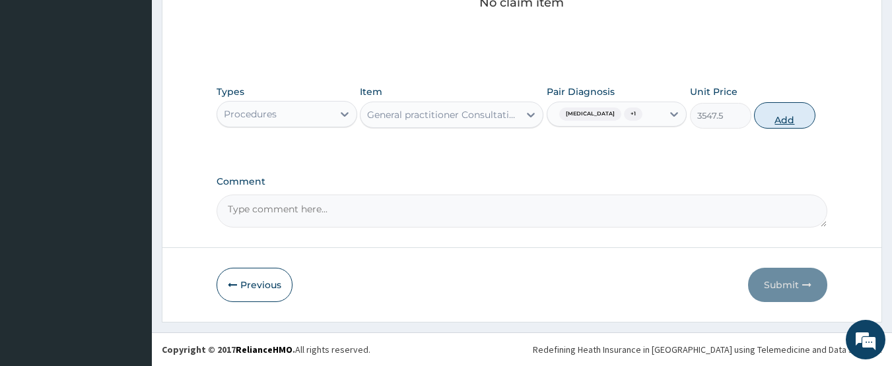
click at [781, 117] on button "Add" at bounding box center [784, 115] width 61 height 26
type input "0"
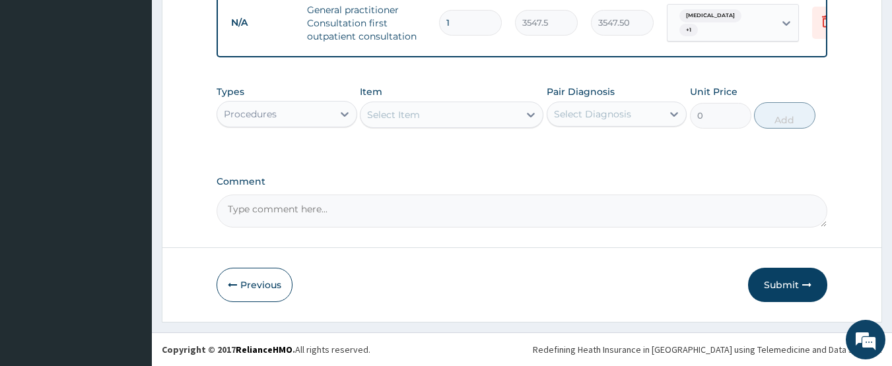
scroll to position [540, 0]
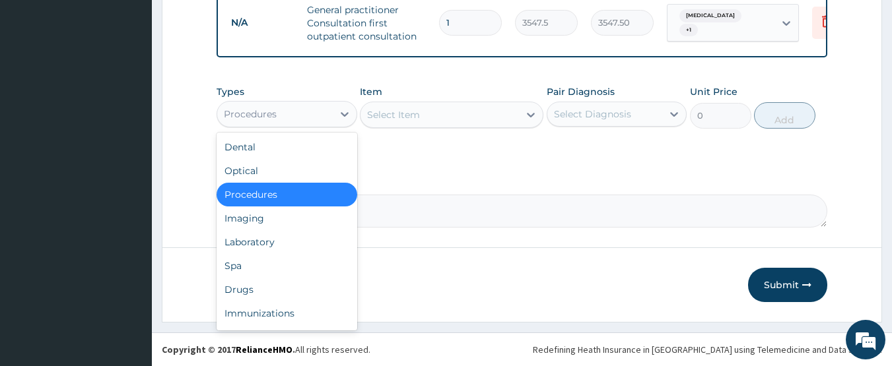
click at [308, 108] on div "Procedures" at bounding box center [274, 114] width 115 height 21
click at [264, 234] on div "Laboratory" at bounding box center [286, 242] width 141 height 24
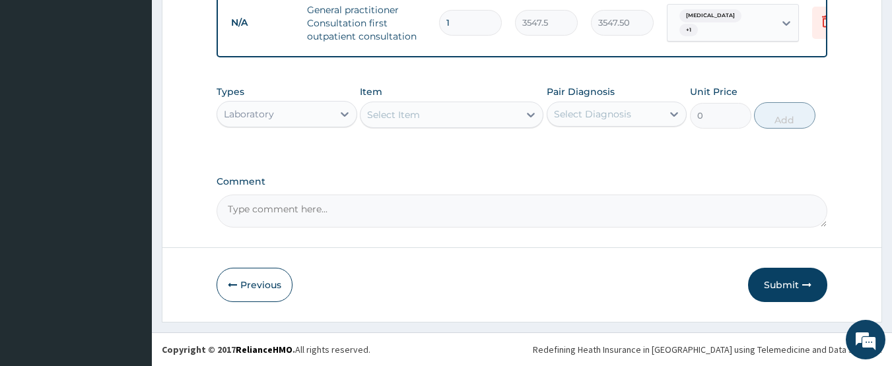
click at [422, 108] on div "Select Item" at bounding box center [439, 114] width 158 height 21
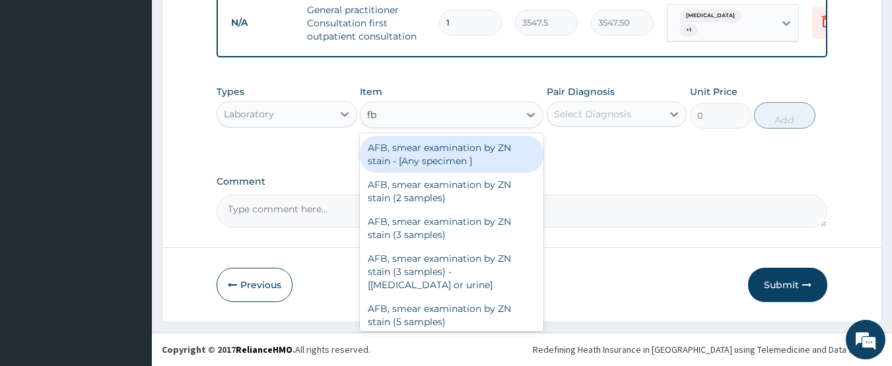
type input "fbc"
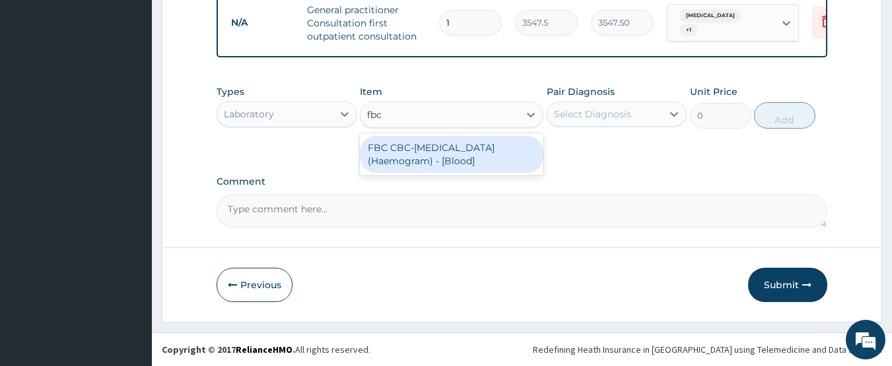
click at [423, 154] on div "FBC CBC-[MEDICAL_DATA] (Haemogram) - [Blood]" at bounding box center [451, 154] width 183 height 37
type input "4300"
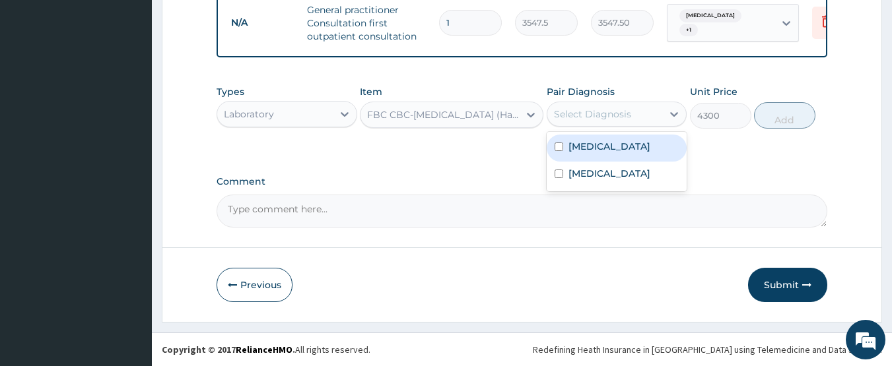
click at [602, 111] on div "Select Diagnosis" at bounding box center [592, 114] width 77 height 13
click at [593, 143] on label "[MEDICAL_DATA]" at bounding box center [609, 146] width 82 height 13
checkbox input "true"
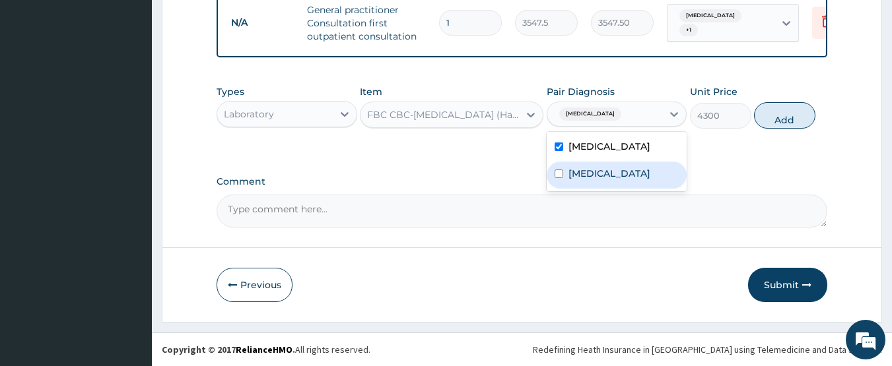
click at [591, 176] on label "[MEDICAL_DATA]" at bounding box center [609, 173] width 82 height 13
checkbox input "true"
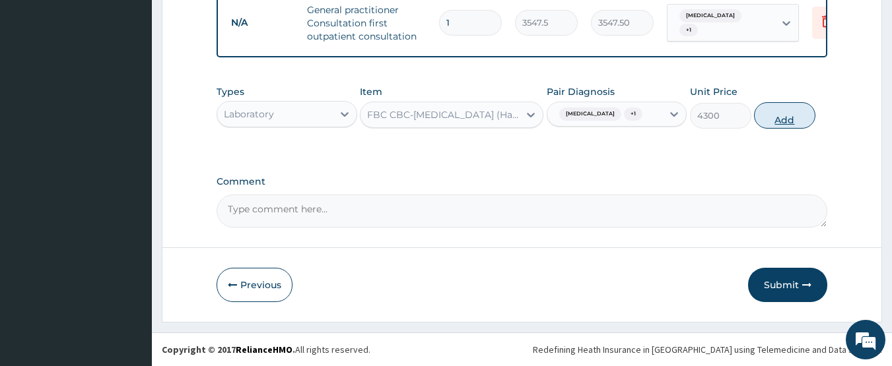
click at [770, 107] on button "Add" at bounding box center [784, 115] width 61 height 26
type input "0"
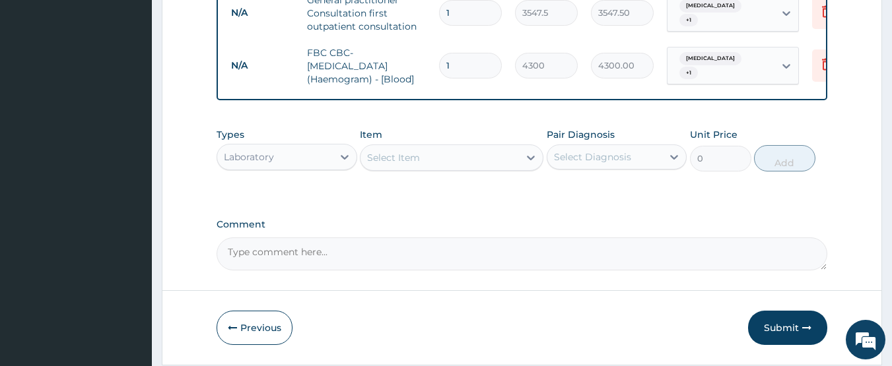
click at [443, 168] on div "Select Item" at bounding box center [439, 157] width 158 height 21
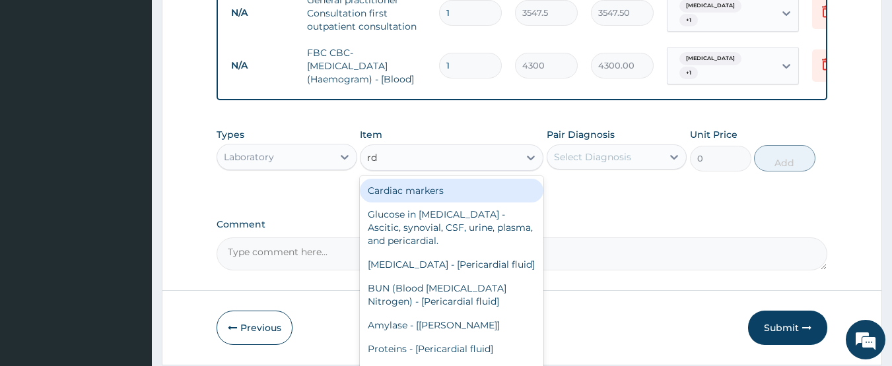
type input "rdt"
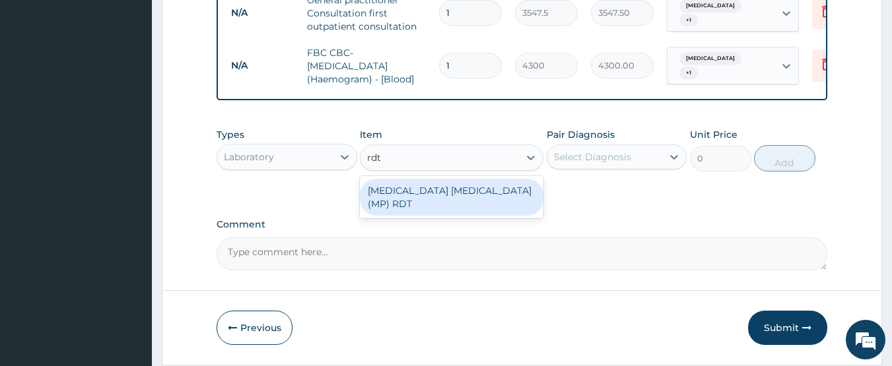
drag, startPoint x: 455, startPoint y: 195, endPoint x: 482, endPoint y: 191, distance: 26.8
click at [456, 196] on div "[MEDICAL_DATA] [MEDICAL_DATA] (MP) RDT" at bounding box center [451, 197] width 183 height 37
type input "1612.5"
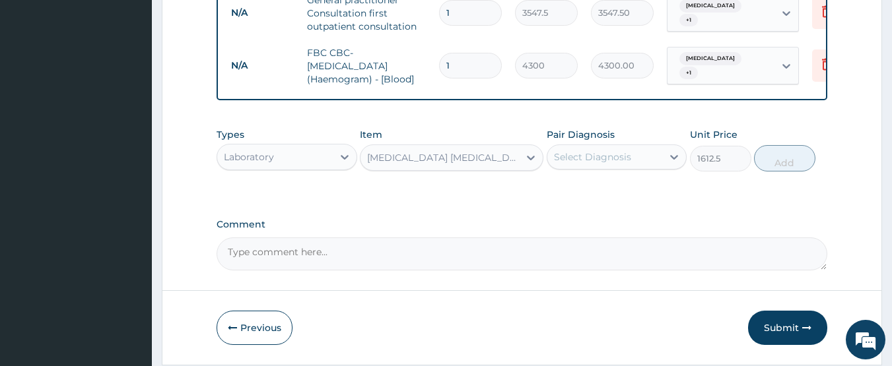
click at [578, 162] on div "Select Diagnosis" at bounding box center [592, 156] width 77 height 13
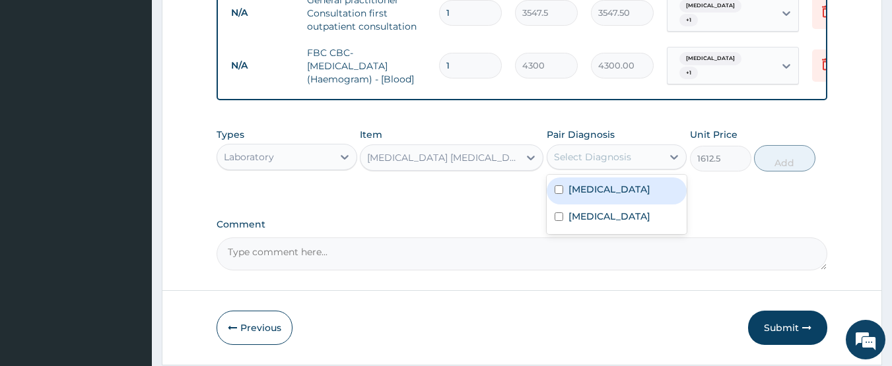
click at [585, 193] on label "[MEDICAL_DATA]" at bounding box center [609, 189] width 82 height 13
checkbox input "true"
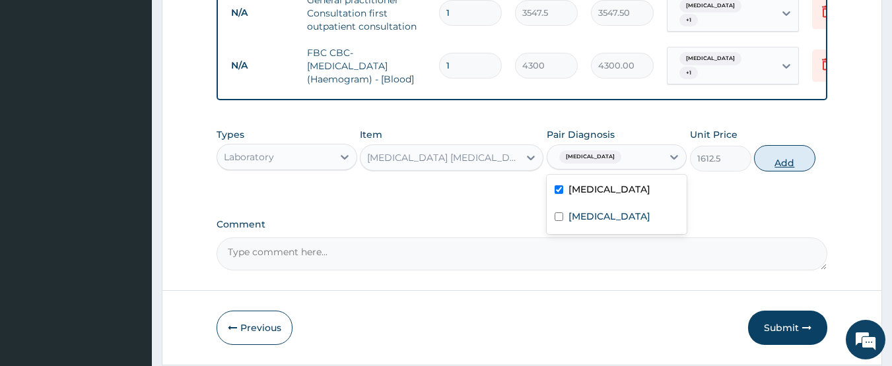
click at [774, 169] on button "Add" at bounding box center [784, 158] width 61 height 26
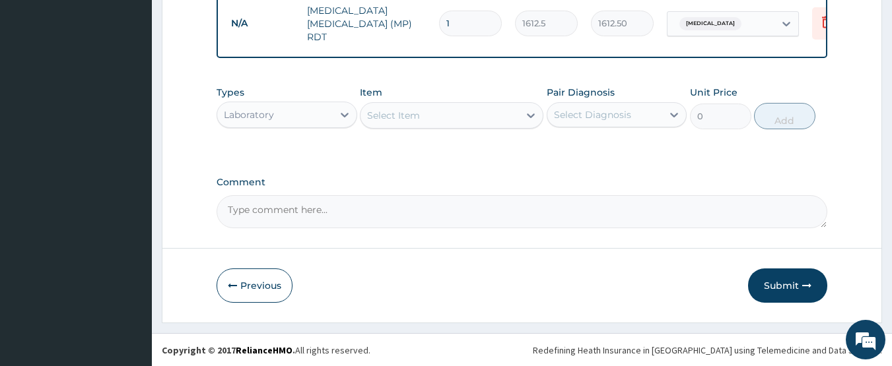
scroll to position [638, 0]
click at [268, 123] on div "Laboratory" at bounding box center [274, 114] width 115 height 21
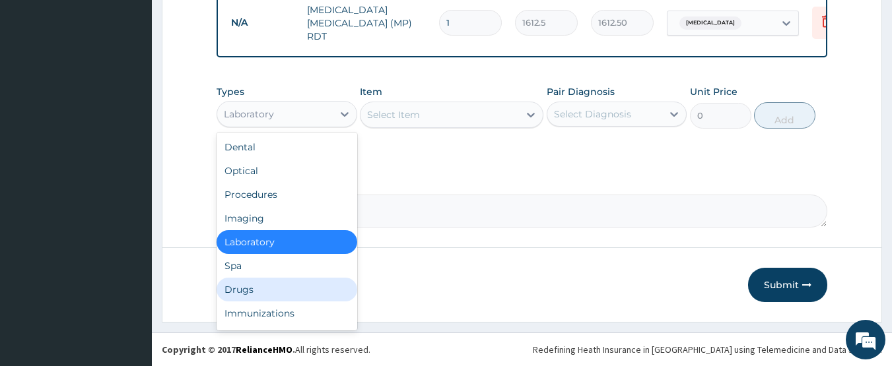
click at [240, 284] on div "Drugs" at bounding box center [286, 290] width 141 height 24
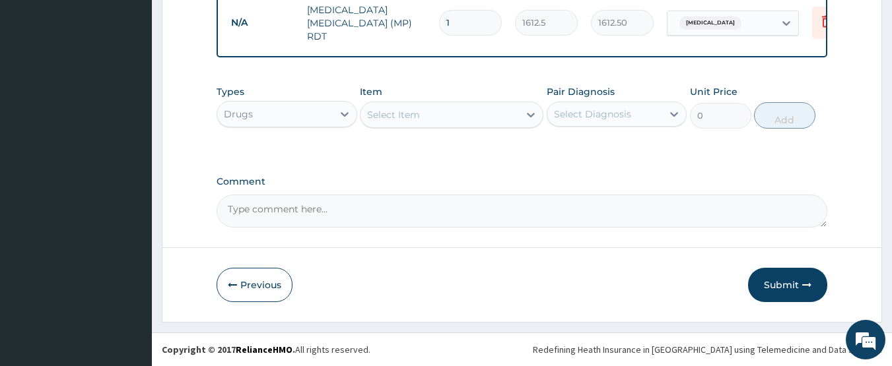
click at [410, 115] on div "Select Item" at bounding box center [393, 114] width 53 height 13
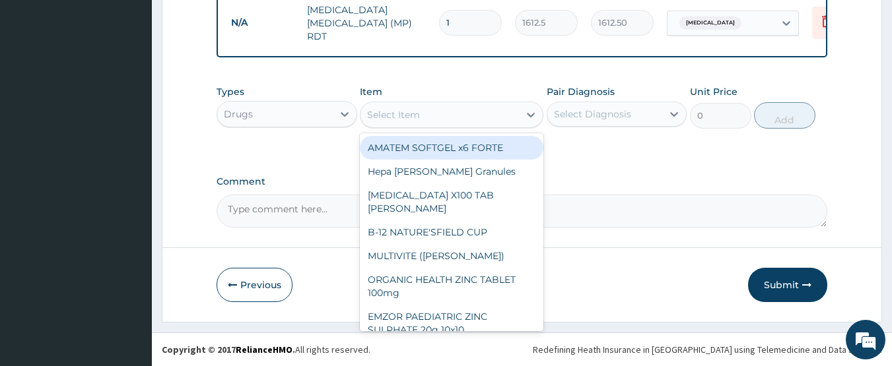
click at [423, 152] on div "AMATEM SOFTGEL x6 FORTE" at bounding box center [451, 148] width 183 height 24
type input "473"
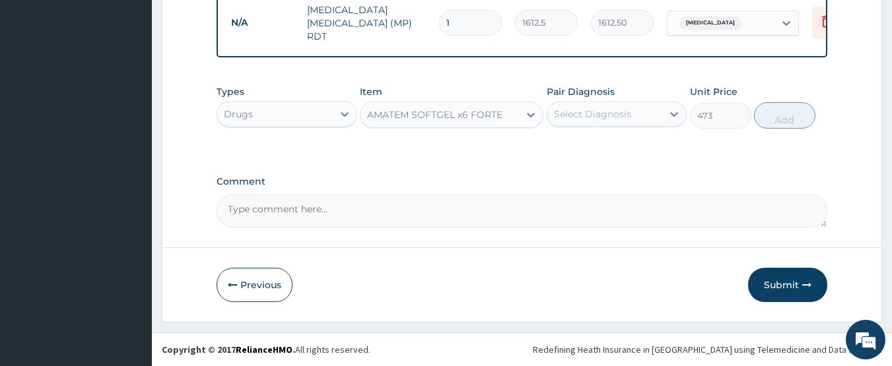
click at [572, 119] on div "Select Diagnosis" at bounding box center [592, 114] width 77 height 13
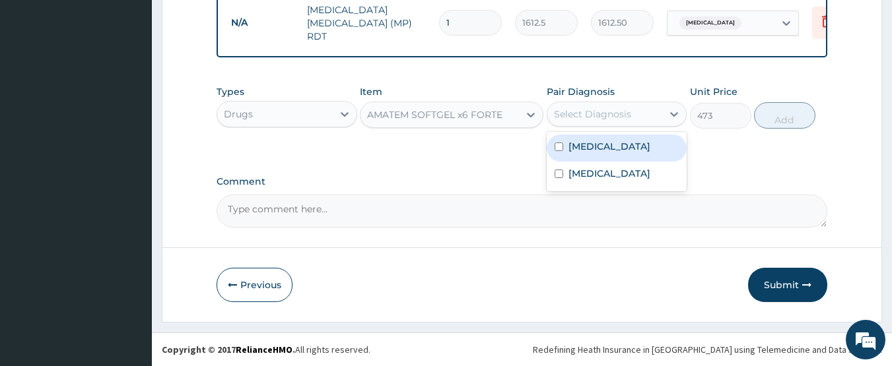
click at [584, 151] on label "[MEDICAL_DATA]" at bounding box center [609, 146] width 82 height 13
checkbox input "true"
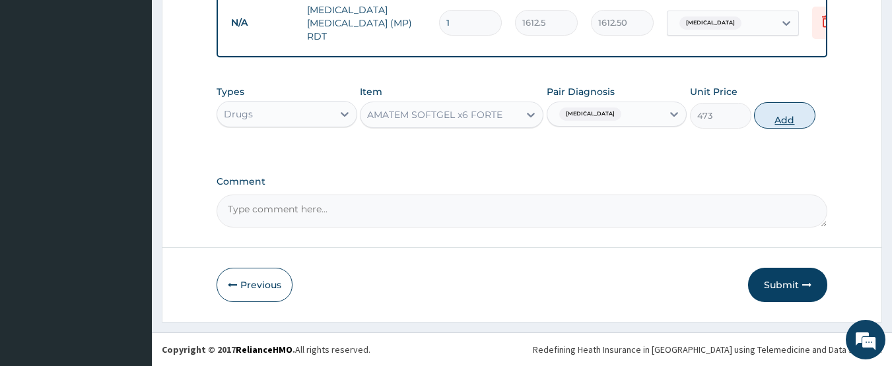
click at [773, 116] on button "Add" at bounding box center [784, 115] width 61 height 26
type input "0"
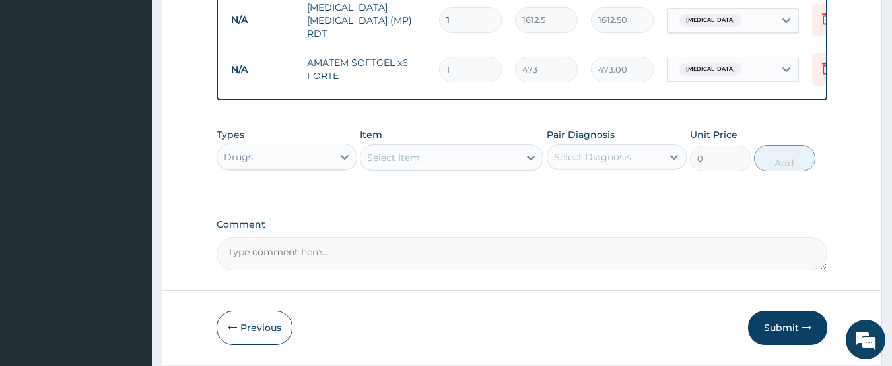
type input "0.00"
type input "6"
type input "2838.00"
type input "6"
click at [459, 162] on div "Select Item" at bounding box center [439, 157] width 158 height 21
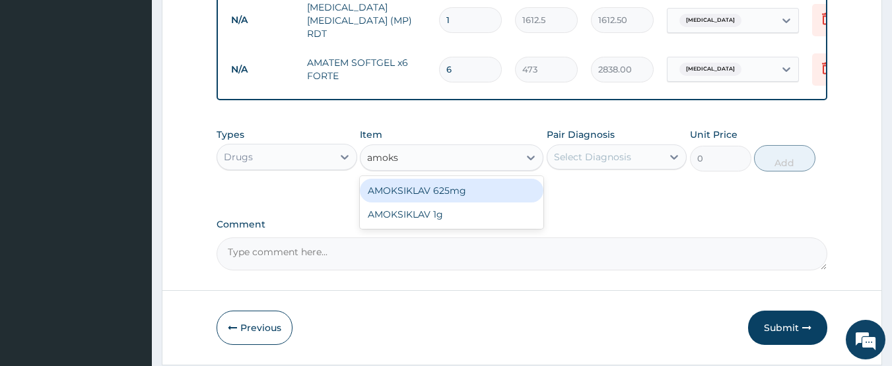
type input "[PERSON_NAME]"
click at [476, 186] on div "AMOKSIKLAV 625mg" at bounding box center [451, 191] width 183 height 24
type input "650.375"
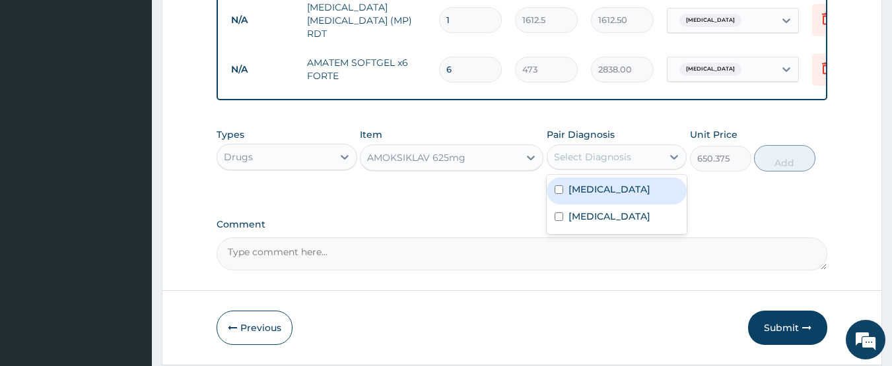
click at [583, 148] on div "Select Diagnosis" at bounding box center [616, 157] width 141 height 25
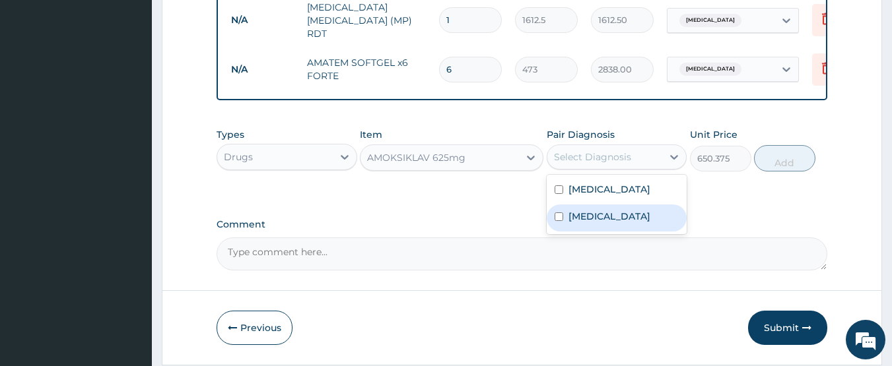
drag, startPoint x: 586, startPoint y: 224, endPoint x: 758, endPoint y: 175, distance: 178.4
click at [592, 223] on label "[MEDICAL_DATA]" at bounding box center [609, 216] width 82 height 13
checkbox input "true"
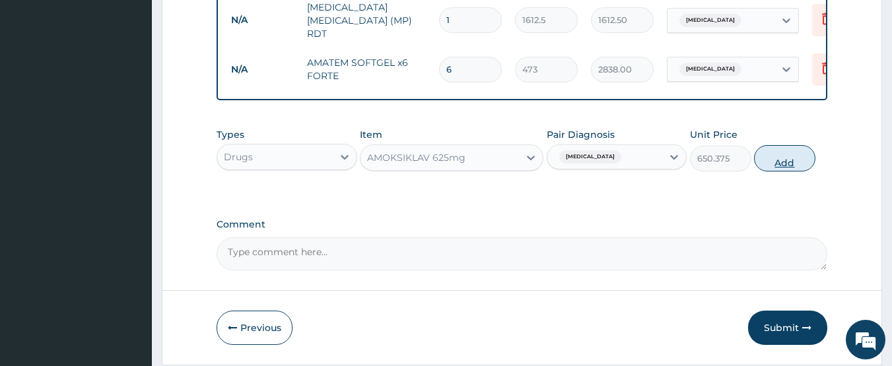
click at [795, 164] on button "Add" at bounding box center [784, 158] width 61 height 26
type input "0"
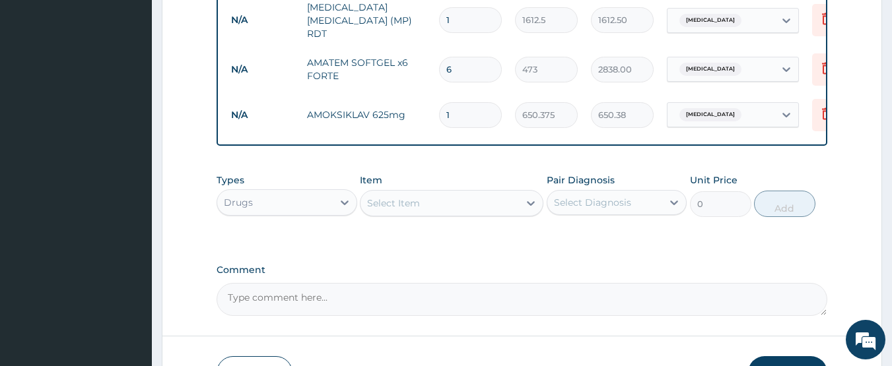
type input "14"
type input "9105.25"
type input "14"
click at [478, 209] on div "Select Item" at bounding box center [439, 203] width 158 height 21
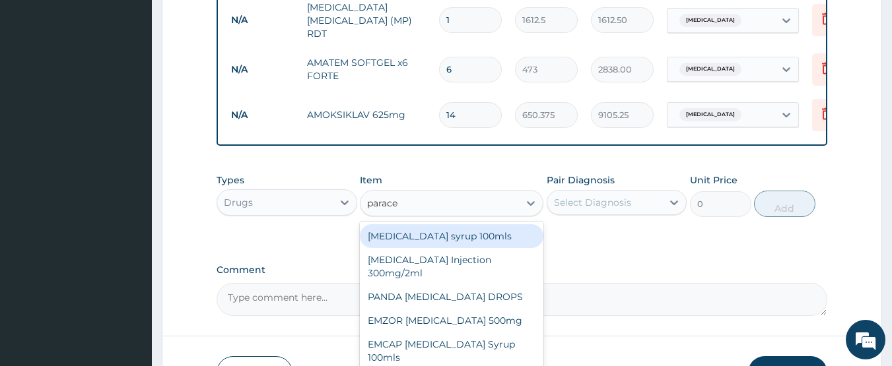
type input "paracet"
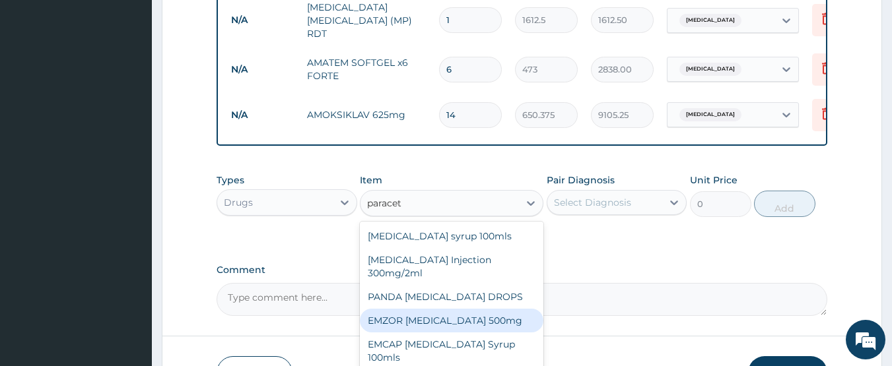
drag, startPoint x: 480, startPoint y: 319, endPoint x: 564, endPoint y: 253, distance: 105.7
click at [482, 319] on div "EMZOR [MEDICAL_DATA] 500mg" at bounding box center [451, 321] width 183 height 24
type input "23.65"
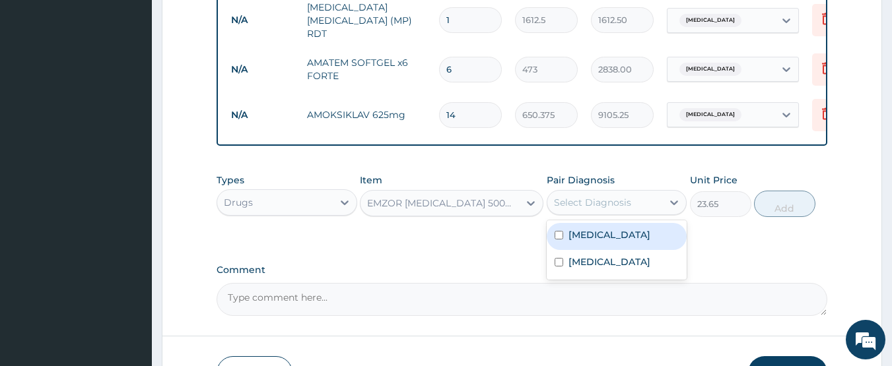
click at [606, 209] on div "Select Diagnosis" at bounding box center [592, 202] width 77 height 13
drag, startPoint x: 607, startPoint y: 231, endPoint x: 634, endPoint y: 232, distance: 27.1
click at [608, 232] on div "[MEDICAL_DATA]" at bounding box center [616, 236] width 141 height 27
checkbox input "true"
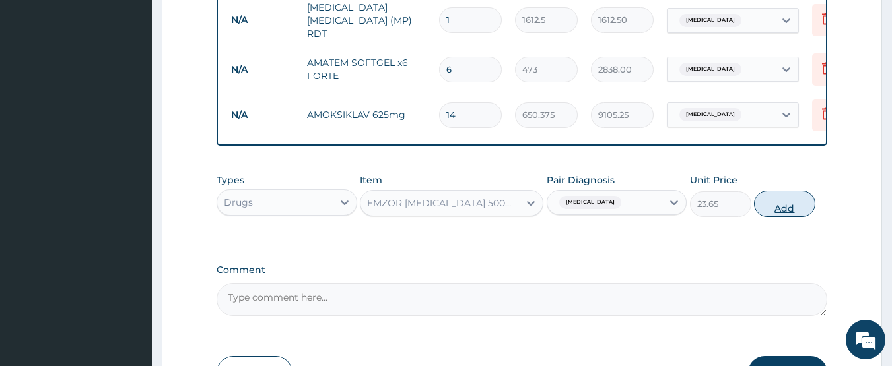
click at [775, 215] on button "Add" at bounding box center [784, 204] width 61 height 26
type input "0"
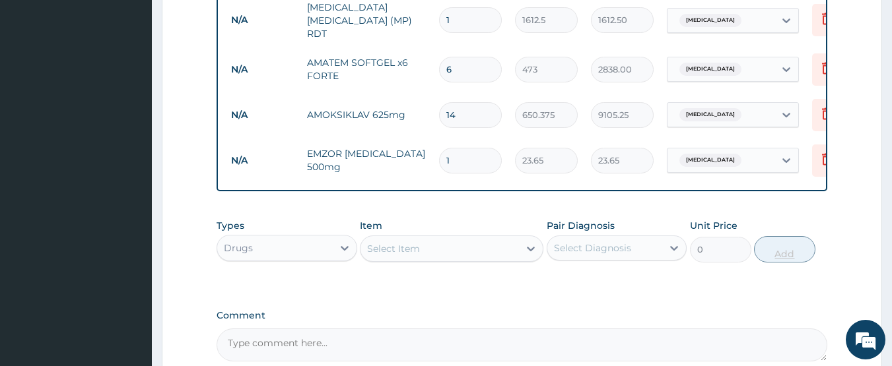
type input "18"
type input "425.70"
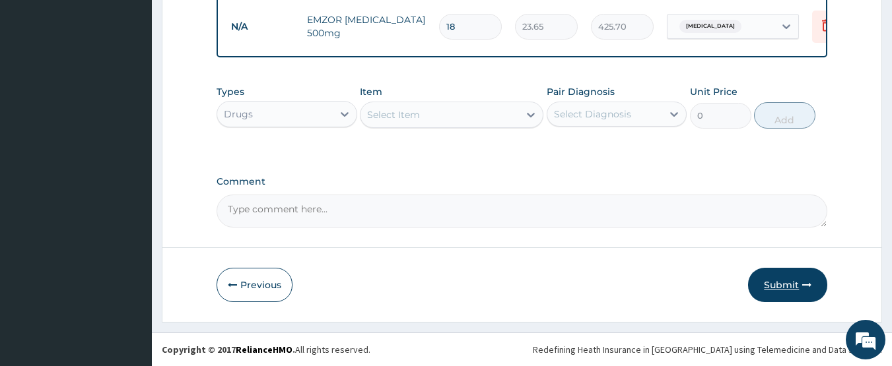
type input "18"
click at [777, 282] on button "Submit" at bounding box center [787, 285] width 79 height 34
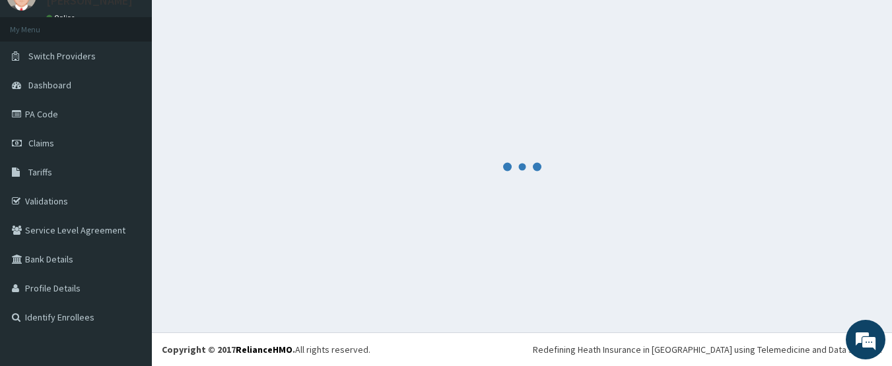
scroll to position [59, 0]
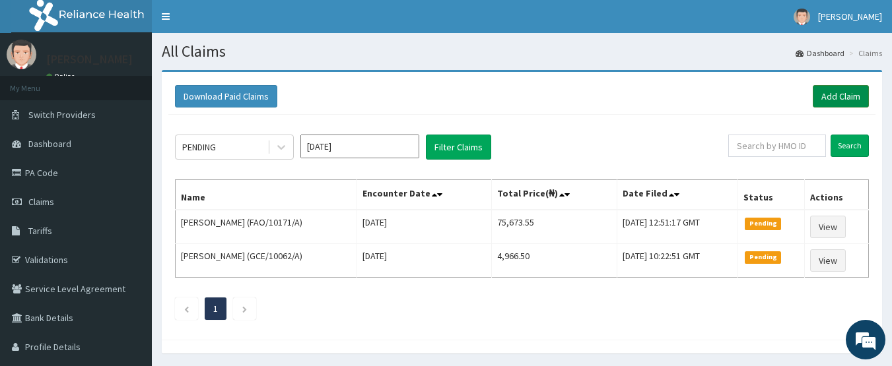
click at [815, 96] on link "Add Claim" at bounding box center [840, 96] width 56 height 22
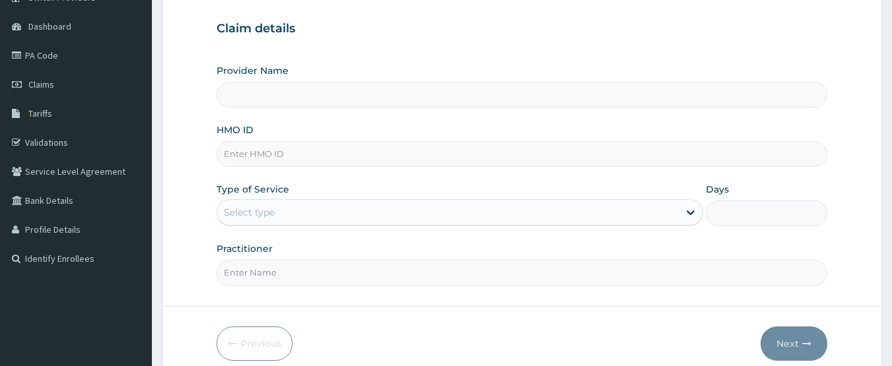
scroll to position [132, 0]
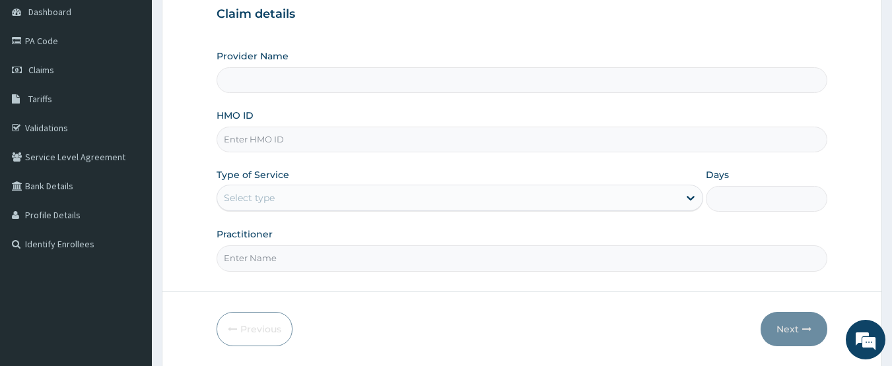
type input "CHIONHospital"
click at [258, 139] on input "HMO ID" at bounding box center [521, 140] width 611 height 26
paste input "LBP/10059/A"
type input "LBP/10059/A"
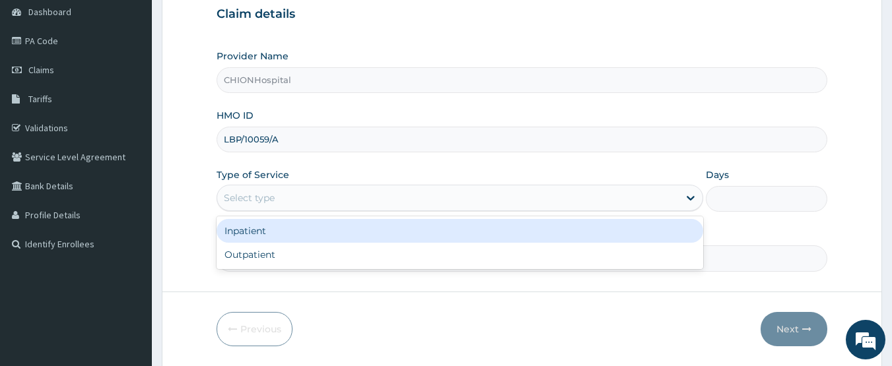
click at [279, 195] on div "Select type" at bounding box center [447, 197] width 461 height 21
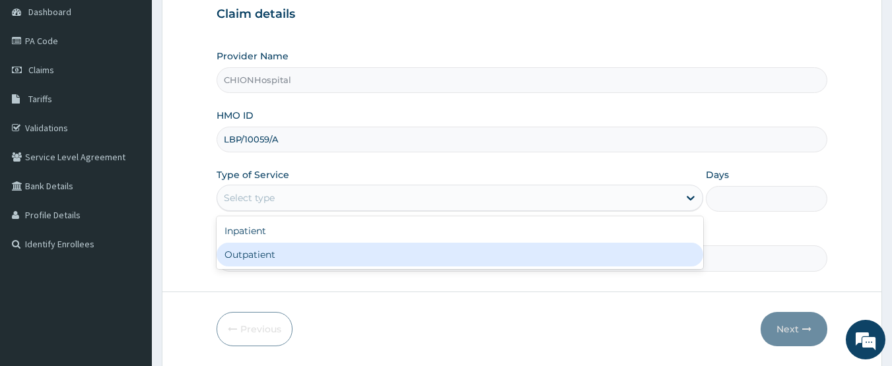
click at [273, 253] on div "Outpatient" at bounding box center [459, 255] width 486 height 24
type input "1"
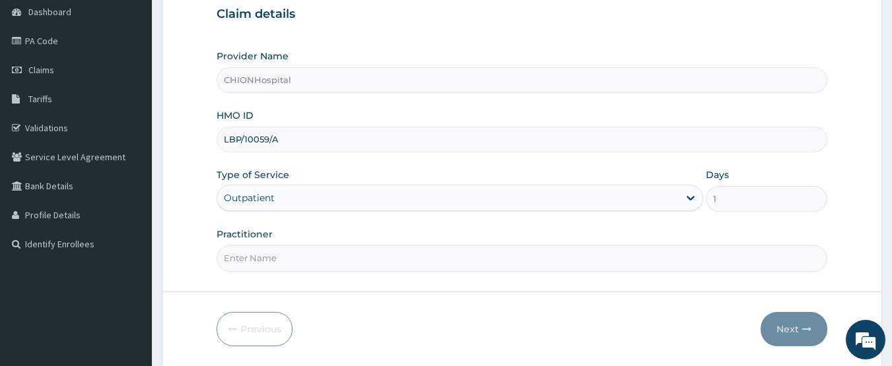
click at [275, 261] on input "Practitioner" at bounding box center [521, 258] width 611 height 26
type input "[PERSON_NAME] [PERSON_NAME]"
click at [804, 325] on icon "button" at bounding box center [806, 329] width 9 height 9
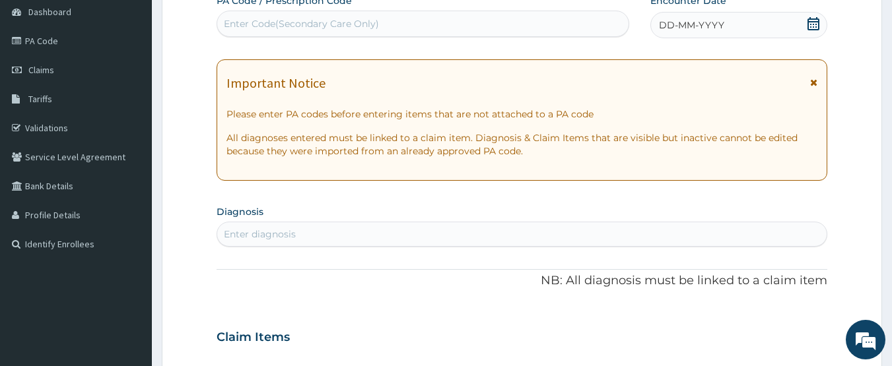
click at [811, 22] on icon at bounding box center [813, 23] width 12 height 13
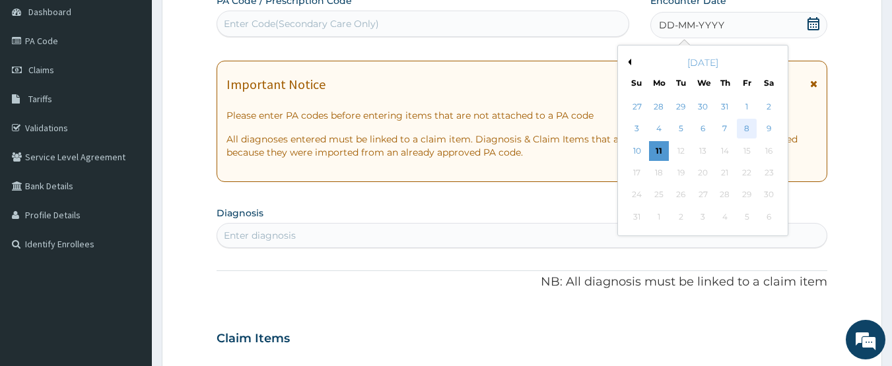
click at [748, 126] on div "8" at bounding box center [746, 129] width 20 height 20
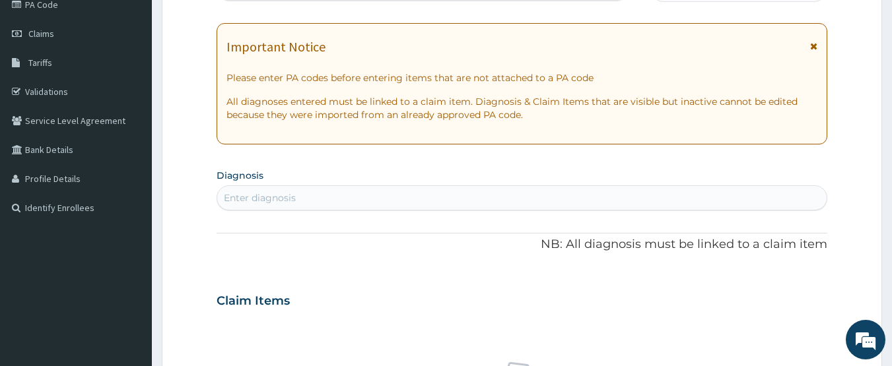
scroll to position [198, 0]
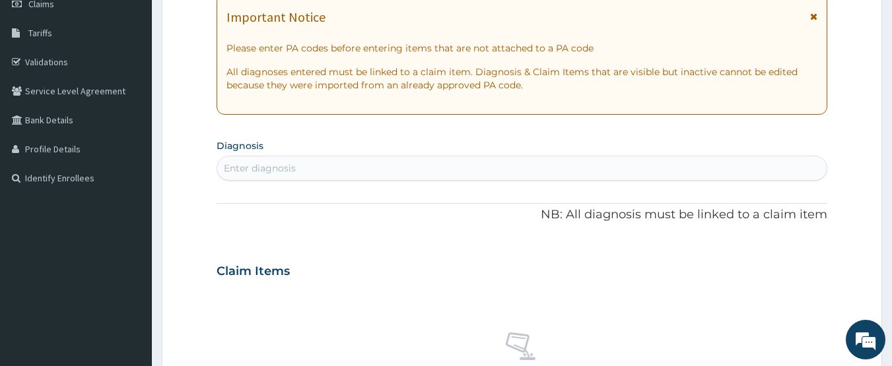
click at [287, 159] on div "Enter diagnosis" at bounding box center [522, 168] width 610 height 21
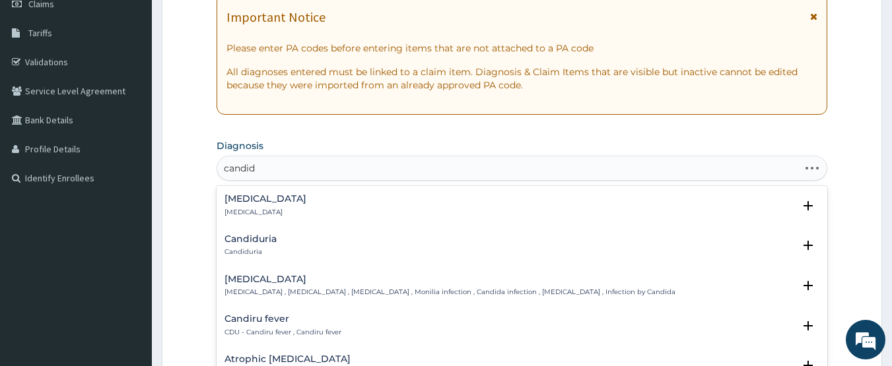
type input "candidi"
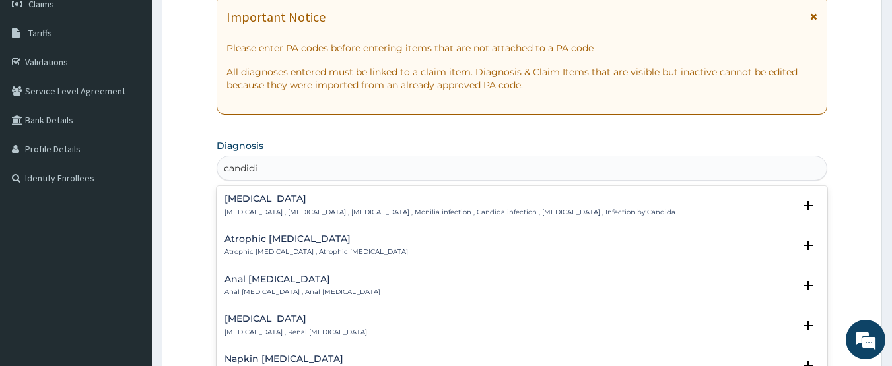
click at [292, 208] on p "Candidiasis , Moniliasis , Candidosis , Monilia infection , Candida infection ,…" at bounding box center [449, 212] width 451 height 9
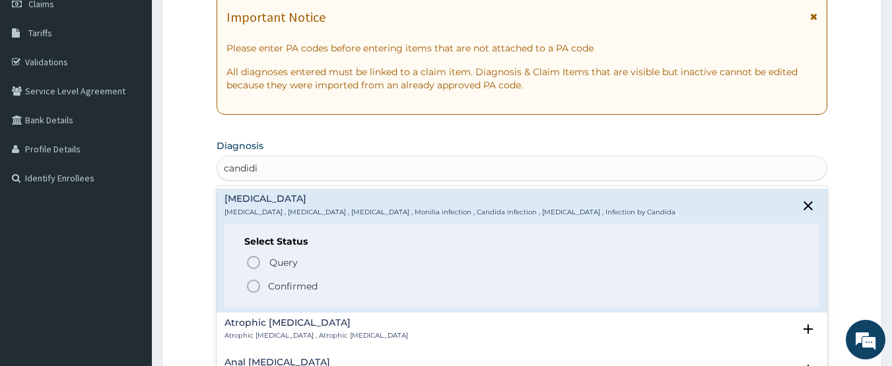
click at [248, 286] on icon "status option filled" at bounding box center [253, 286] width 16 height 16
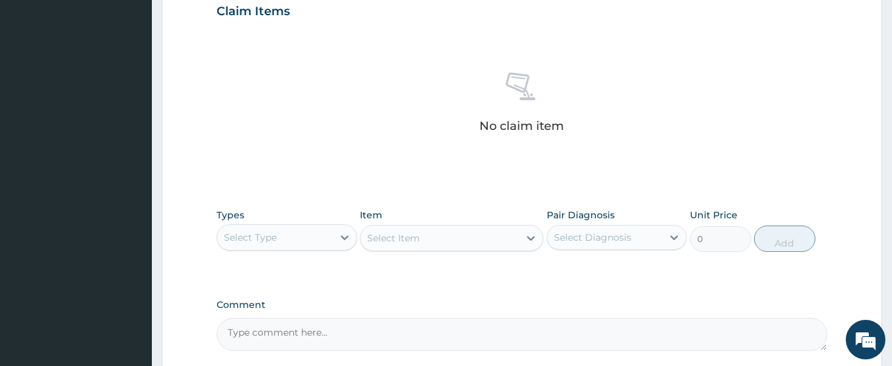
click at [277, 247] on div "Select Type" at bounding box center [274, 237] width 115 height 21
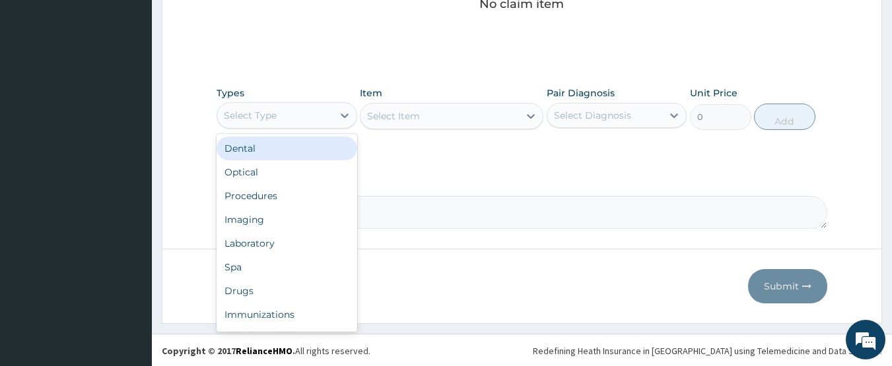
scroll to position [585, 0]
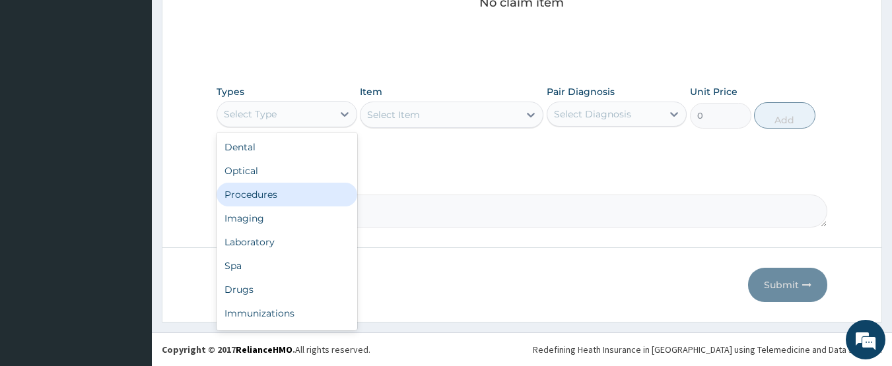
click at [296, 195] on div "Procedures" at bounding box center [286, 195] width 141 height 24
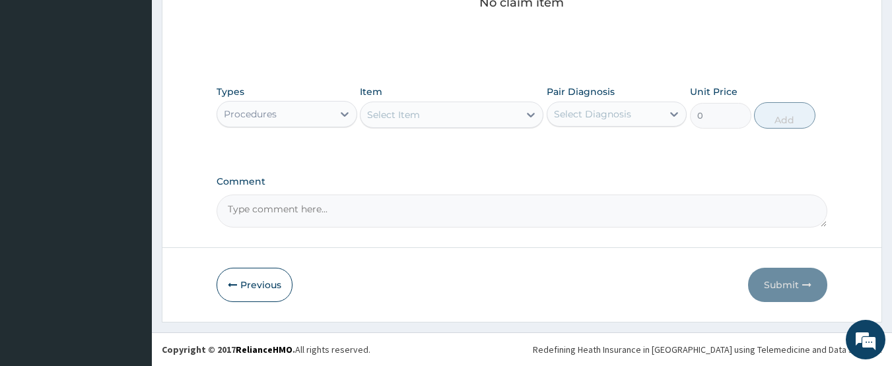
click at [481, 115] on div "Select Item" at bounding box center [439, 114] width 158 height 21
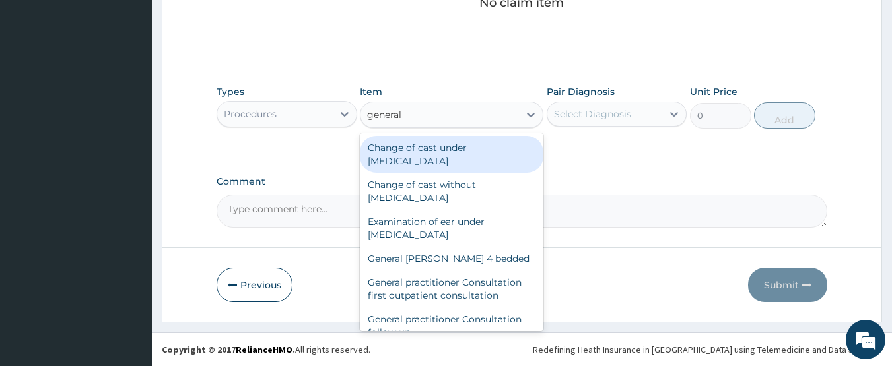
type input "general p"
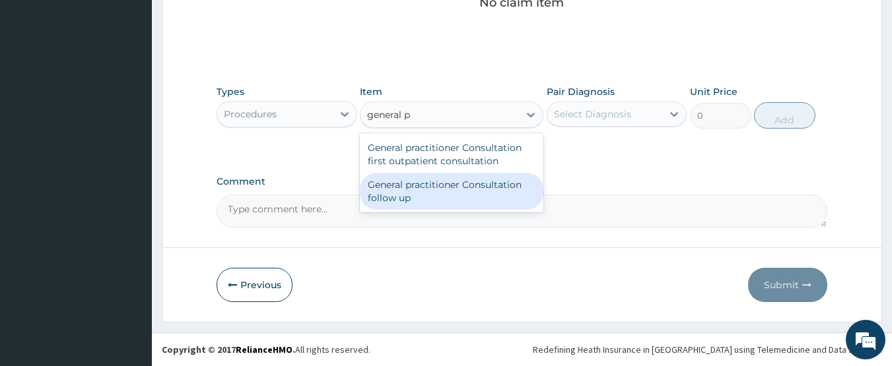
click at [482, 189] on div "General practitioner Consultation follow up" at bounding box center [451, 191] width 183 height 37
type input "2365"
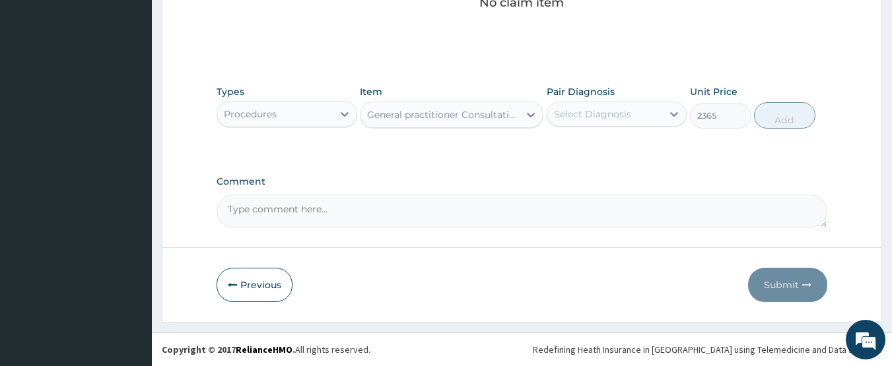
click at [579, 112] on div "Select Diagnosis" at bounding box center [592, 114] width 77 height 13
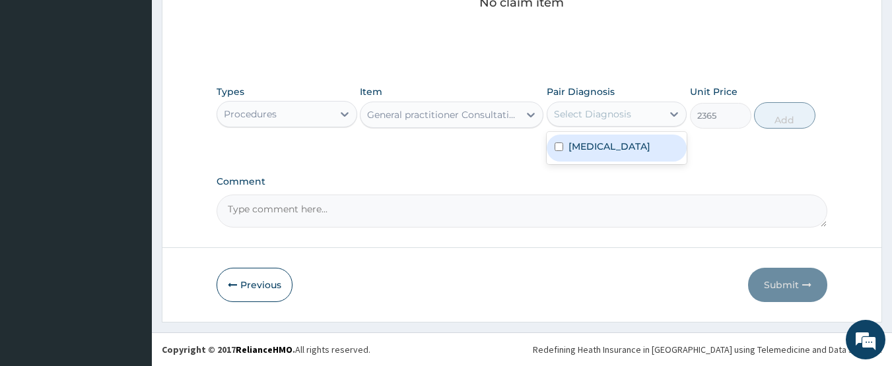
drag, startPoint x: 585, startPoint y: 139, endPoint x: 719, endPoint y: 118, distance: 135.6
click at [585, 140] on label "Candidiasis" at bounding box center [609, 146] width 82 height 13
checkbox input "true"
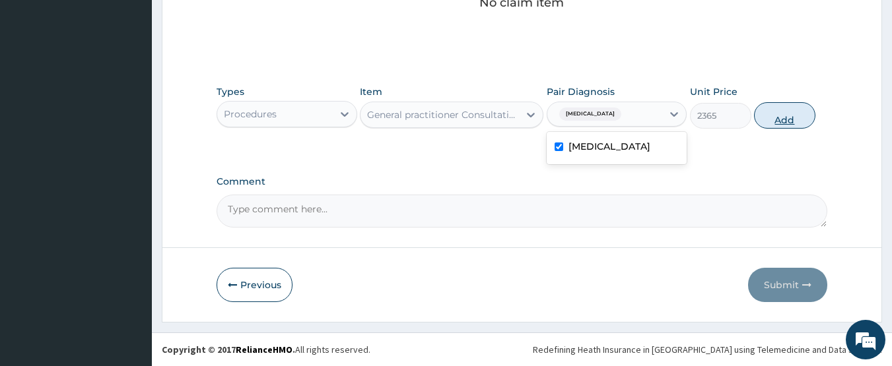
click at [781, 111] on button "Add" at bounding box center [784, 115] width 61 height 26
type input "0"
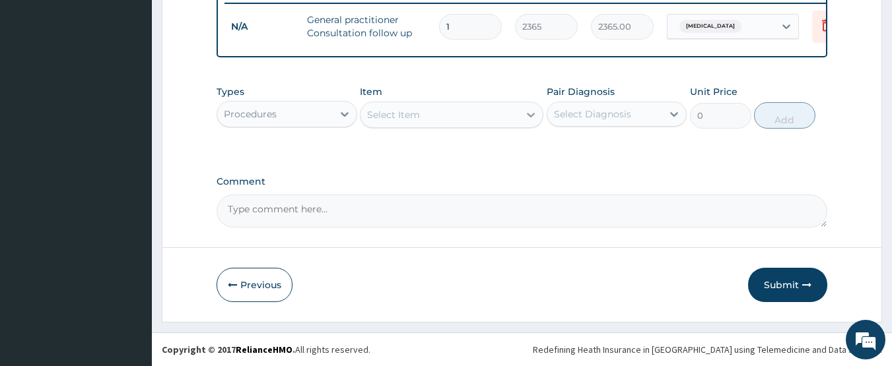
scroll to position [533, 0]
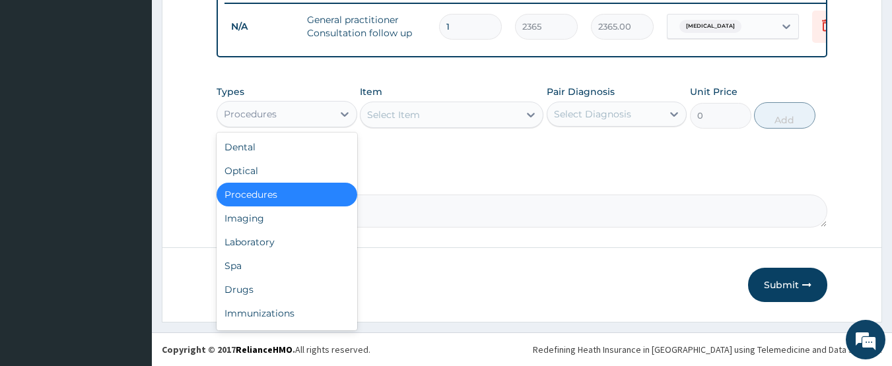
click at [302, 115] on div "Procedures" at bounding box center [274, 114] width 115 height 21
drag, startPoint x: 231, startPoint y: 294, endPoint x: 244, endPoint y: 274, distance: 24.3
click at [232, 294] on div "Drugs" at bounding box center [286, 290] width 141 height 24
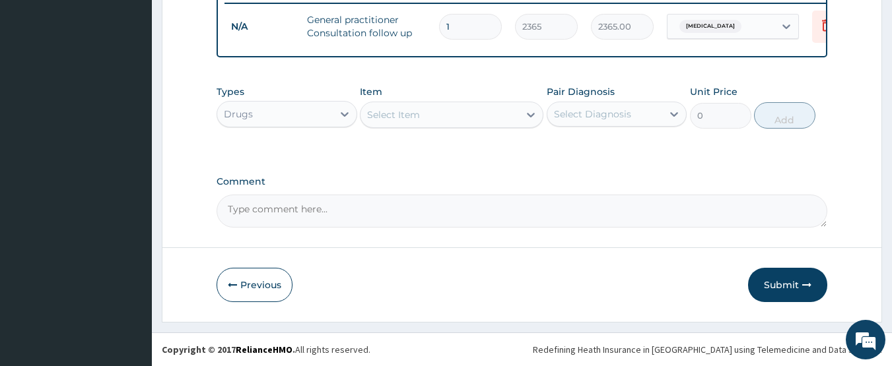
click at [447, 116] on div "Select Item" at bounding box center [439, 114] width 158 height 21
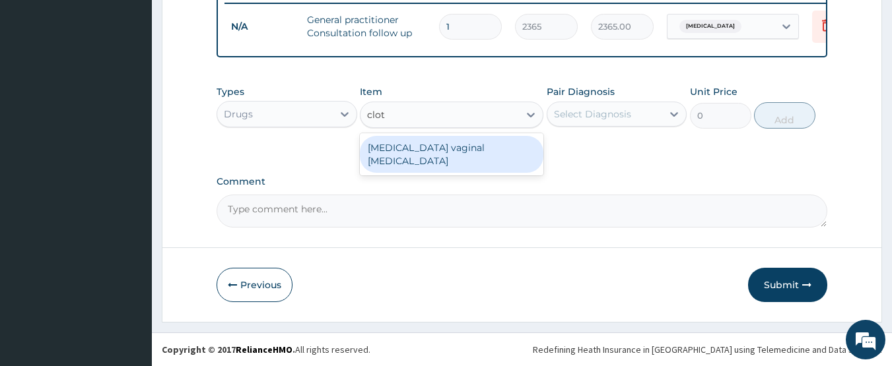
type input "clotr"
click at [448, 145] on div "[MEDICAL_DATA] vaginal [MEDICAL_DATA]" at bounding box center [451, 154] width 183 height 37
type input "591.25"
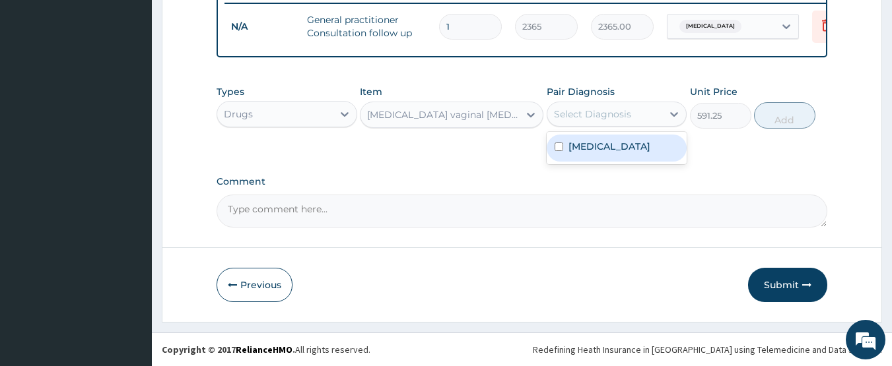
click at [598, 118] on div "Select Diagnosis" at bounding box center [592, 114] width 77 height 13
click at [597, 142] on label "Candidiasis" at bounding box center [609, 146] width 82 height 13
checkbox input "true"
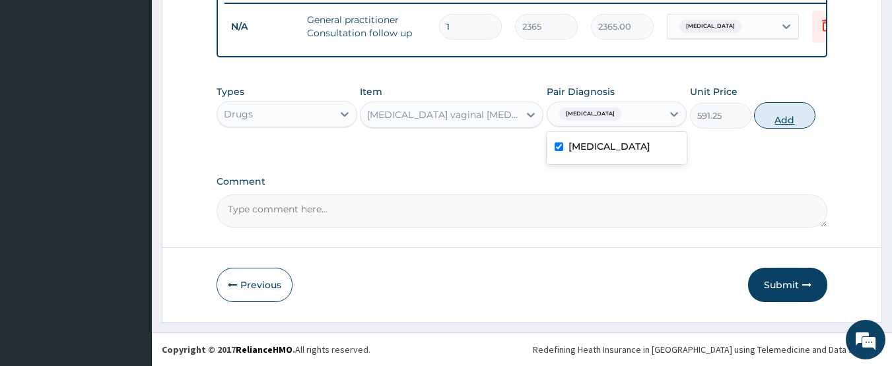
click at [802, 114] on button "Add" at bounding box center [784, 115] width 61 height 26
type input "0"
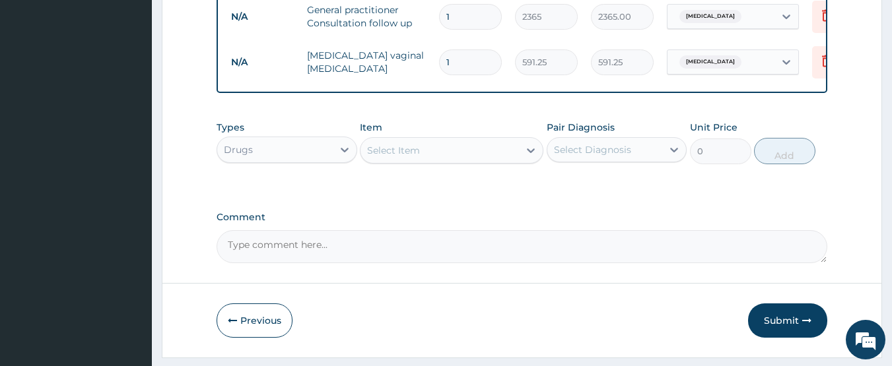
type input "0.00"
type input "6"
type input "3547.50"
type input "6"
click at [781, 331] on button "Submit" at bounding box center [787, 321] width 79 height 34
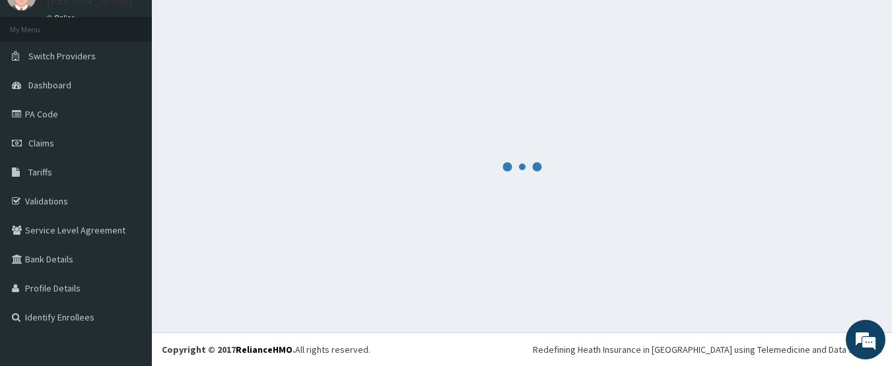
scroll to position [59, 0]
